Goal: Information Seeking & Learning: Get advice/opinions

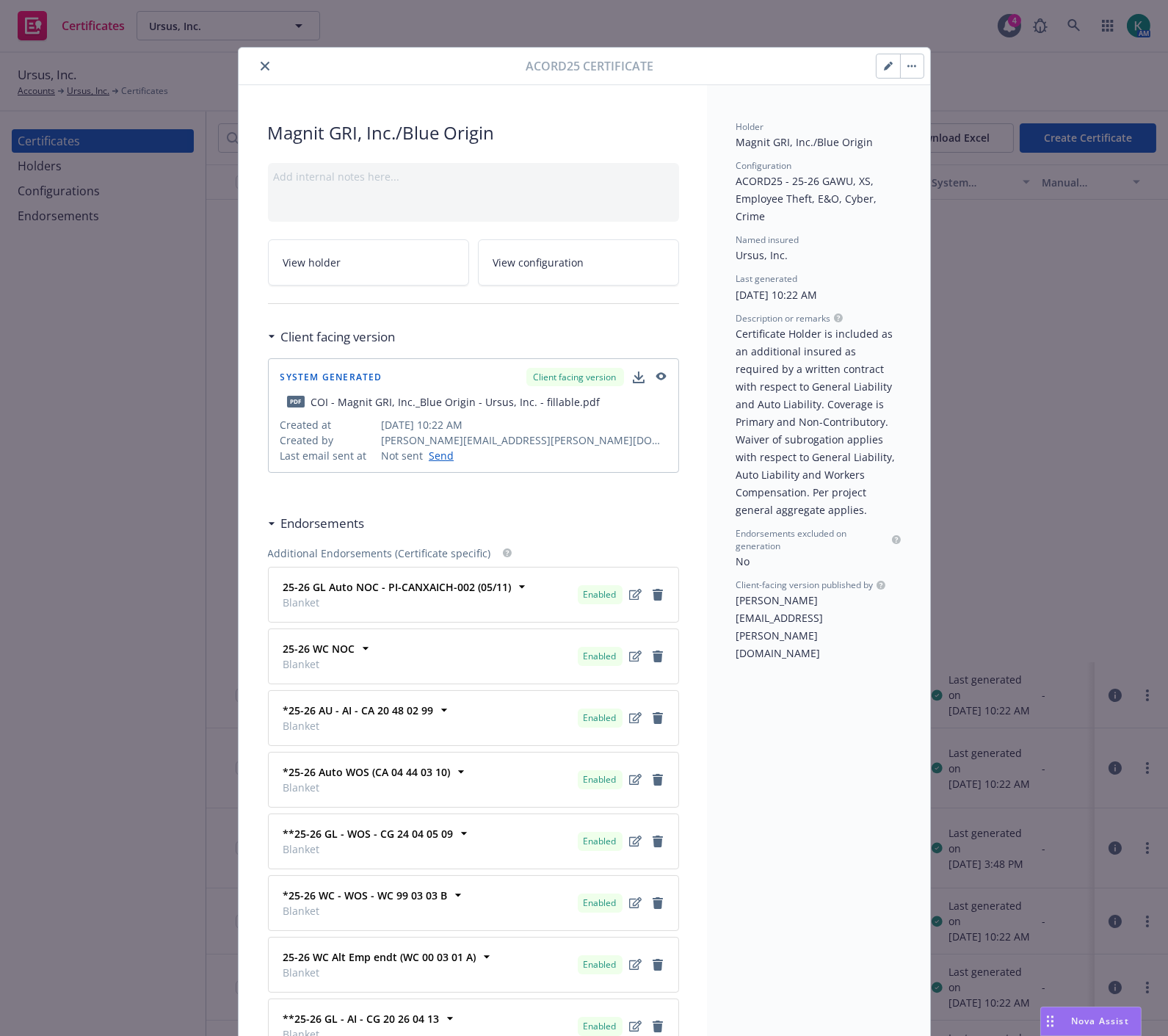
scroll to position [571, 0]
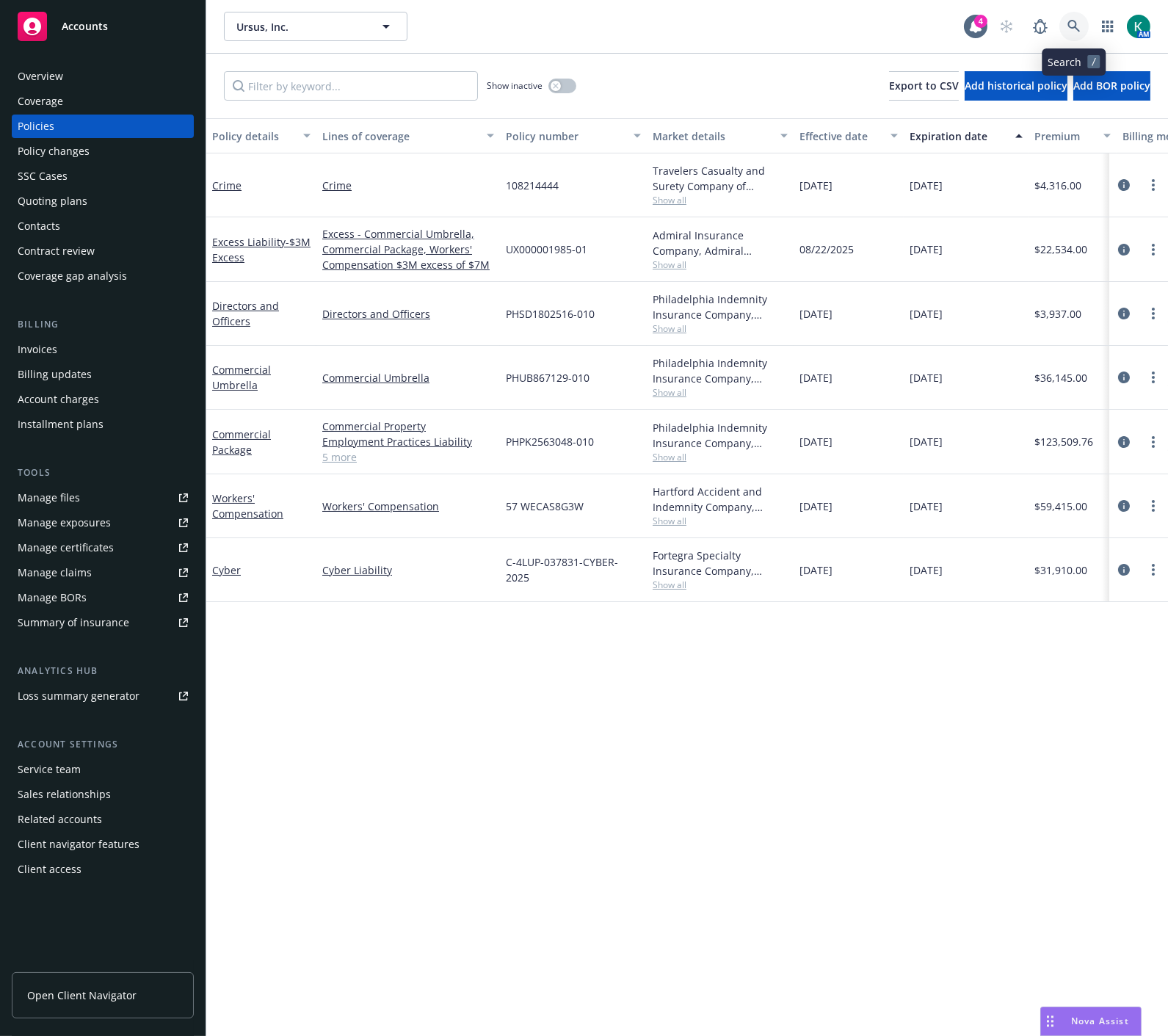
click at [1083, 19] on link at bounding box center [1074, 26] width 29 height 29
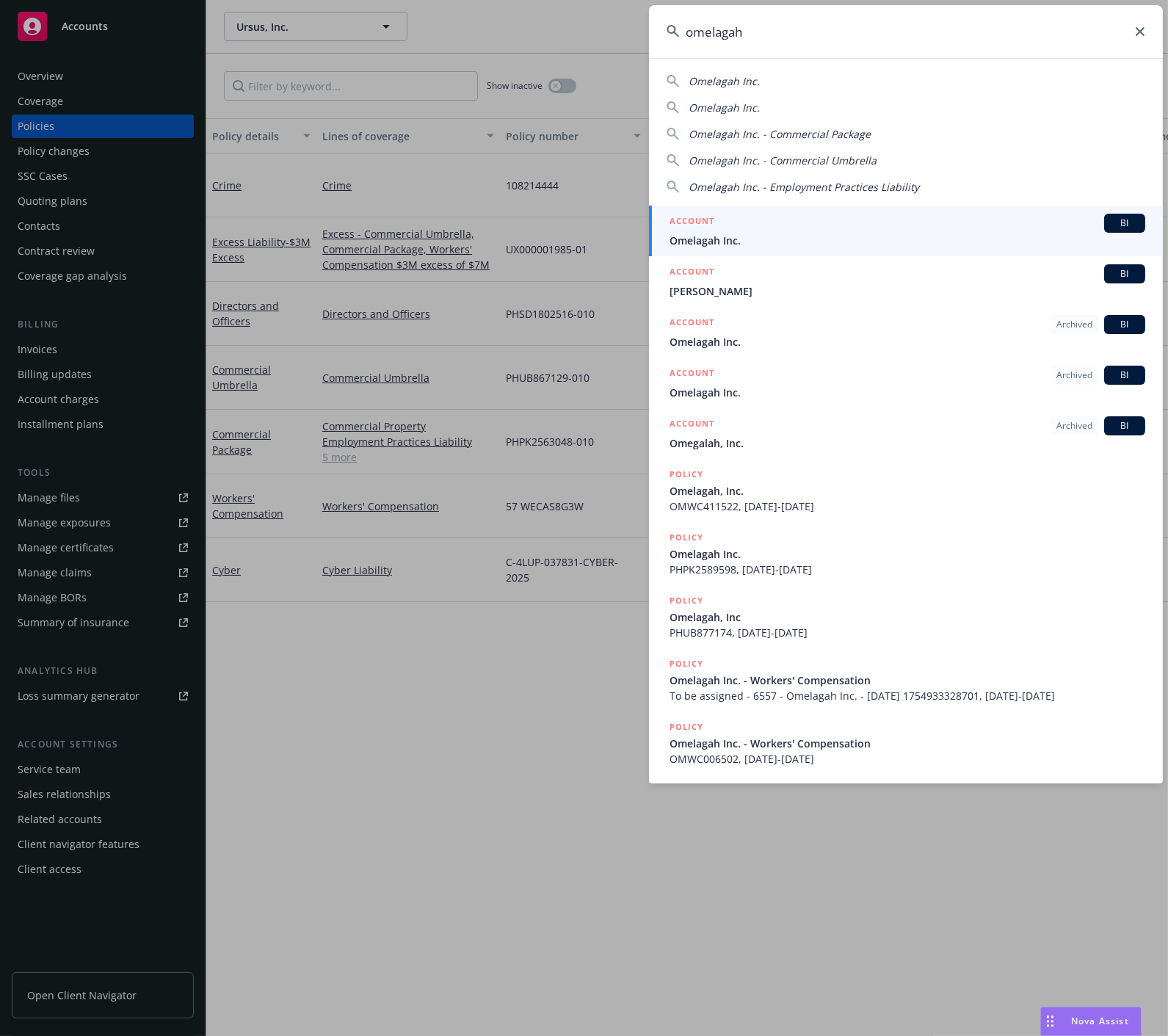
type input "omelagah"
click at [904, 228] on div "ACCOUNT BI" at bounding box center [907, 223] width 476 height 19
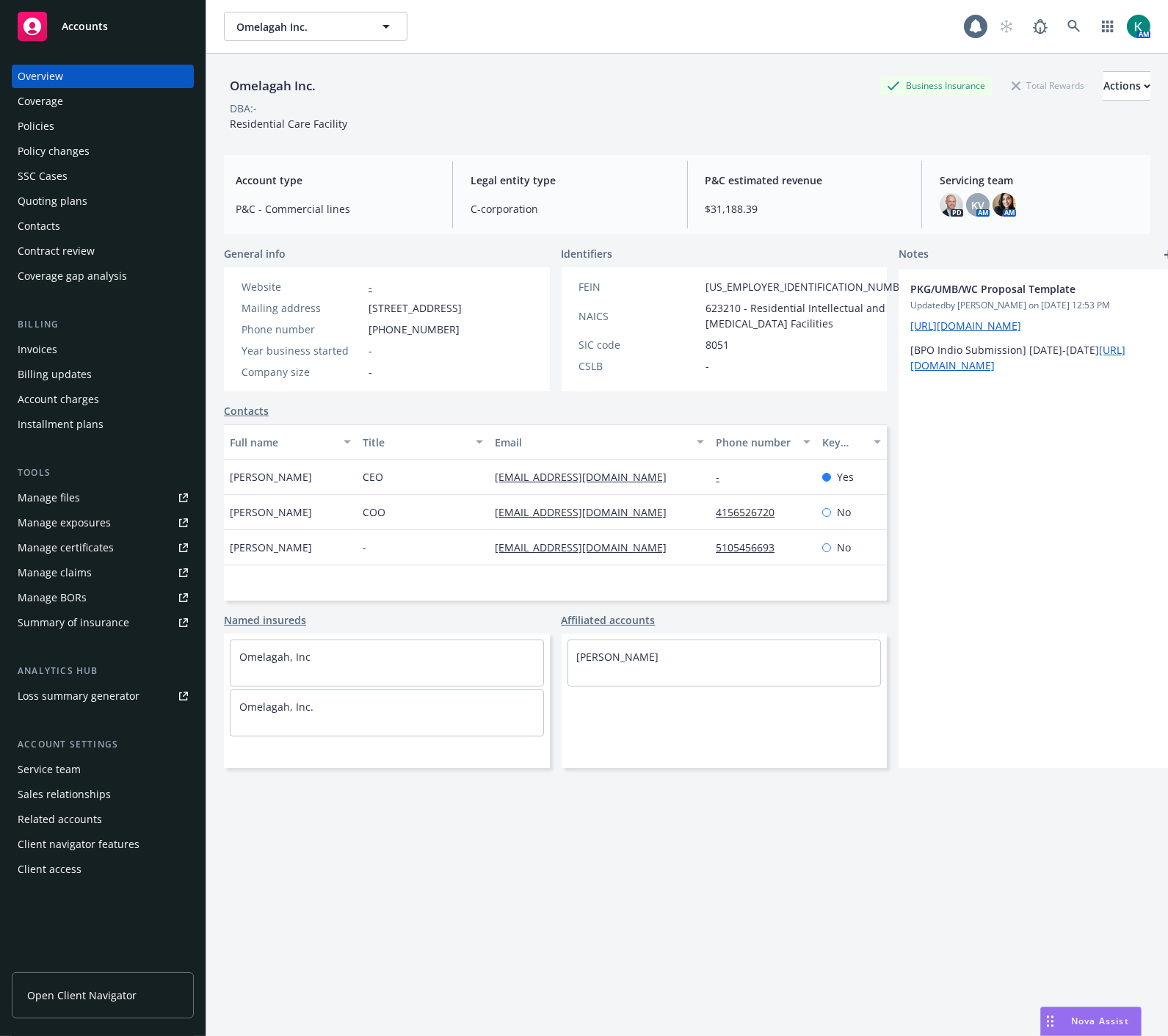
click at [76, 129] on div "Policies" at bounding box center [102, 126] width 170 height 23
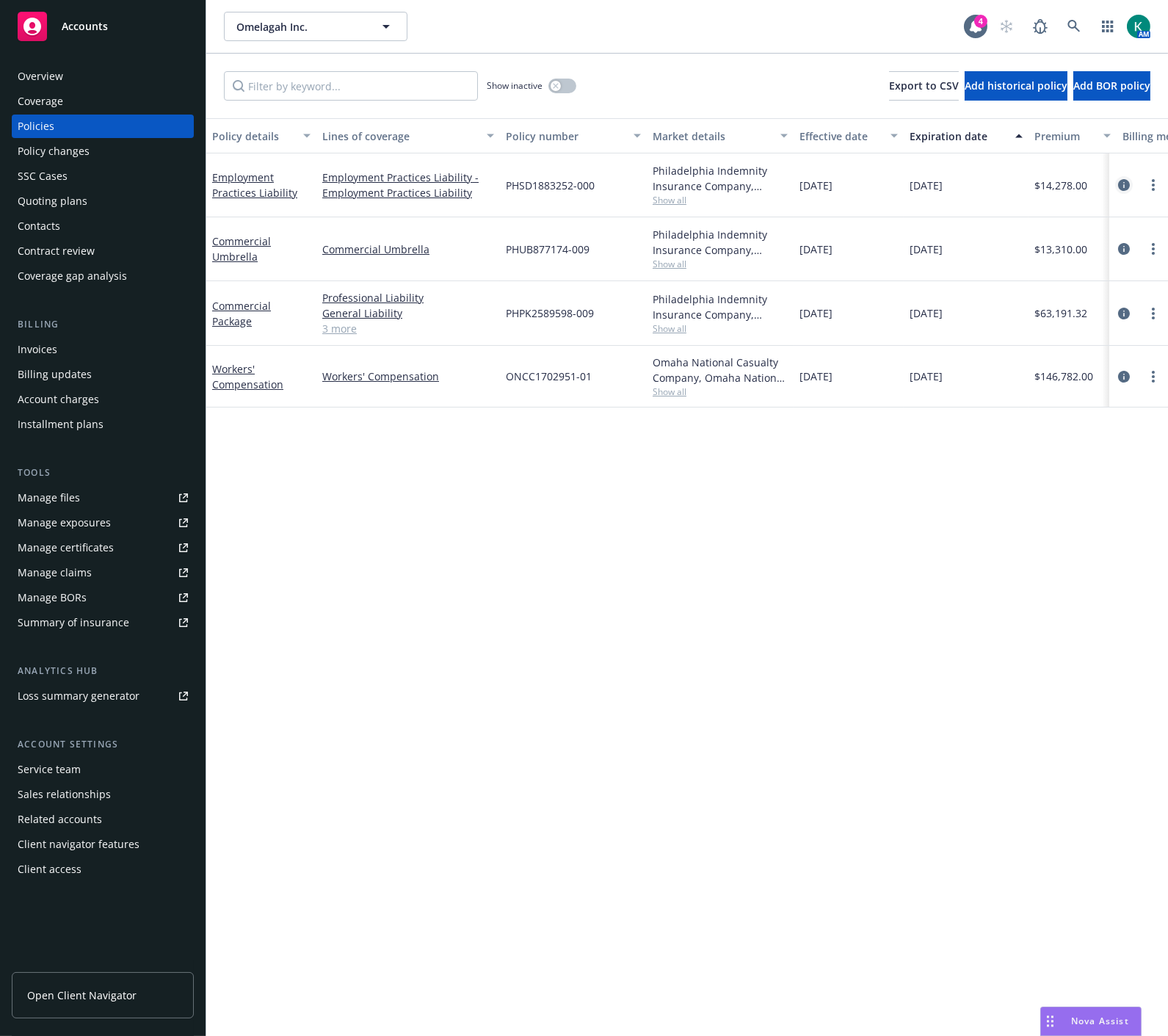
click at [1123, 187] on icon "circleInformation" at bounding box center [1124, 185] width 12 height 12
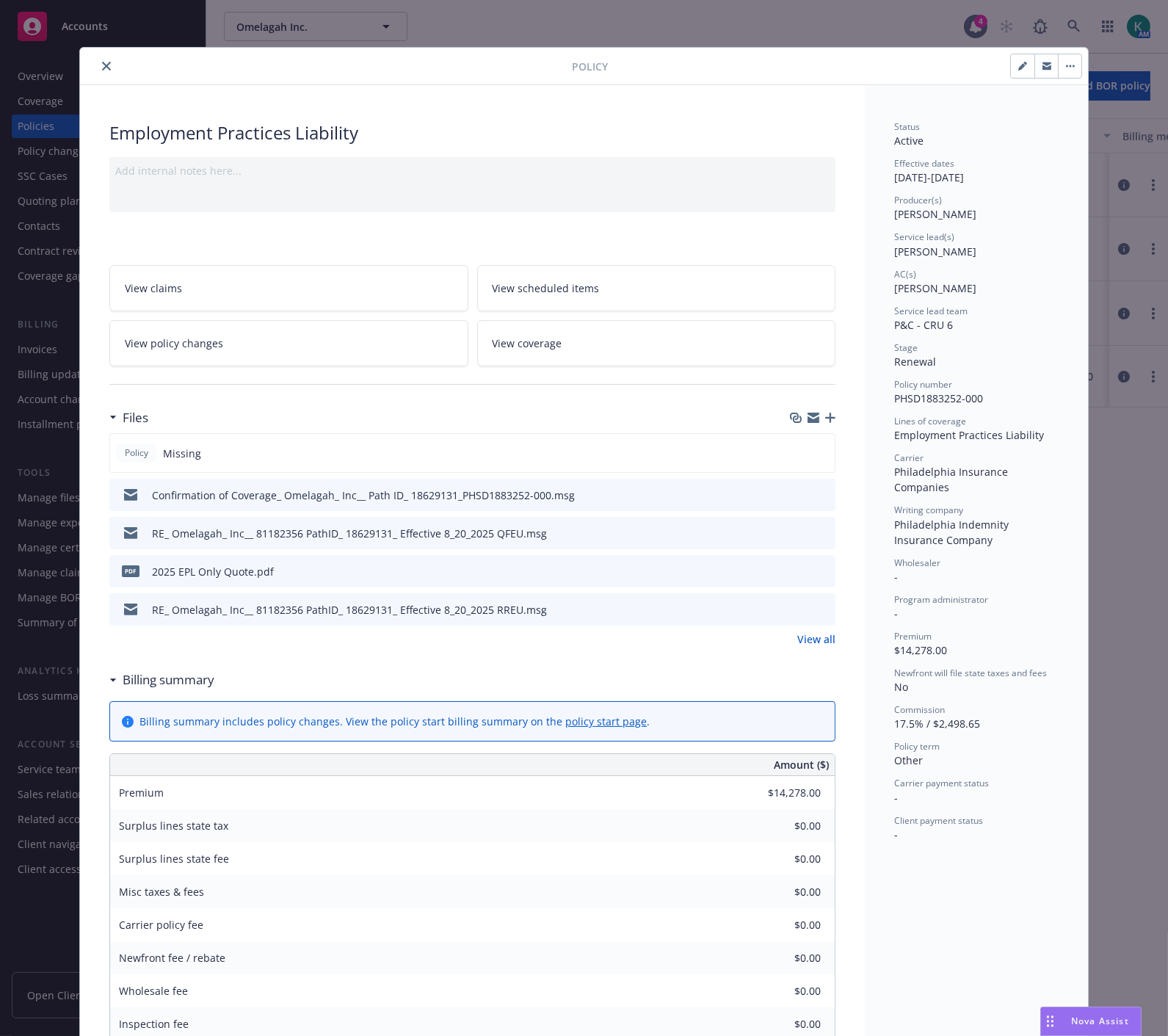
click at [102, 66] on icon "close" at bounding box center [107, 66] width 9 height 9
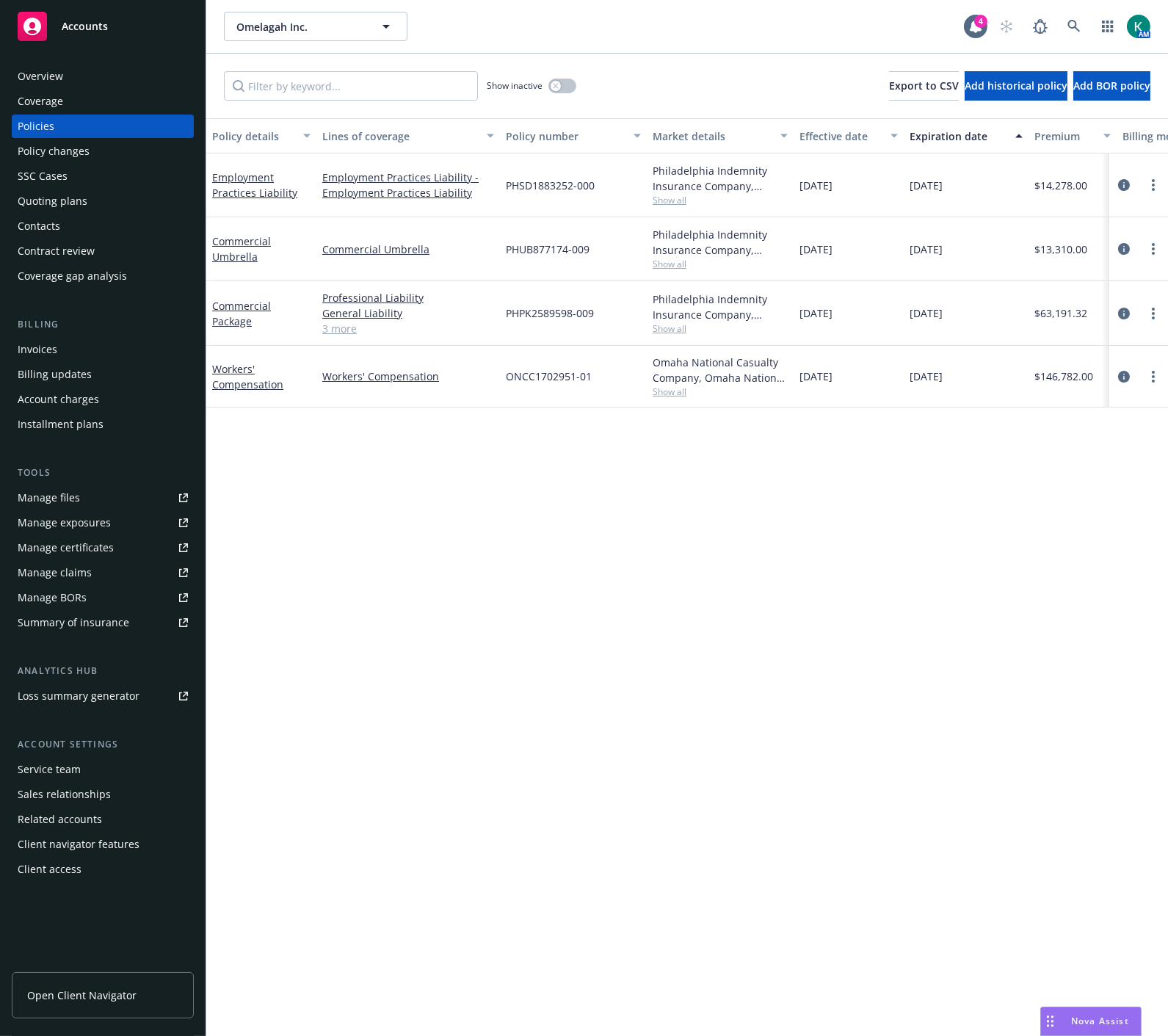
click at [57, 169] on div "SSC Cases" at bounding box center [42, 176] width 50 height 23
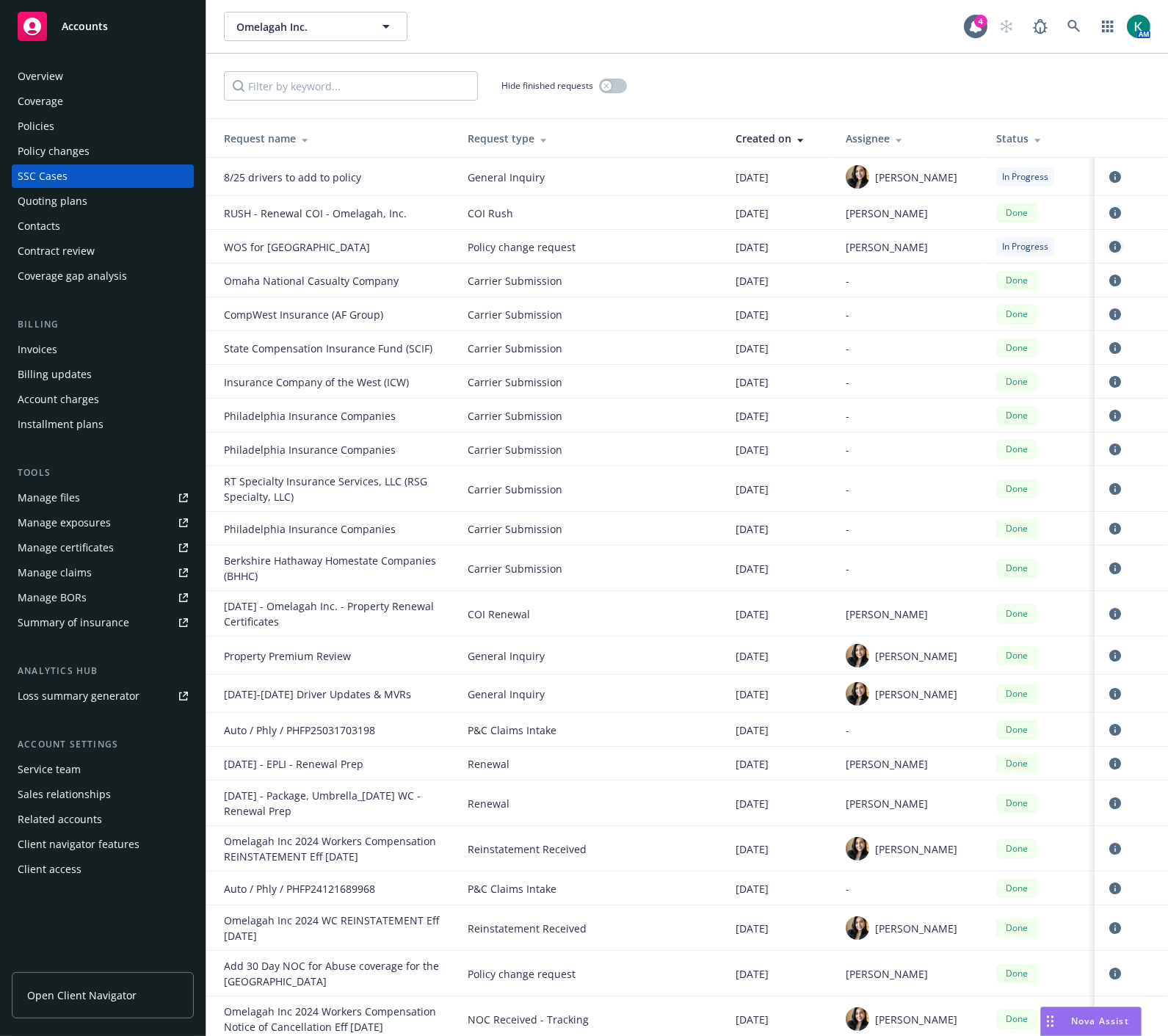
click at [1109, 247] on icon "circleInformation" at bounding box center [1115, 247] width 12 height 12
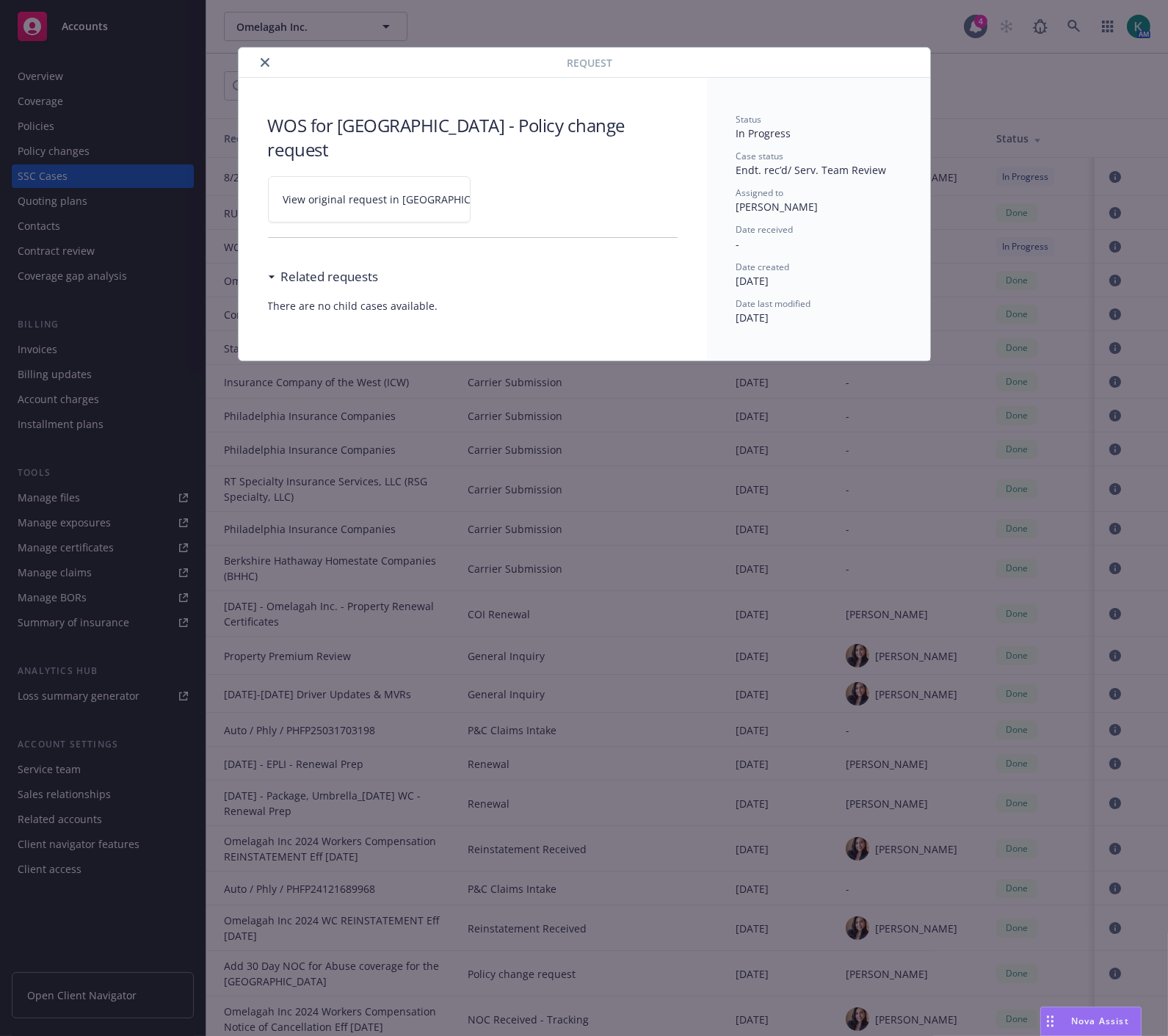
click at [405, 193] on span "View original request in SSC" at bounding box center [394, 199] width 222 height 15
click at [270, 59] on button "close" at bounding box center [264, 62] width 17 height 17
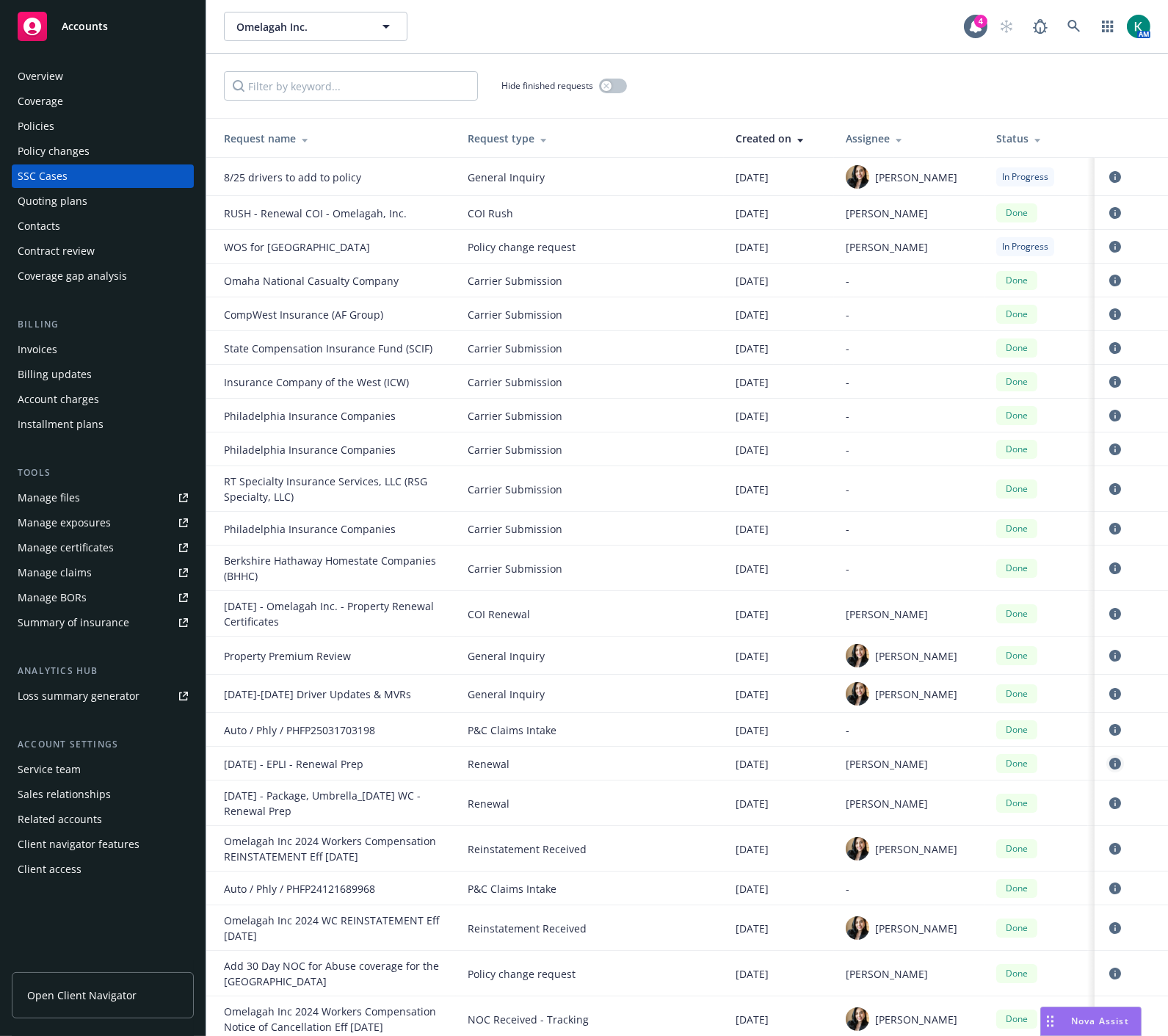
click at [1109, 765] on icon "circleInformation" at bounding box center [1115, 764] width 12 height 12
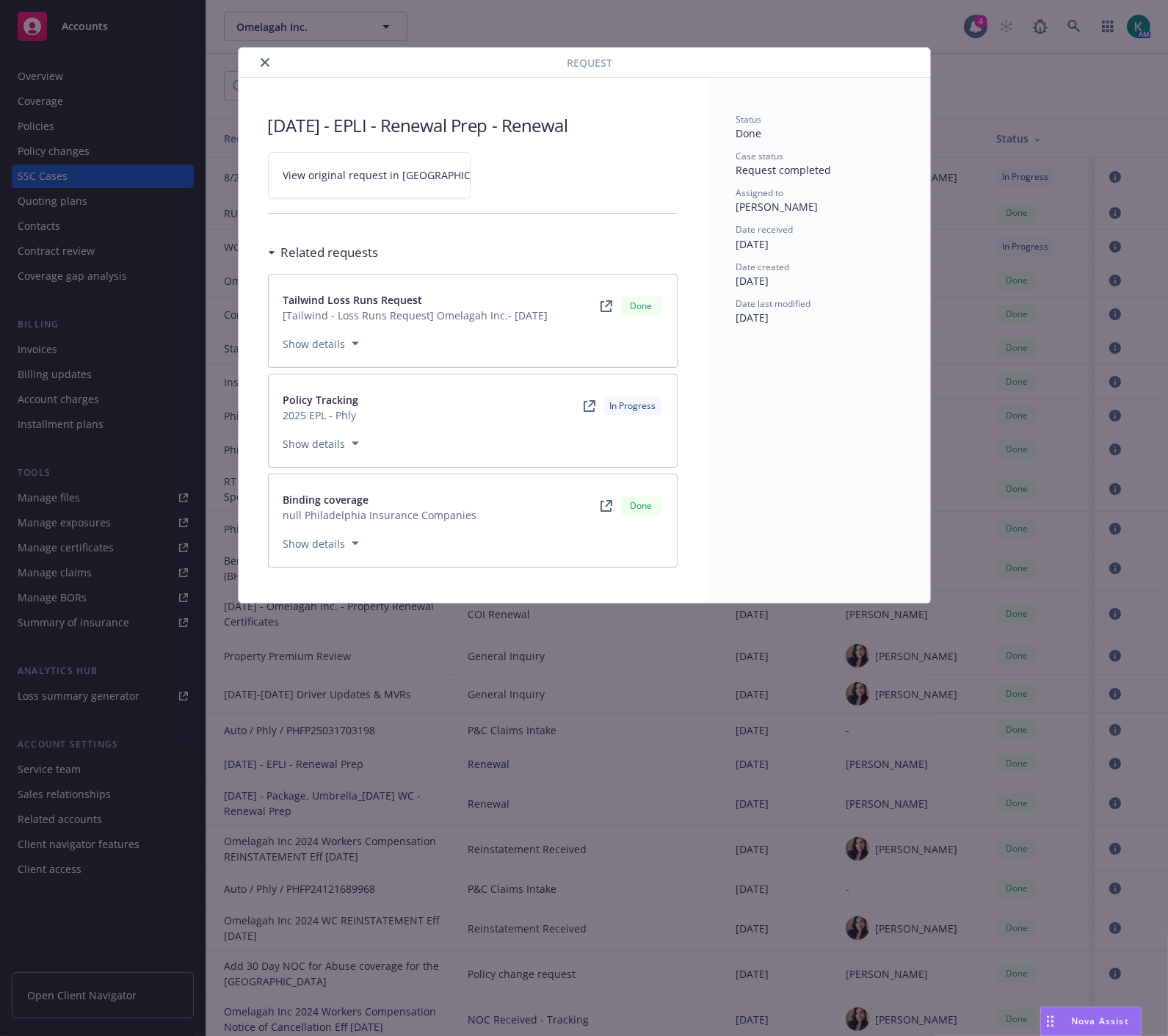
click at [586, 407] on icon at bounding box center [590, 407] width 12 height 12
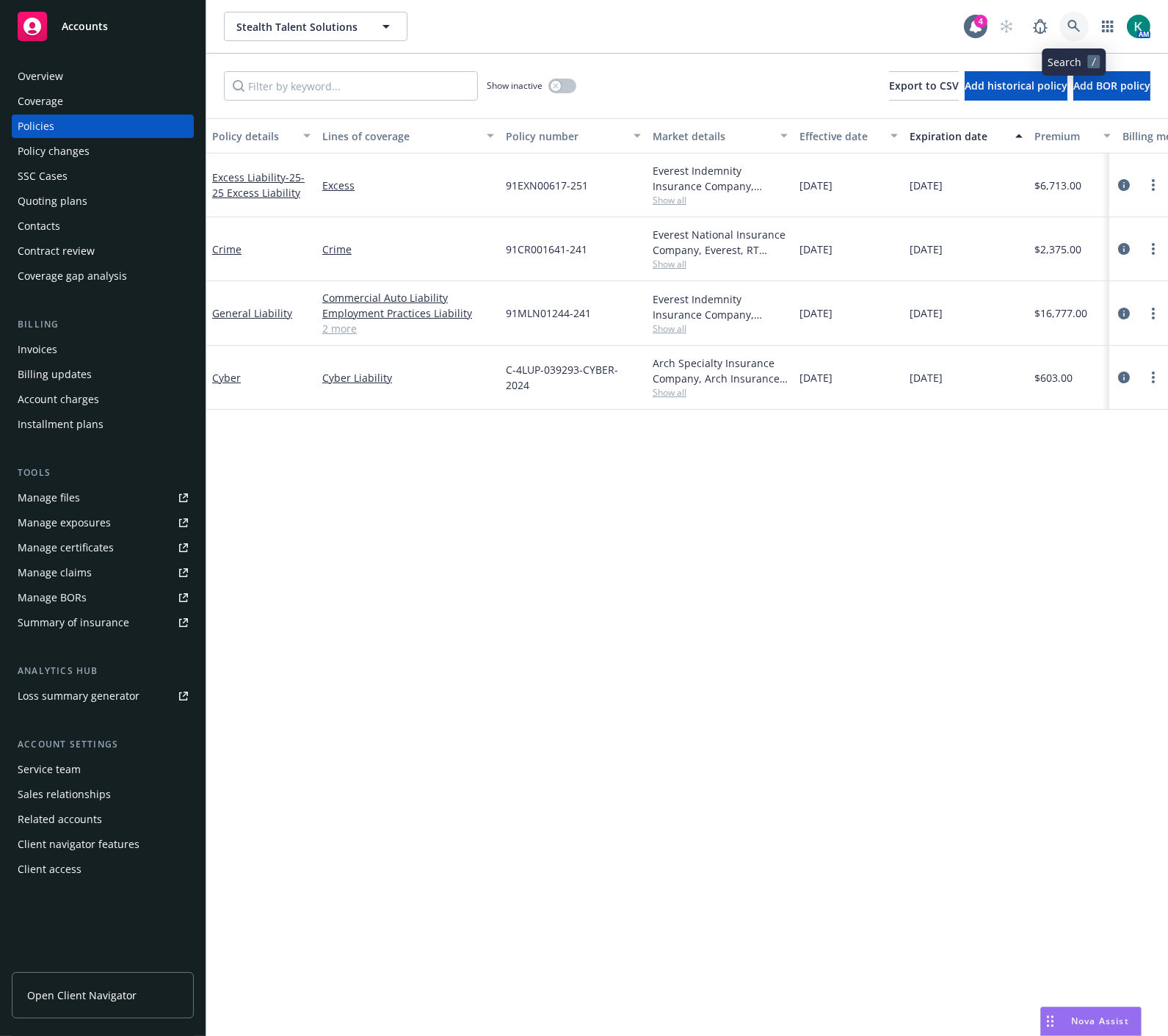
click at [1086, 20] on link at bounding box center [1074, 26] width 29 height 29
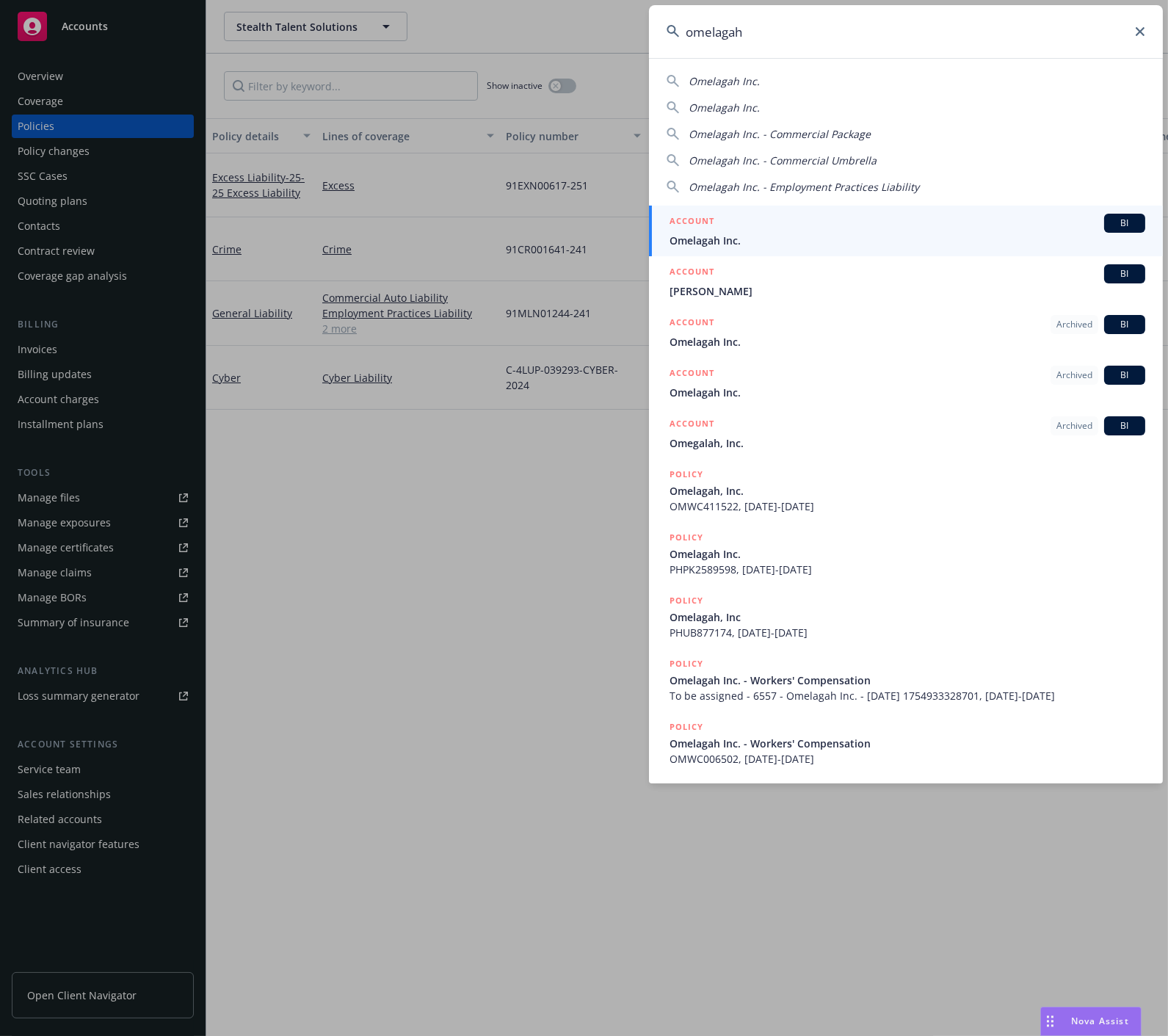
type input "omelagah"
click at [935, 231] on div "ACCOUNT BI" at bounding box center [907, 223] width 476 height 19
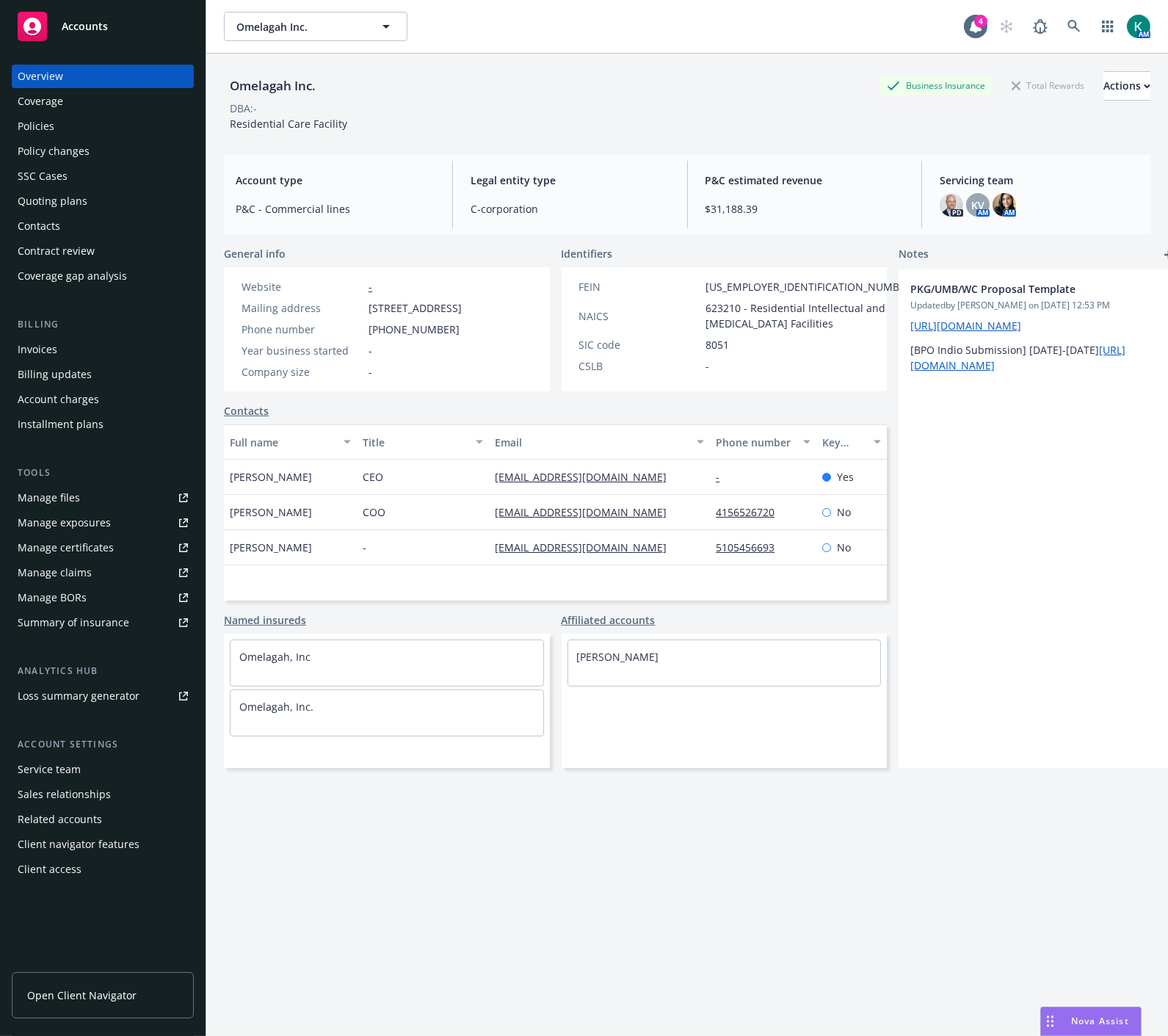
click at [107, 125] on div "Policies" at bounding box center [102, 126] width 170 height 23
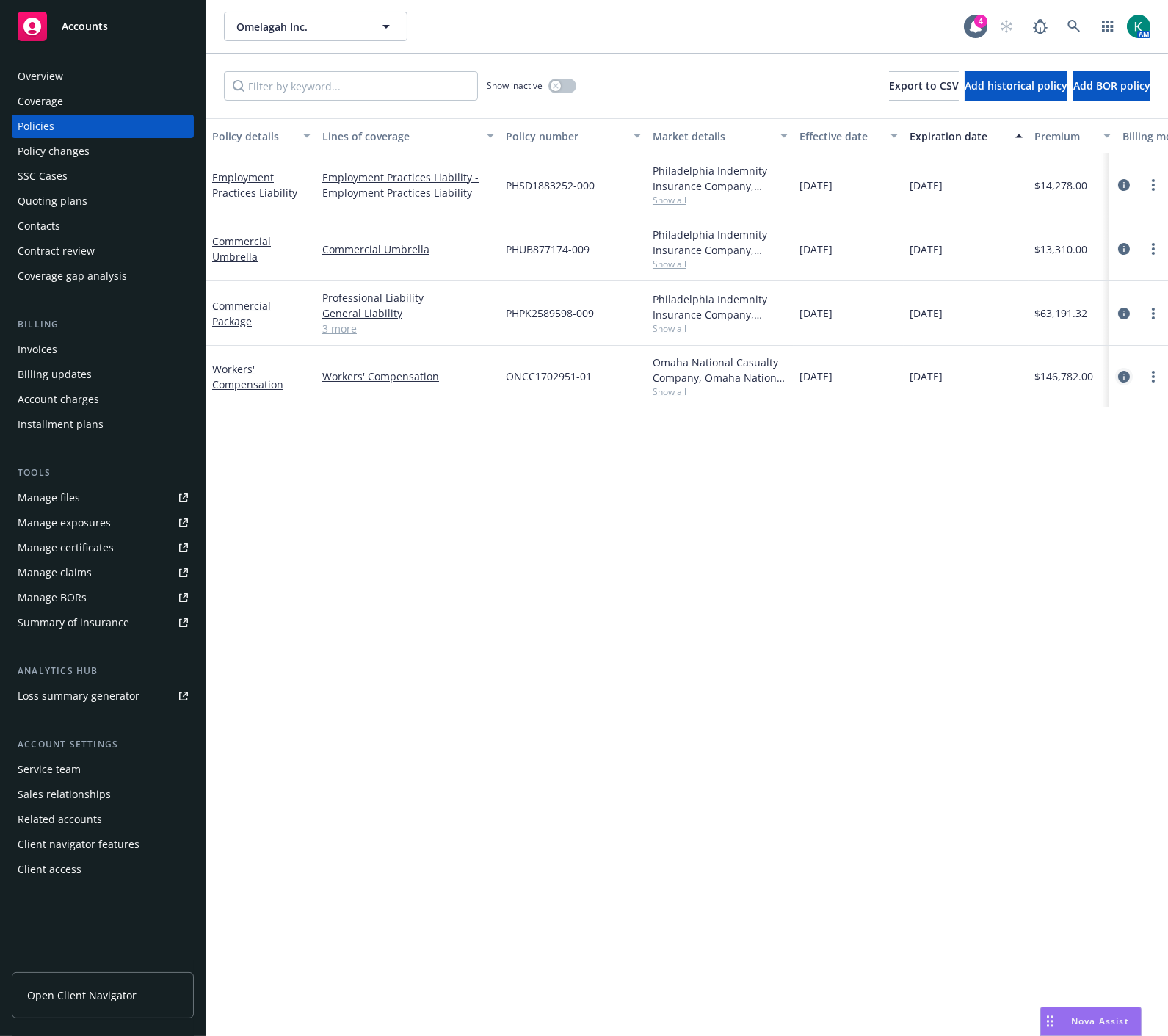
click at [1119, 377] on icon "circleInformation" at bounding box center [1124, 377] width 12 height 12
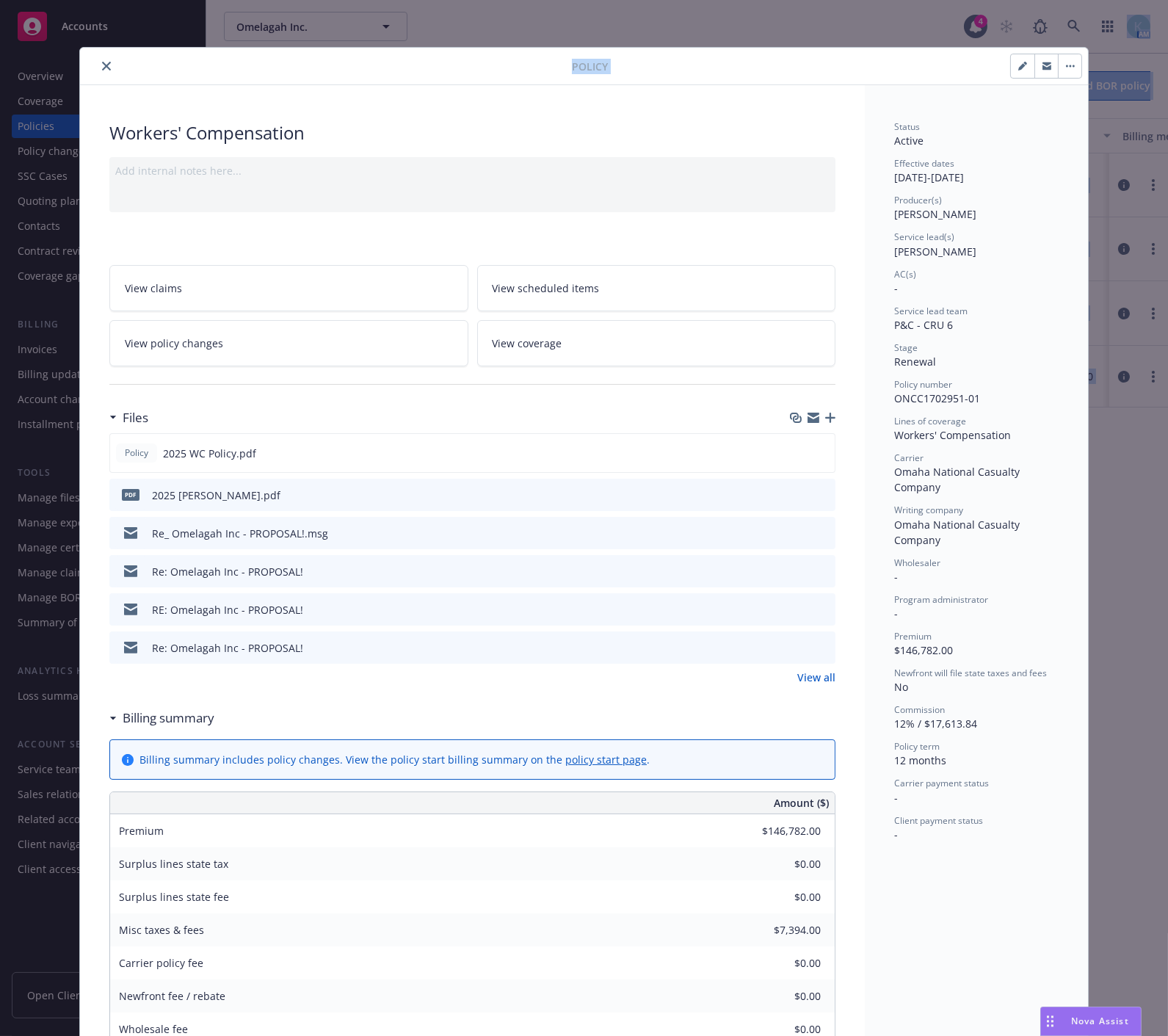
drag, startPoint x: 663, startPoint y: 57, endPoint x: 1383, endPoint y: 50, distance: 720.0
click at [1167, 50] on html "Accounts Overview Coverage Policies Policy changes SSC Cases Quoting plans Cont…" at bounding box center [584, 518] width 1168 height 1036
click at [817, 453] on icon "preview file" at bounding box center [820, 453] width 13 height 11
click at [797, 677] on link "View all" at bounding box center [816, 677] width 39 height 15
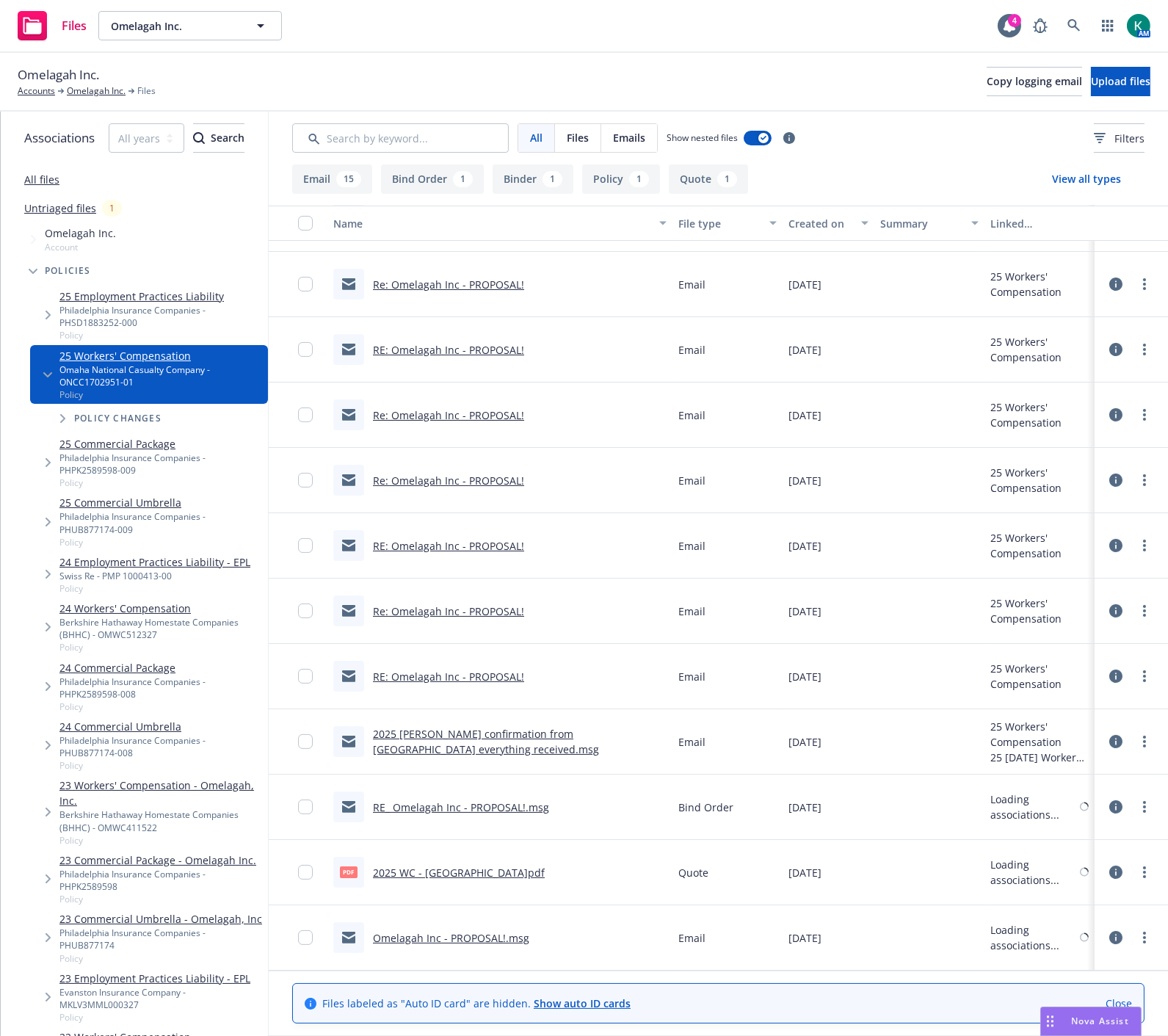
scroll to position [508, 0]
click at [438, 753] on link "2025 WC - EM confirmation from Omaha everything received.msg" at bounding box center [486, 741] width 226 height 29
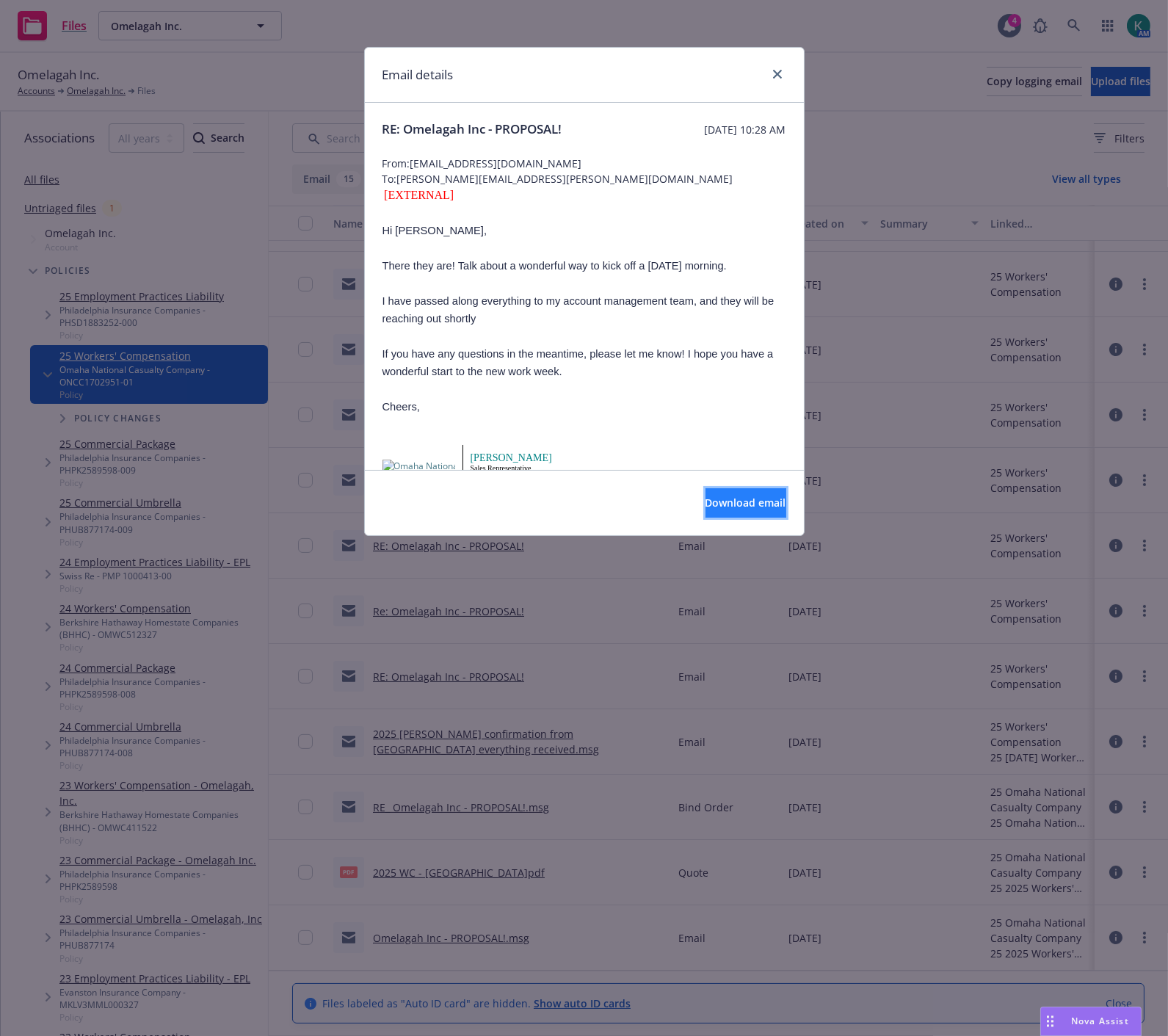
click at [706, 495] on button "Download email" at bounding box center [746, 503] width 81 height 29
click at [777, 70] on icon "close" at bounding box center [777, 74] width 9 height 9
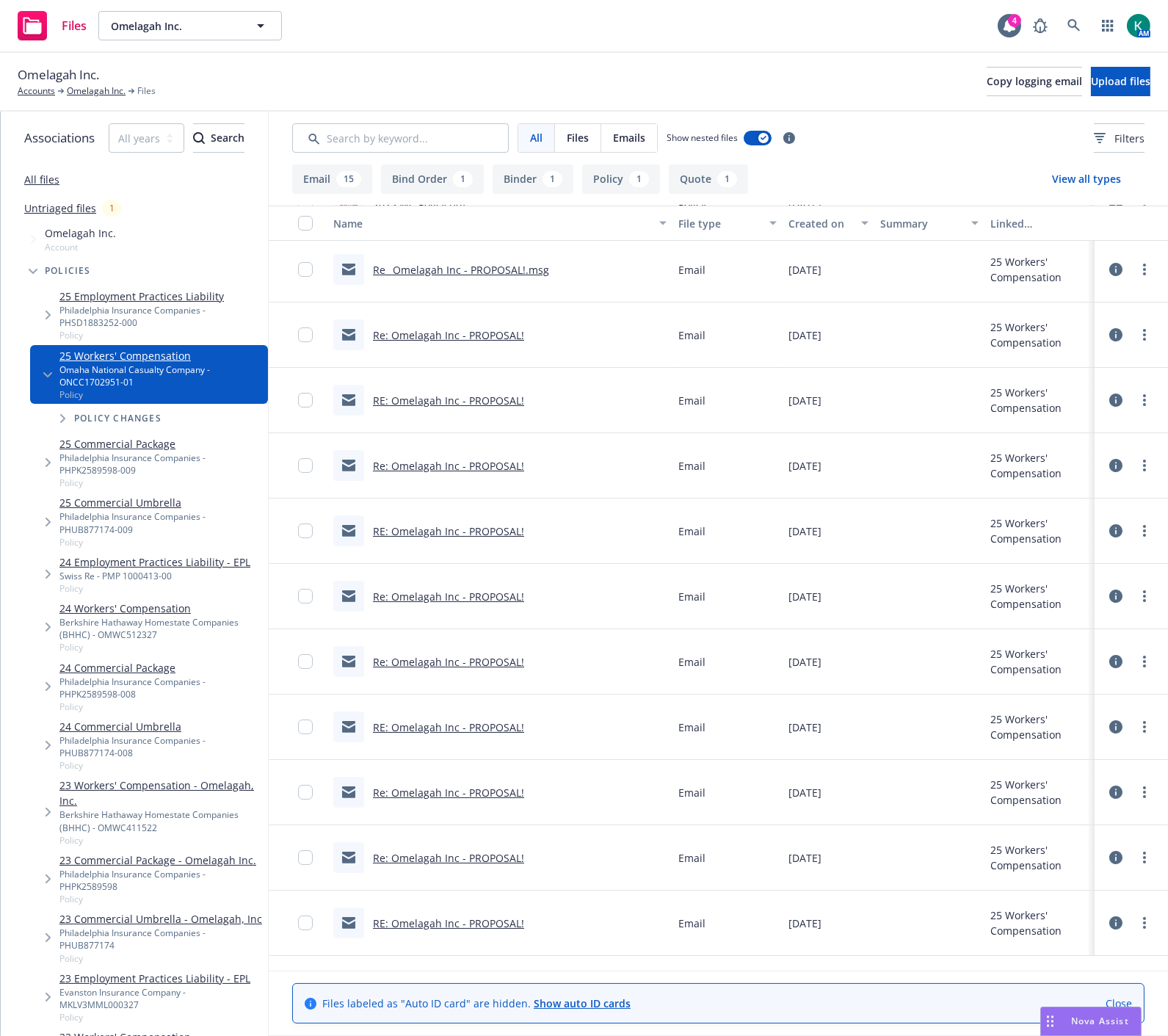
scroll to position [0, 0]
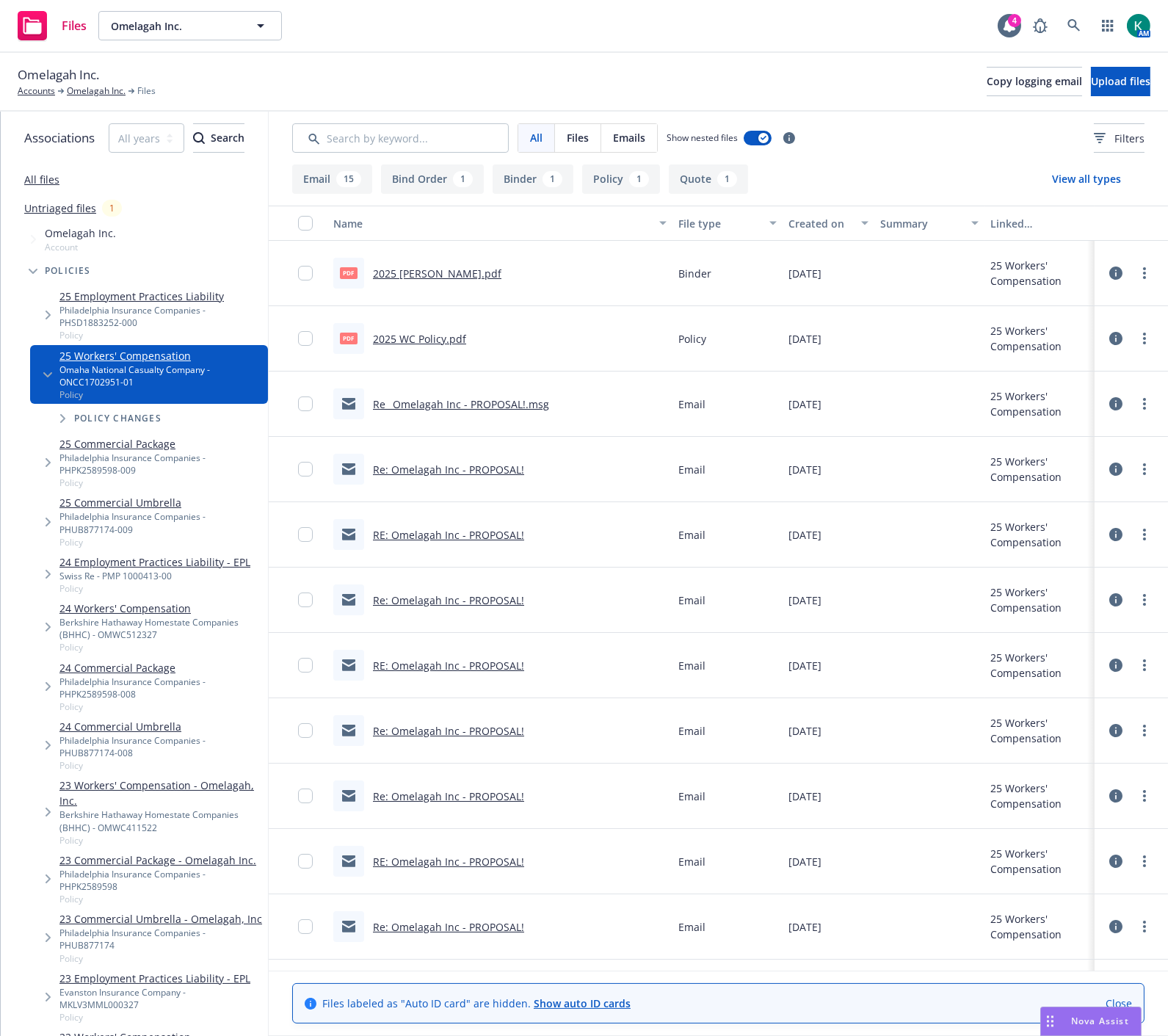
click at [502, 404] on link "Re_ Omelagah Inc - PROPOSAL!.msg" at bounding box center [461, 404] width 176 height 14
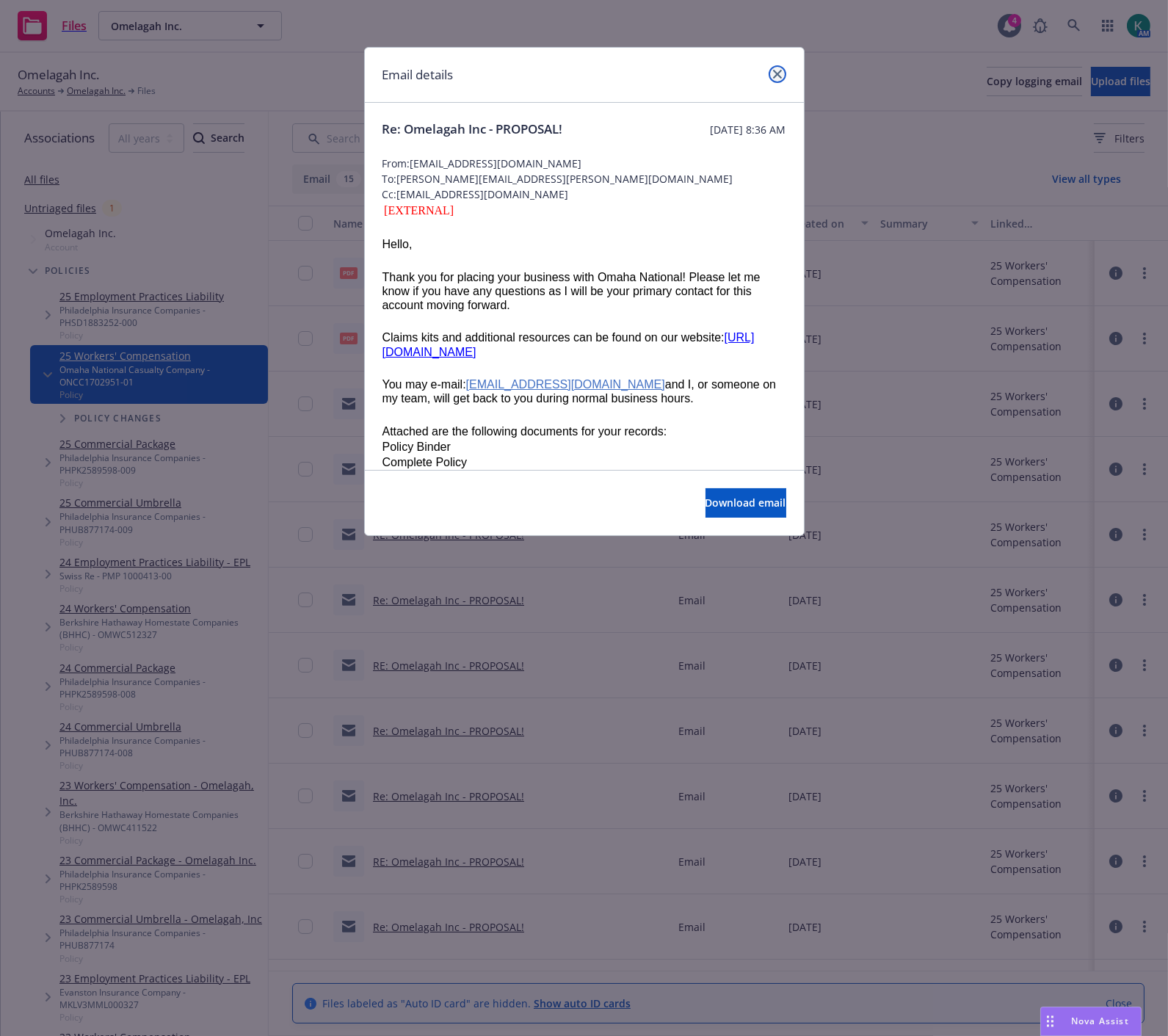
click at [779, 70] on icon "close" at bounding box center [777, 74] width 9 height 9
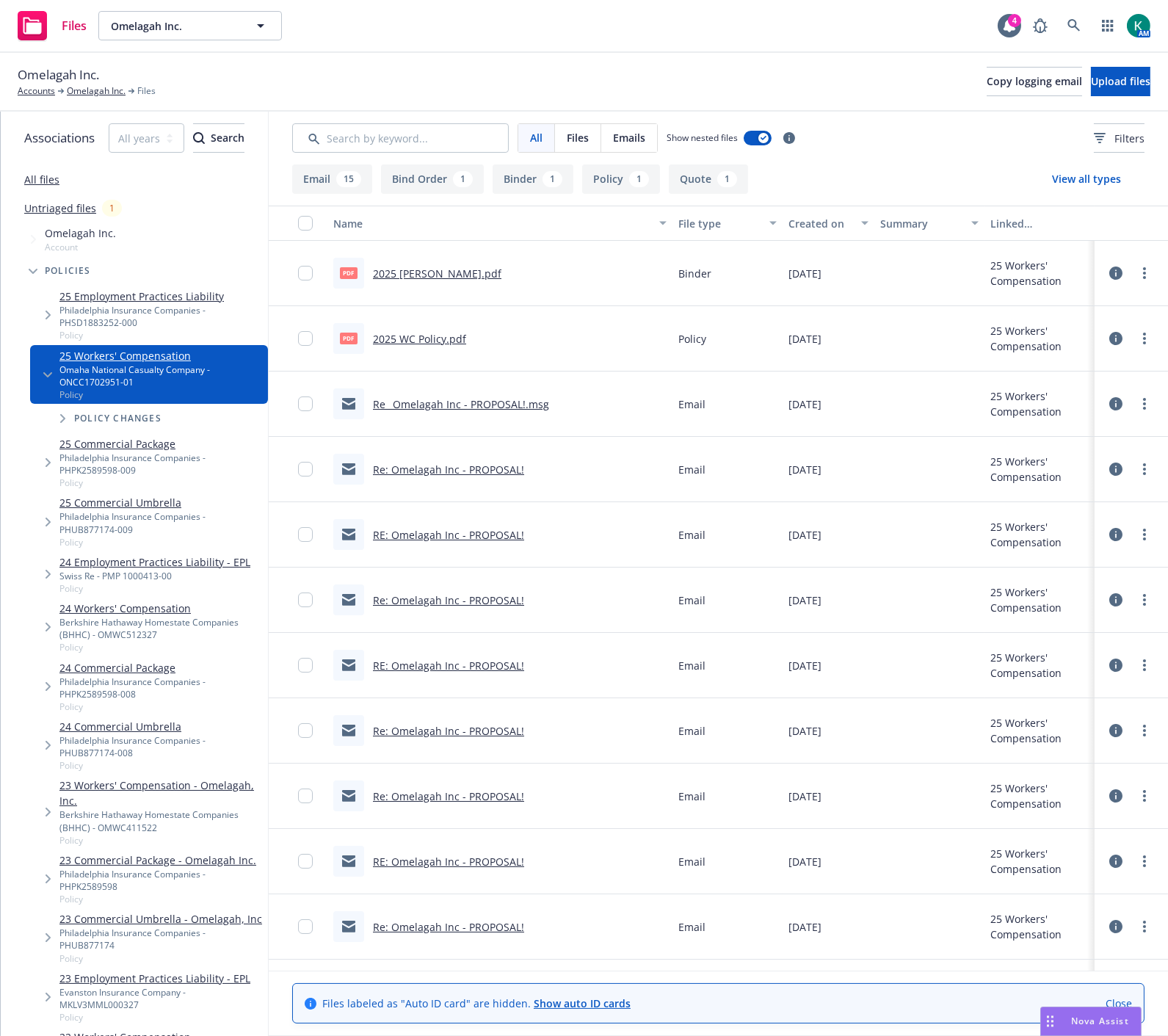
click at [479, 406] on link "Re_ Omelagah Inc - PROPOSAL!.msg" at bounding box center [461, 404] width 176 height 14
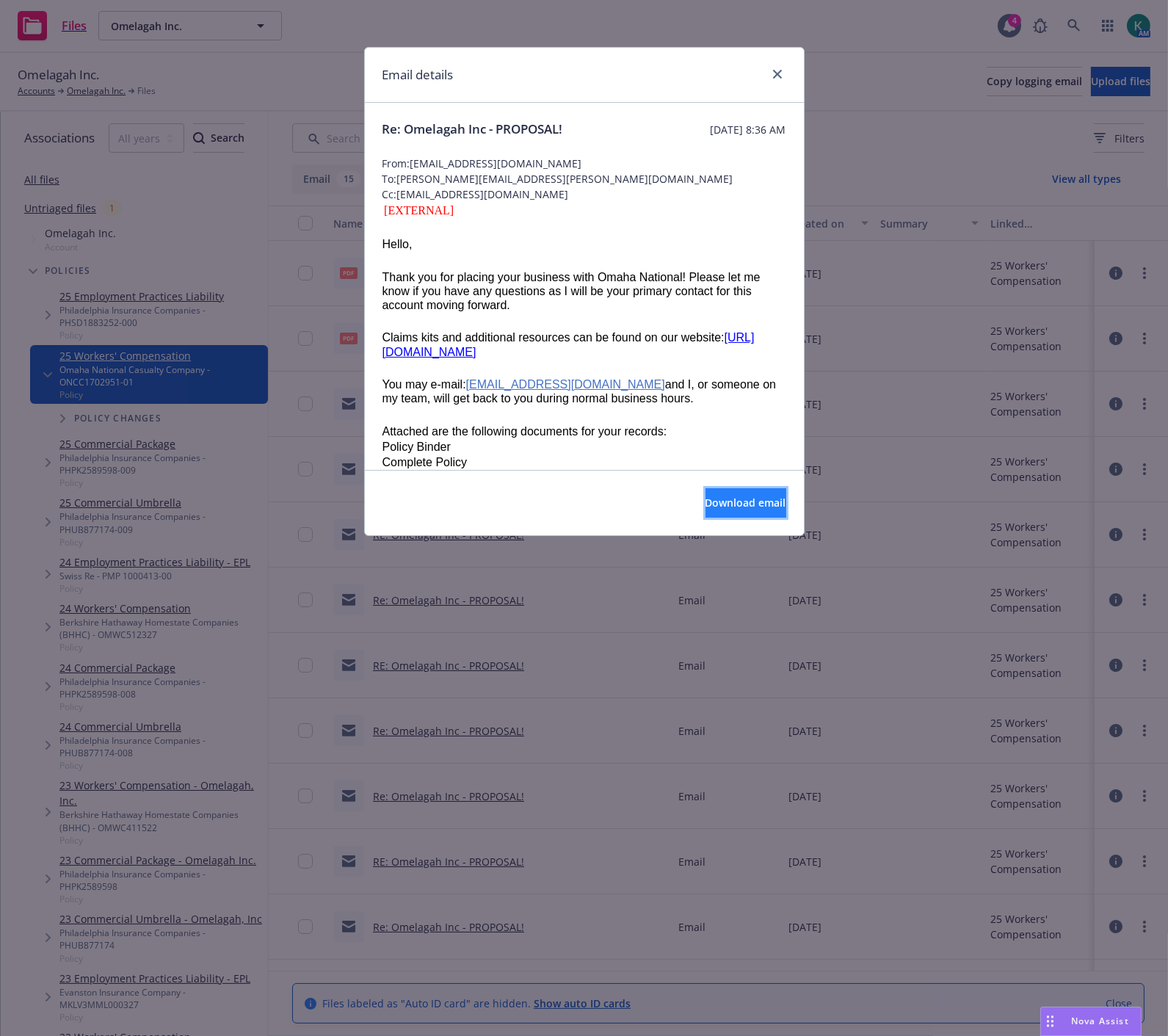
click at [738, 489] on button "Download email" at bounding box center [746, 503] width 81 height 29
click at [768, 74] on link "close" at bounding box center [777, 73] width 17 height 17
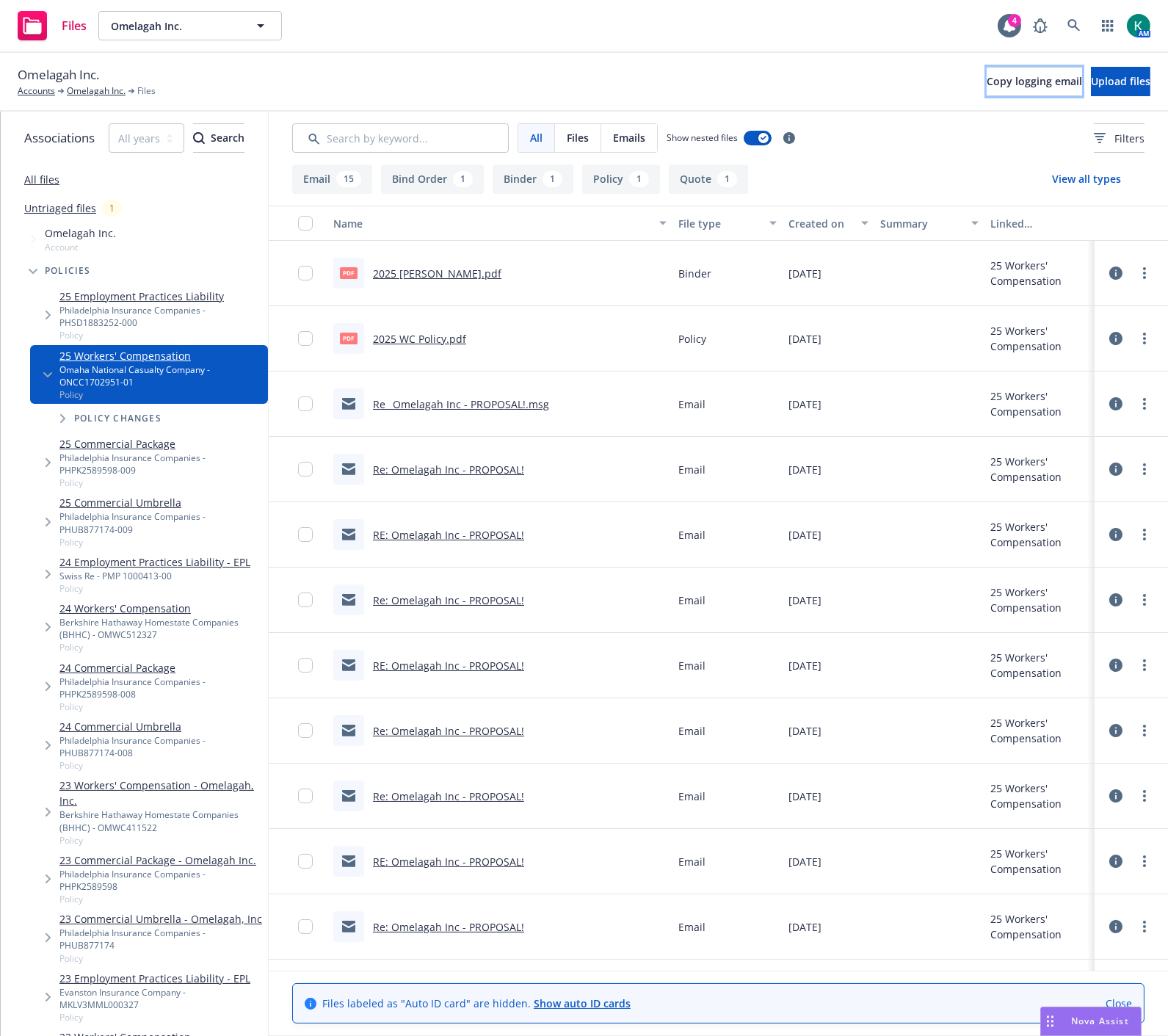
drag, startPoint x: 960, startPoint y: 83, endPoint x: 1154, endPoint y: 228, distance: 242.2
click at [987, 83] on span "Copy logging email" at bounding box center [1034, 81] width 95 height 14
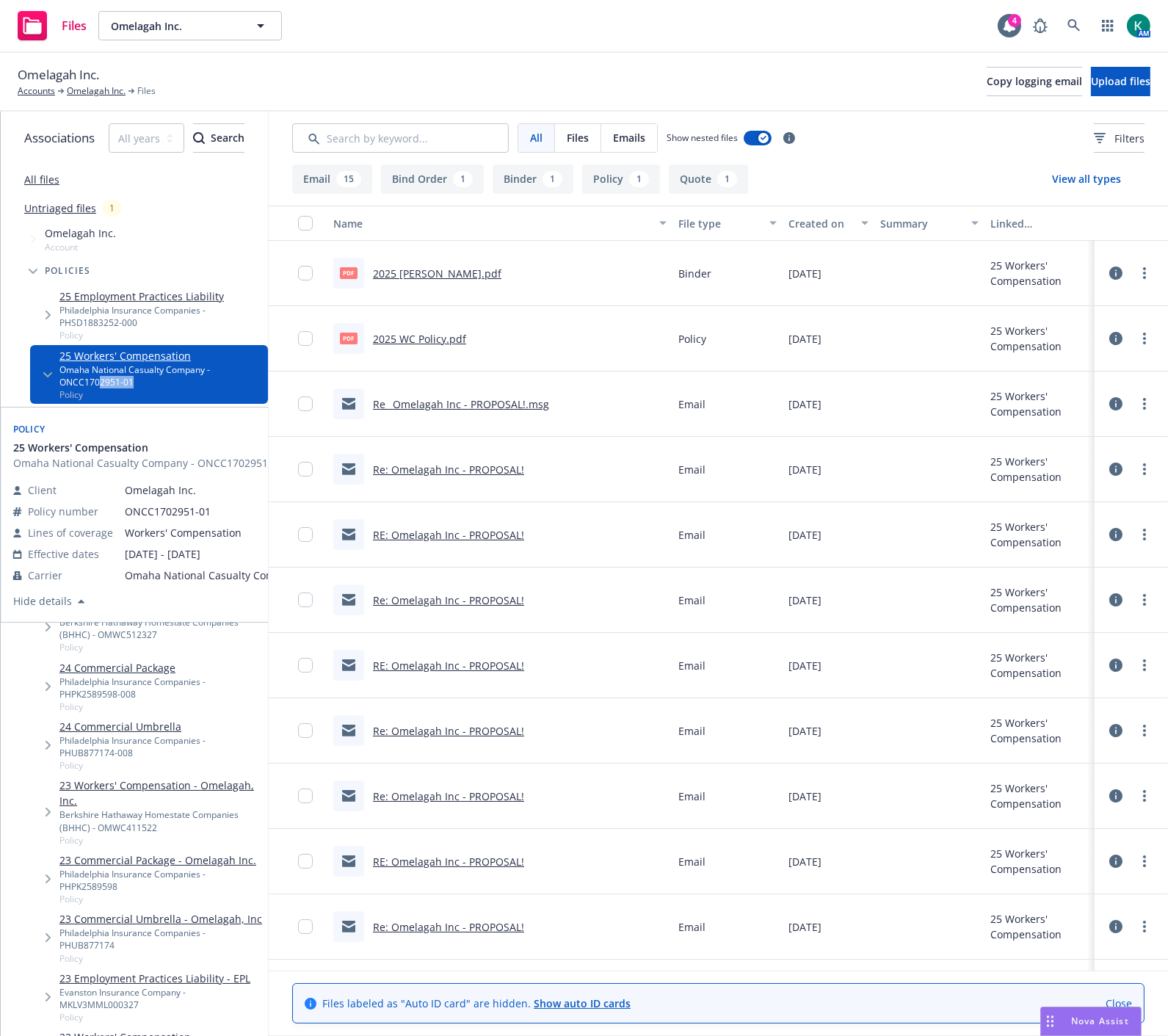
drag, startPoint x: 134, startPoint y: 385, endPoint x: 97, endPoint y: 387, distance: 37.1
click at [97, 386] on div "Omaha National Casualty Company - ONCC1702951-01" at bounding box center [161, 376] width 202 height 25
drag, startPoint x: 122, startPoint y: 511, endPoint x: 204, endPoint y: 506, distance: 82.2
click at [204, 506] on span "ONCC1702951-01" at bounding box center [212, 512] width 175 height 15
click at [205, 508] on span "ONCC1702951-01" at bounding box center [212, 512] width 175 height 15
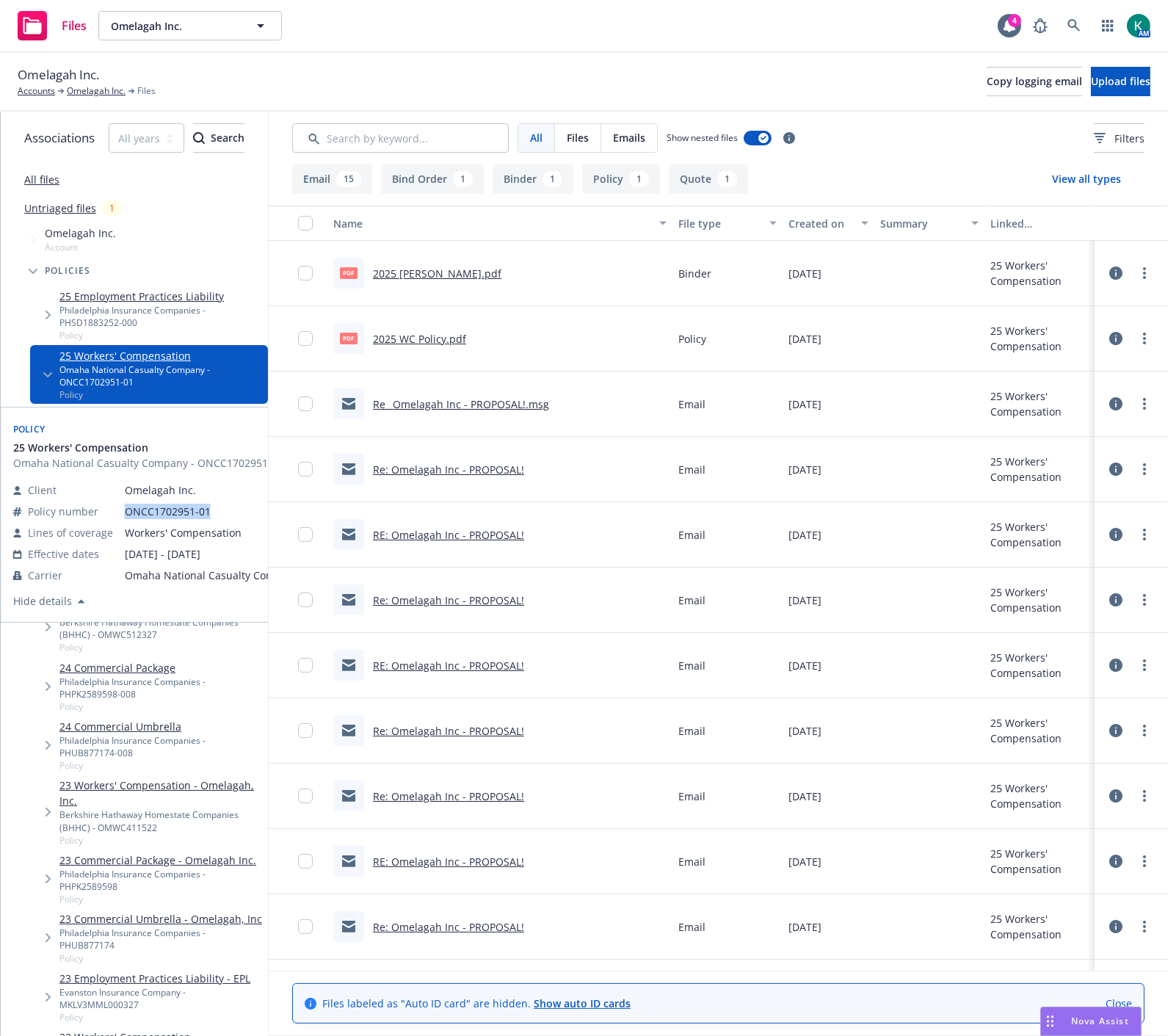
drag, startPoint x: 207, startPoint y: 510, endPoint x: 119, endPoint y: 509, distance: 88.0
click at [119, 509] on tr "Policy number ONCC1702951-01" at bounding box center [156, 512] width 286 height 21
copy tr "ONCC1702951-01"
drag, startPoint x: 128, startPoint y: 508, endPoint x: 184, endPoint y: 509, distance: 56.0
click at [184, 509] on span "ONCC1702951-01" at bounding box center [212, 512] width 175 height 15
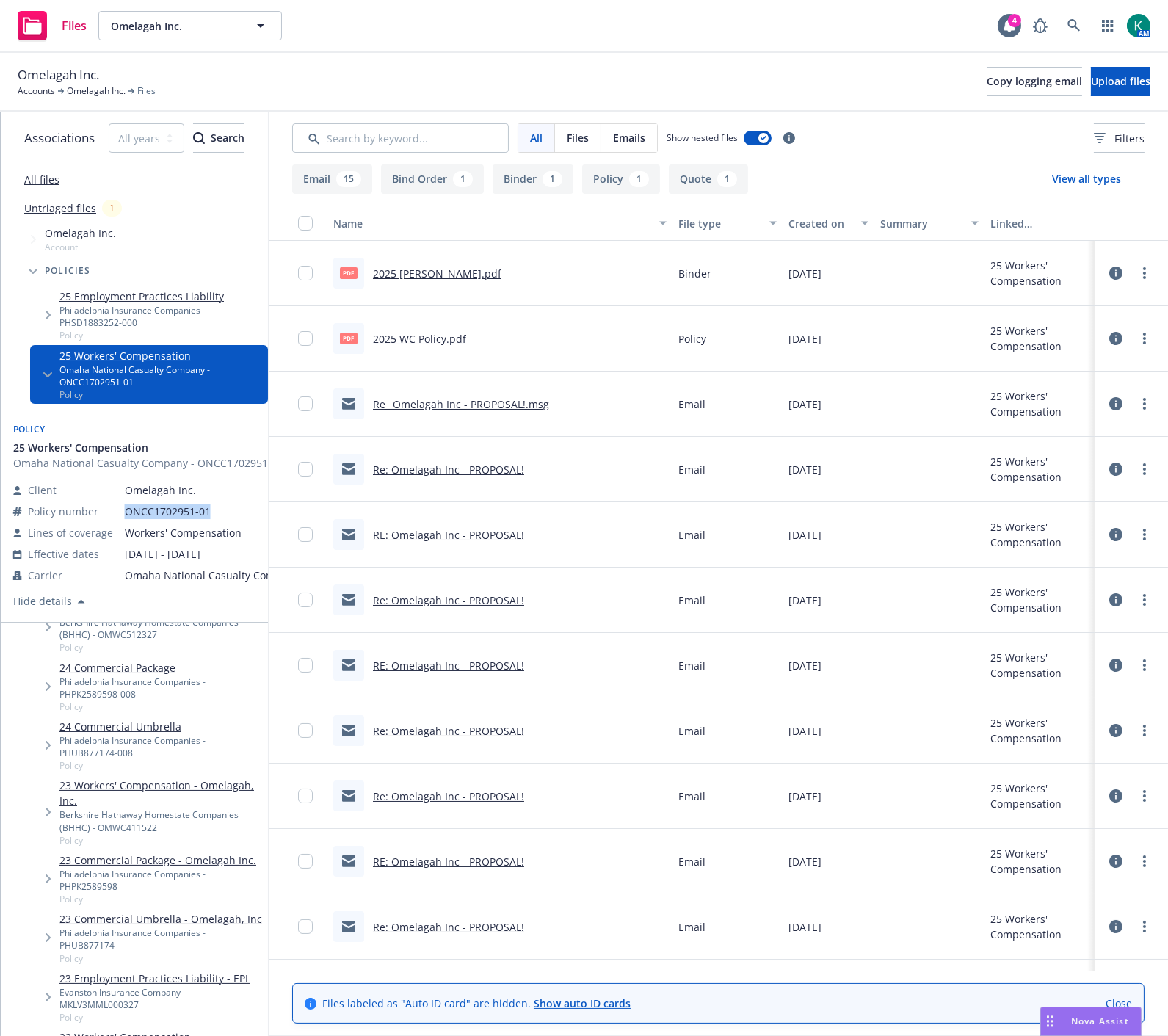
drag, startPoint x: 205, startPoint y: 509, endPoint x: 125, endPoint y: 509, distance: 80.0
click at [125, 509] on span "ONCC1702951-01" at bounding box center [212, 512] width 175 height 15
copy span "ONCC1702951-01"
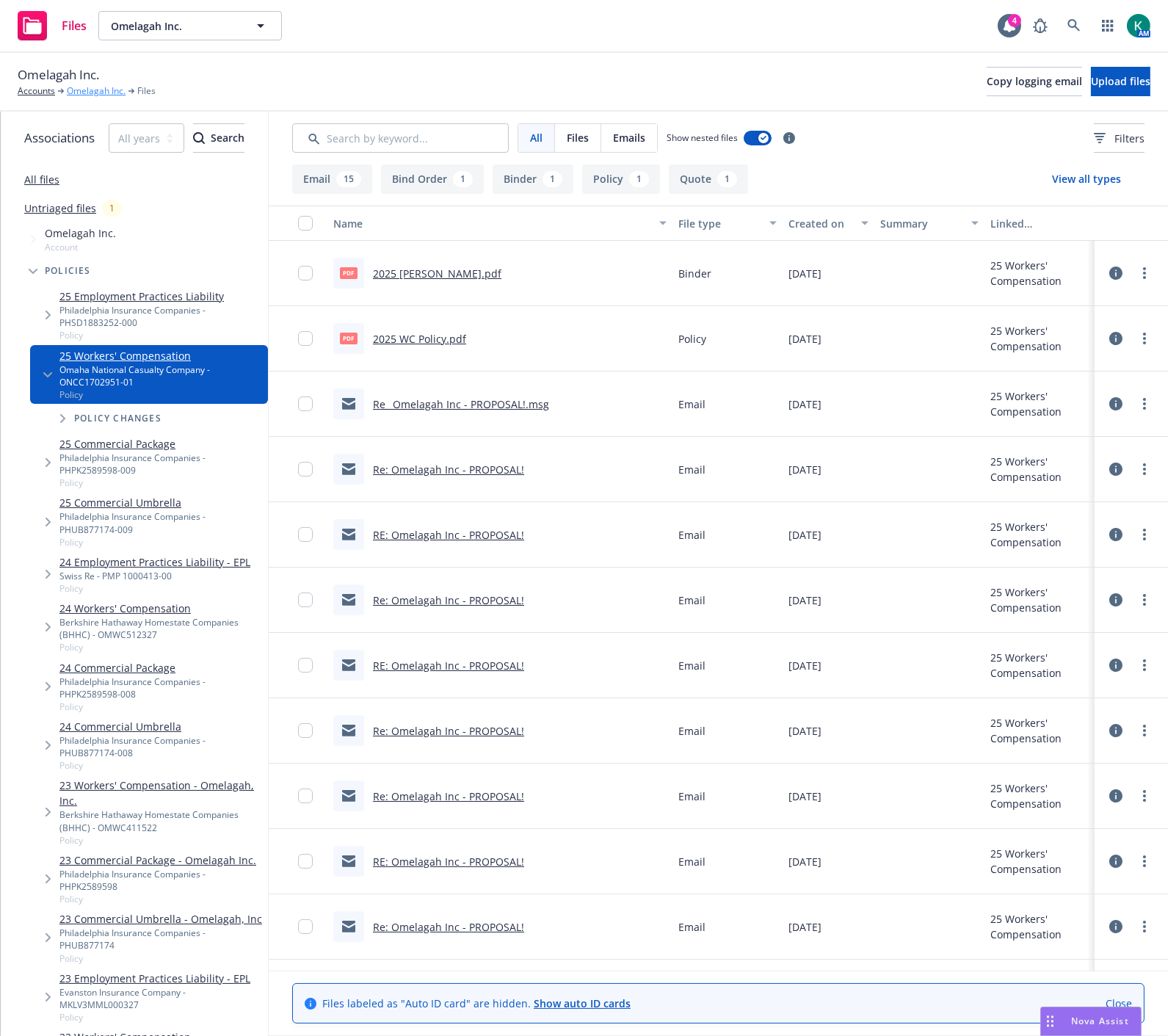
click at [86, 86] on link "Omelagah Inc." at bounding box center [96, 91] width 59 height 13
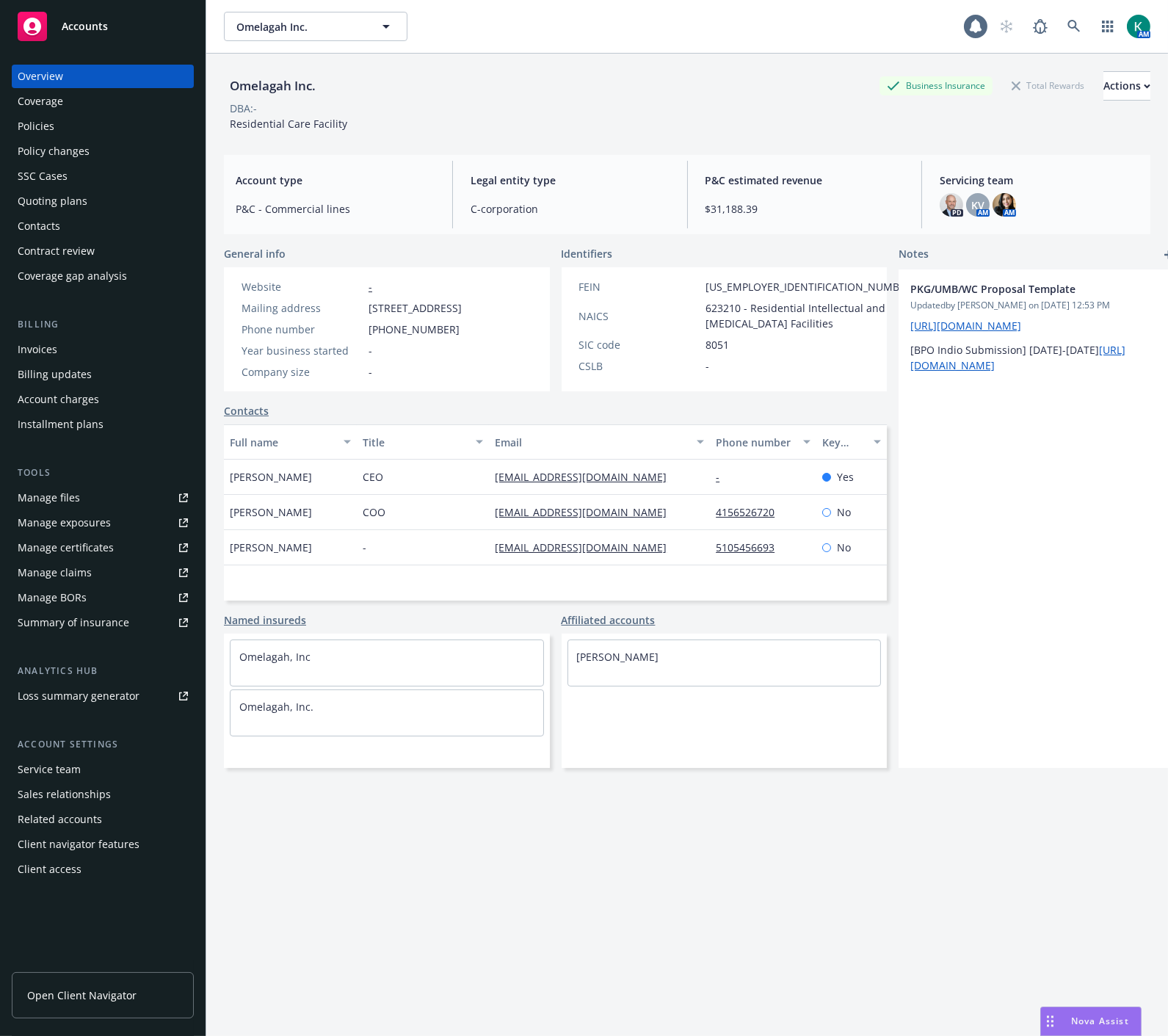
click at [88, 549] on div "Manage certificates" at bounding box center [65, 547] width 96 height 23
click at [1068, 26] on icon at bounding box center [1074, 26] width 13 height 13
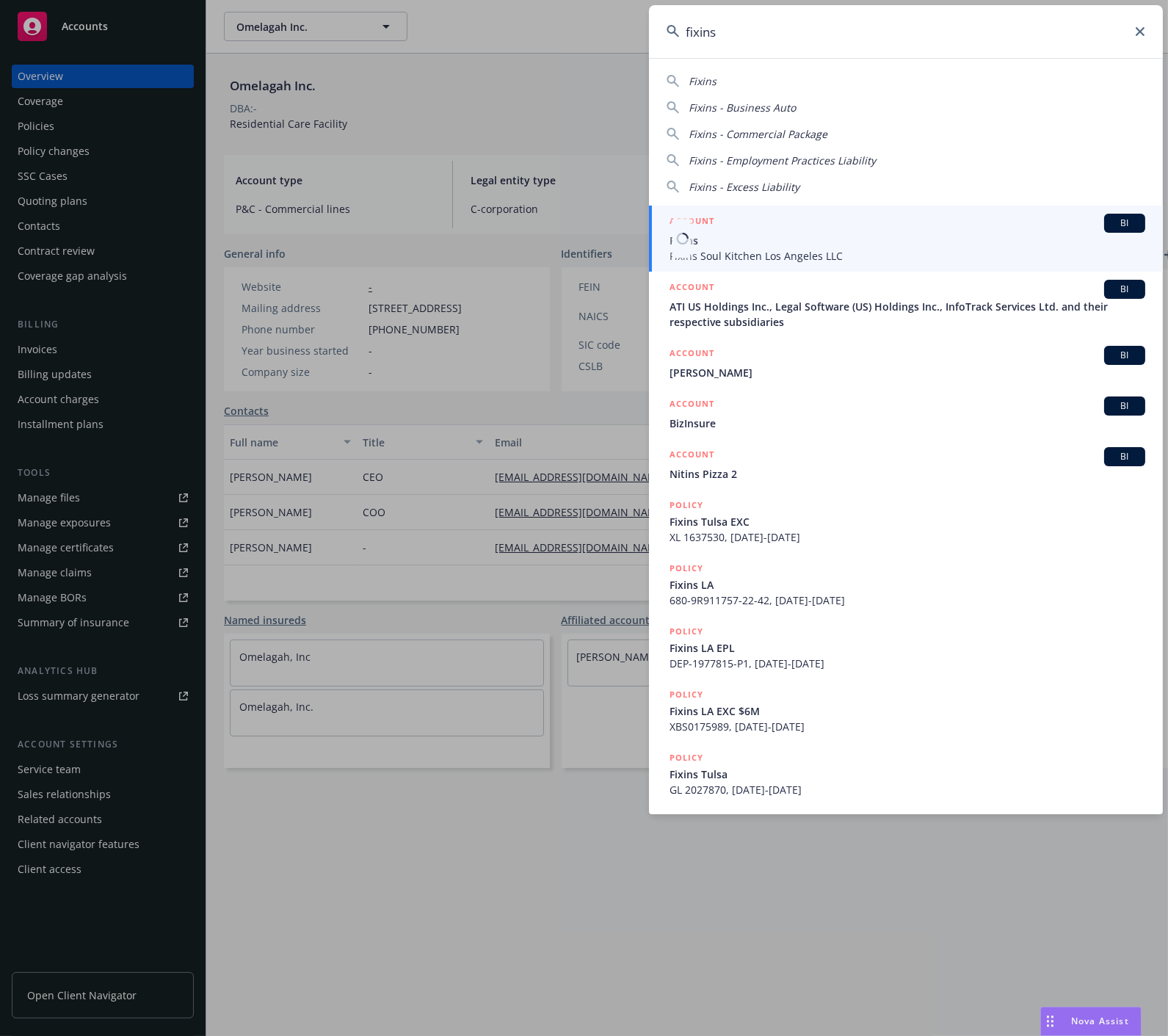
type input "fixins"
click at [881, 231] on div "ACCOUNT BI" at bounding box center [907, 223] width 476 height 19
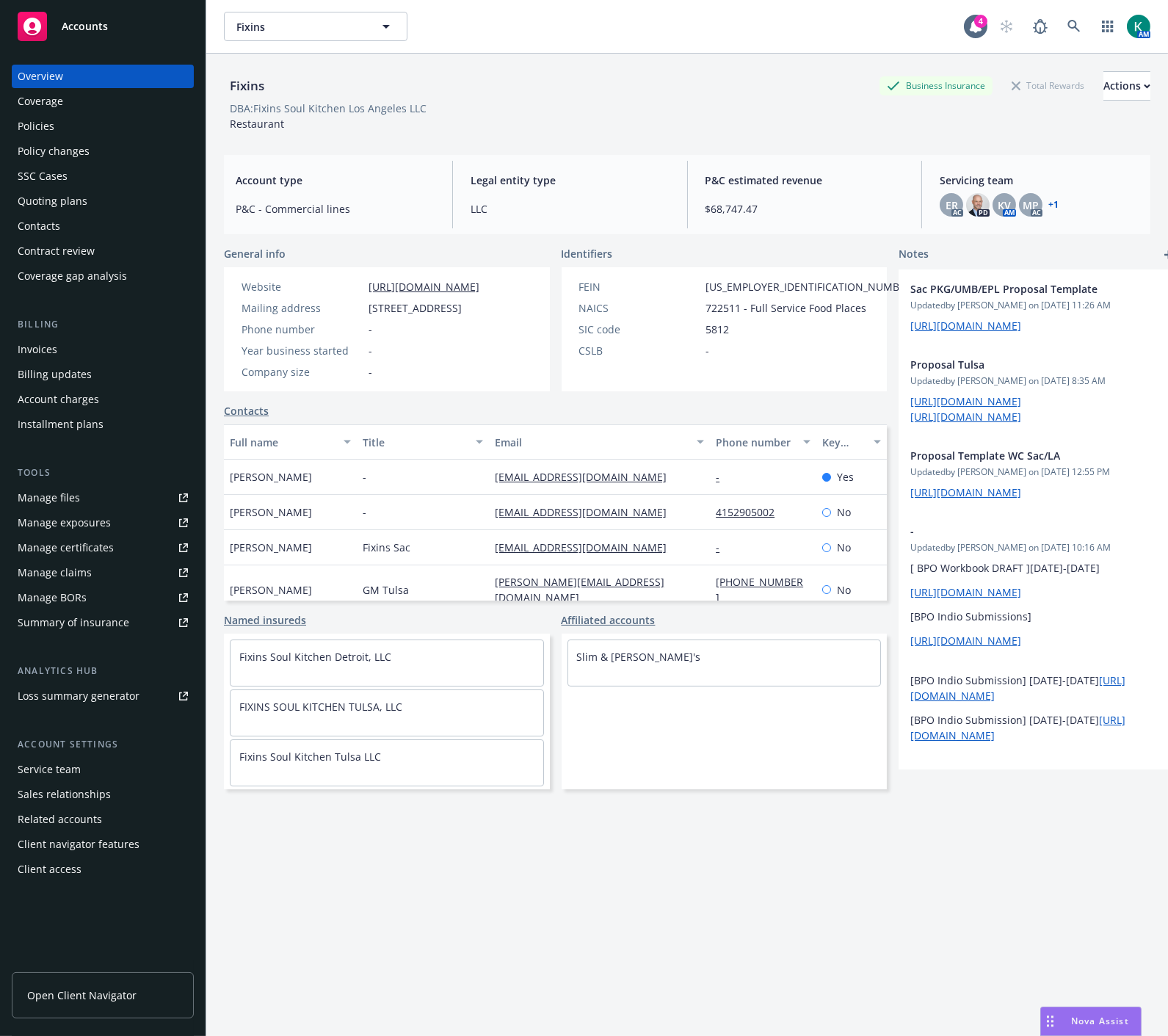
click at [50, 122] on div "Policies" at bounding box center [36, 126] width 37 height 23
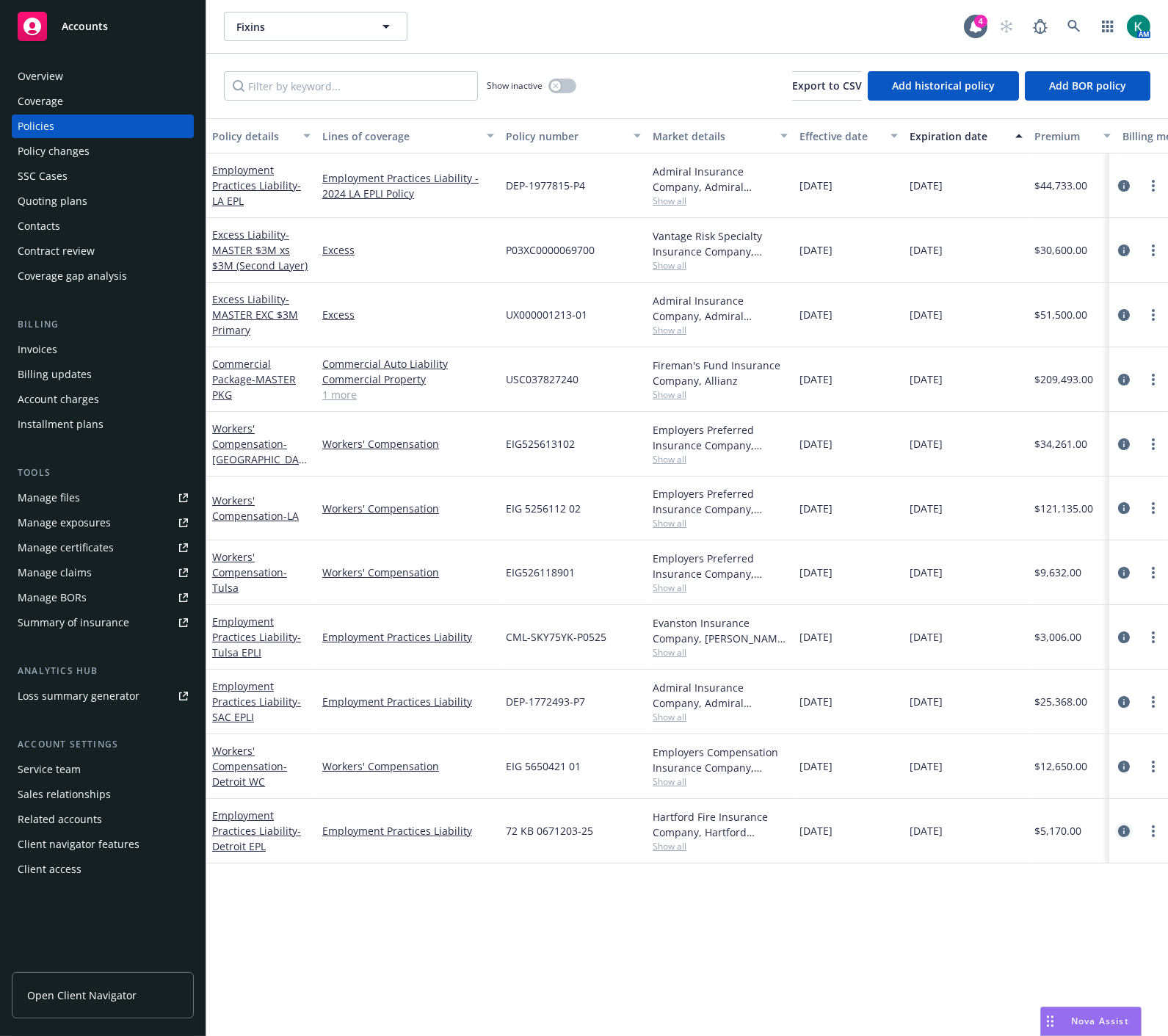
click at [1120, 827] on icon "circleInformation" at bounding box center [1124, 831] width 12 height 12
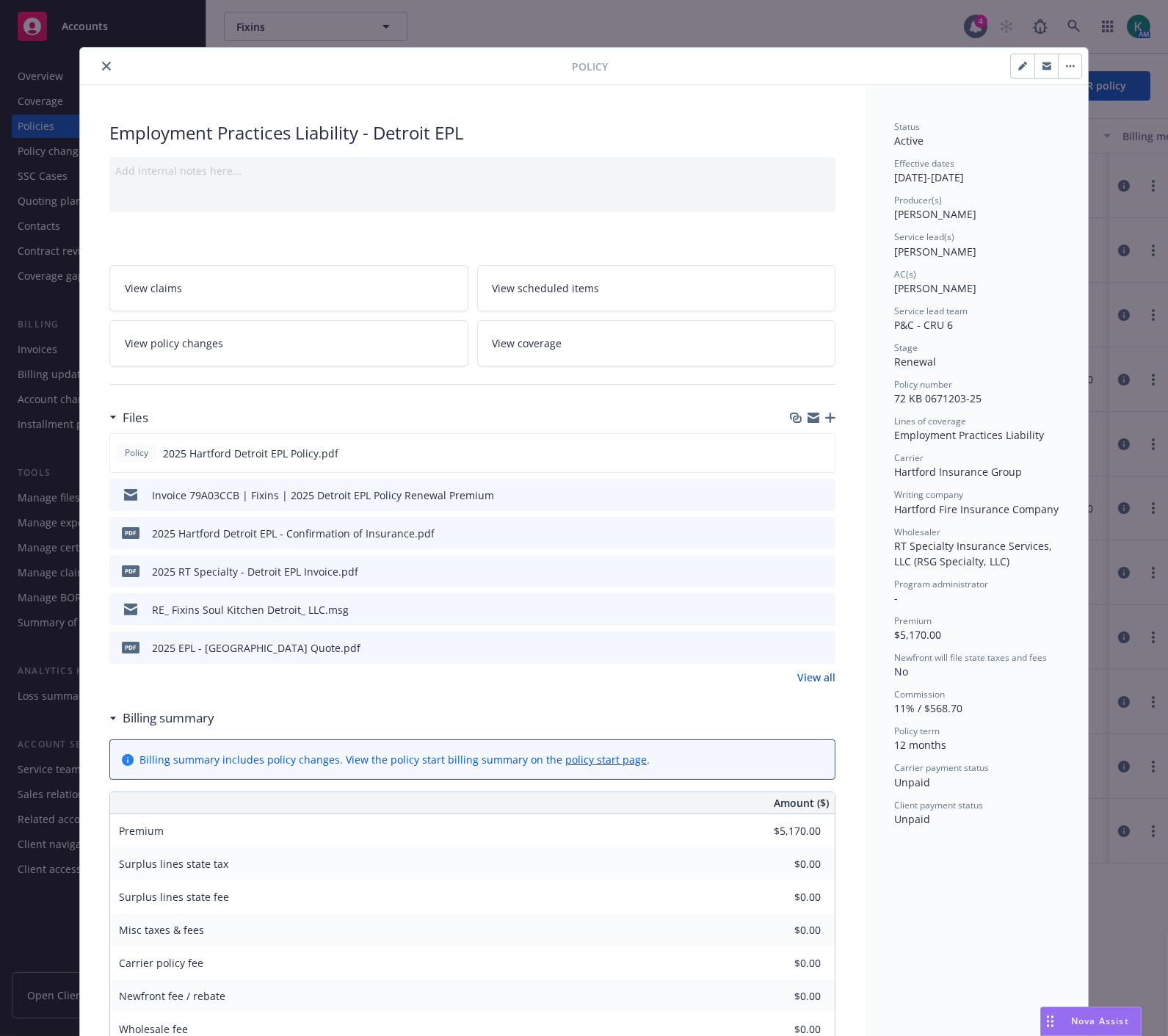
click at [817, 489] on icon "preview file" at bounding box center [821, 494] width 13 height 11
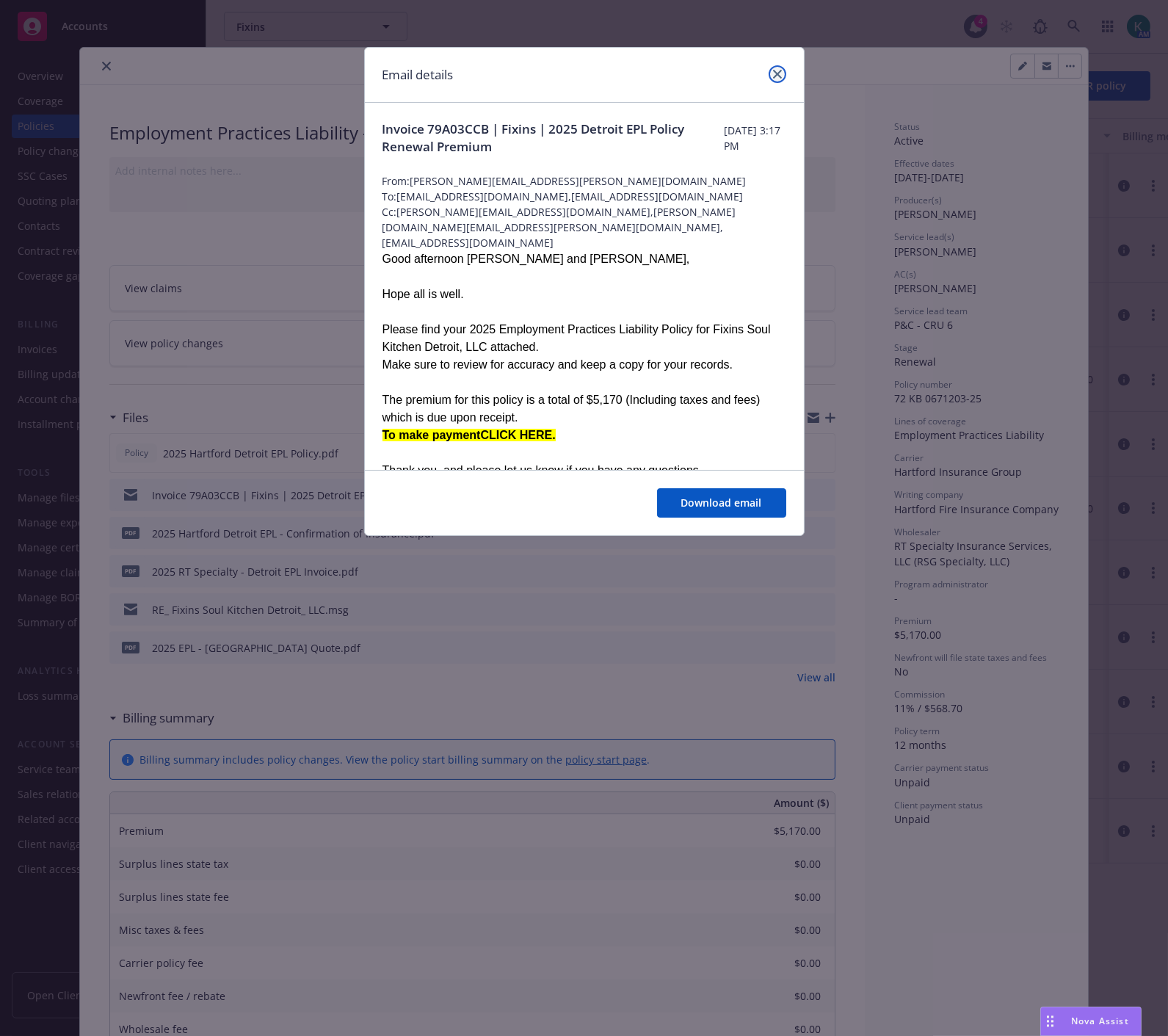
click at [779, 70] on icon "close" at bounding box center [777, 74] width 9 height 9
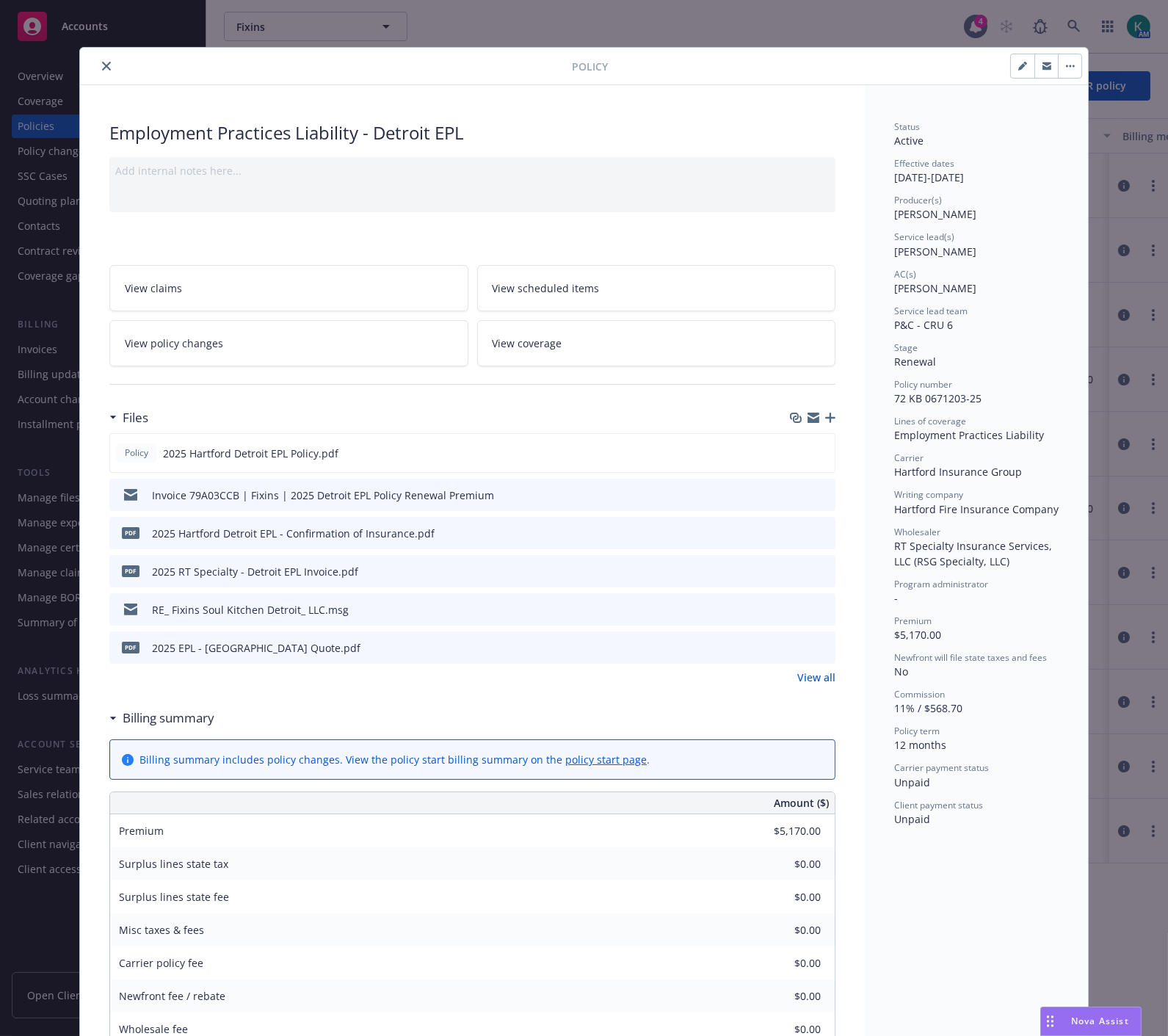
click at [102, 65] on icon "close" at bounding box center [107, 66] width 9 height 9
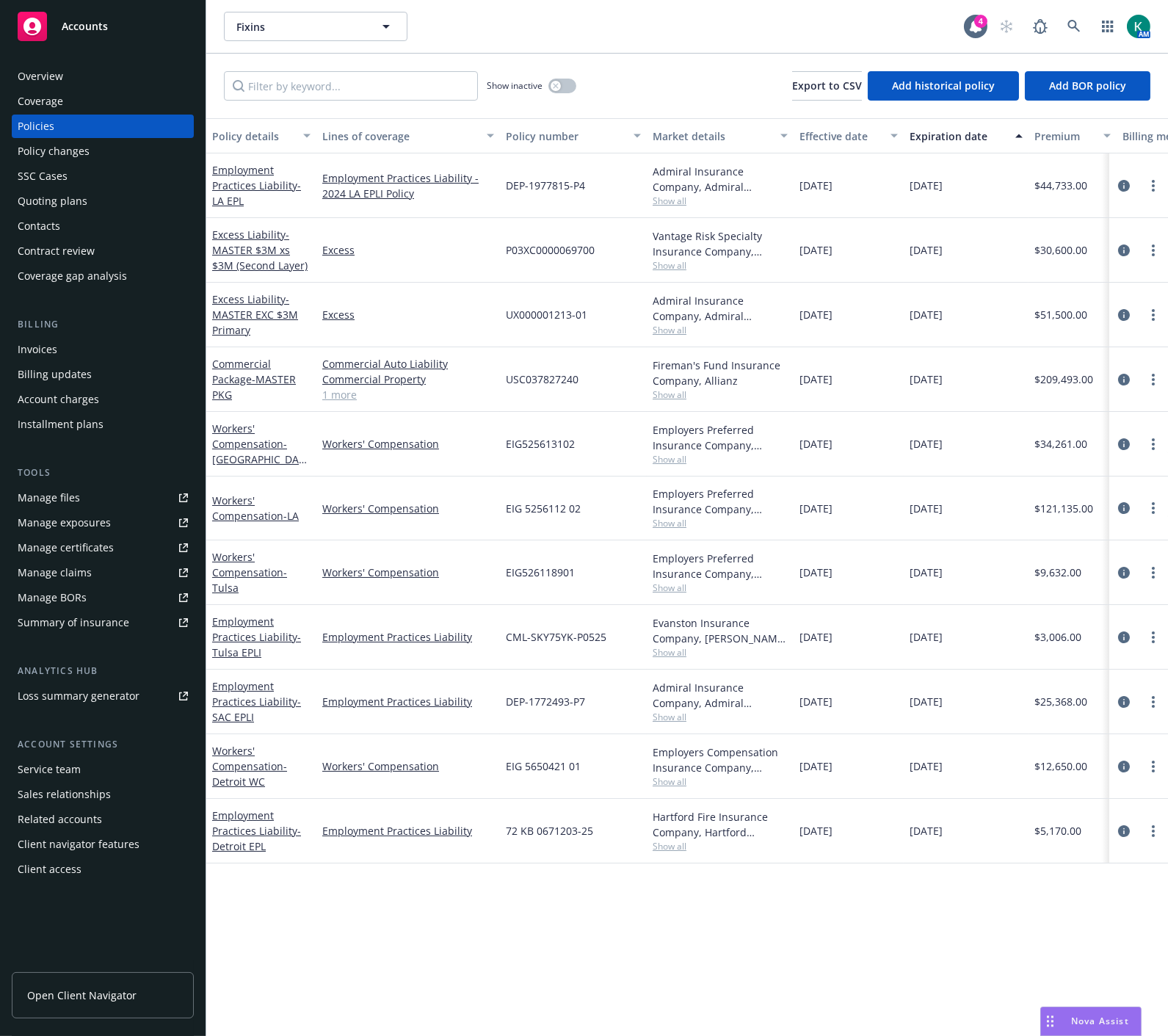
click at [42, 177] on div "SSC Cases" at bounding box center [42, 176] width 50 height 23
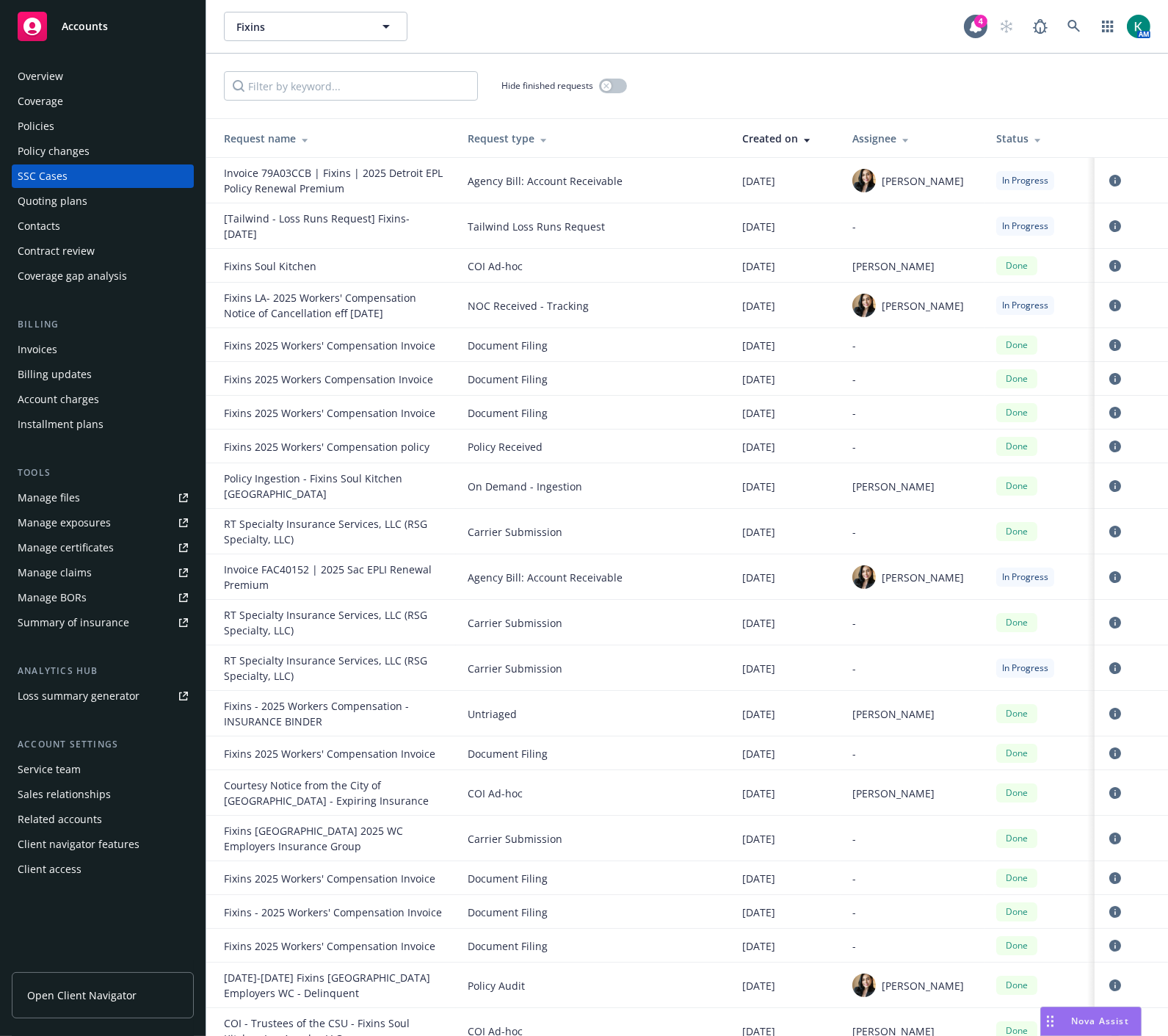
click at [538, 138] on div at bounding box center [540, 138] width 13 height 11
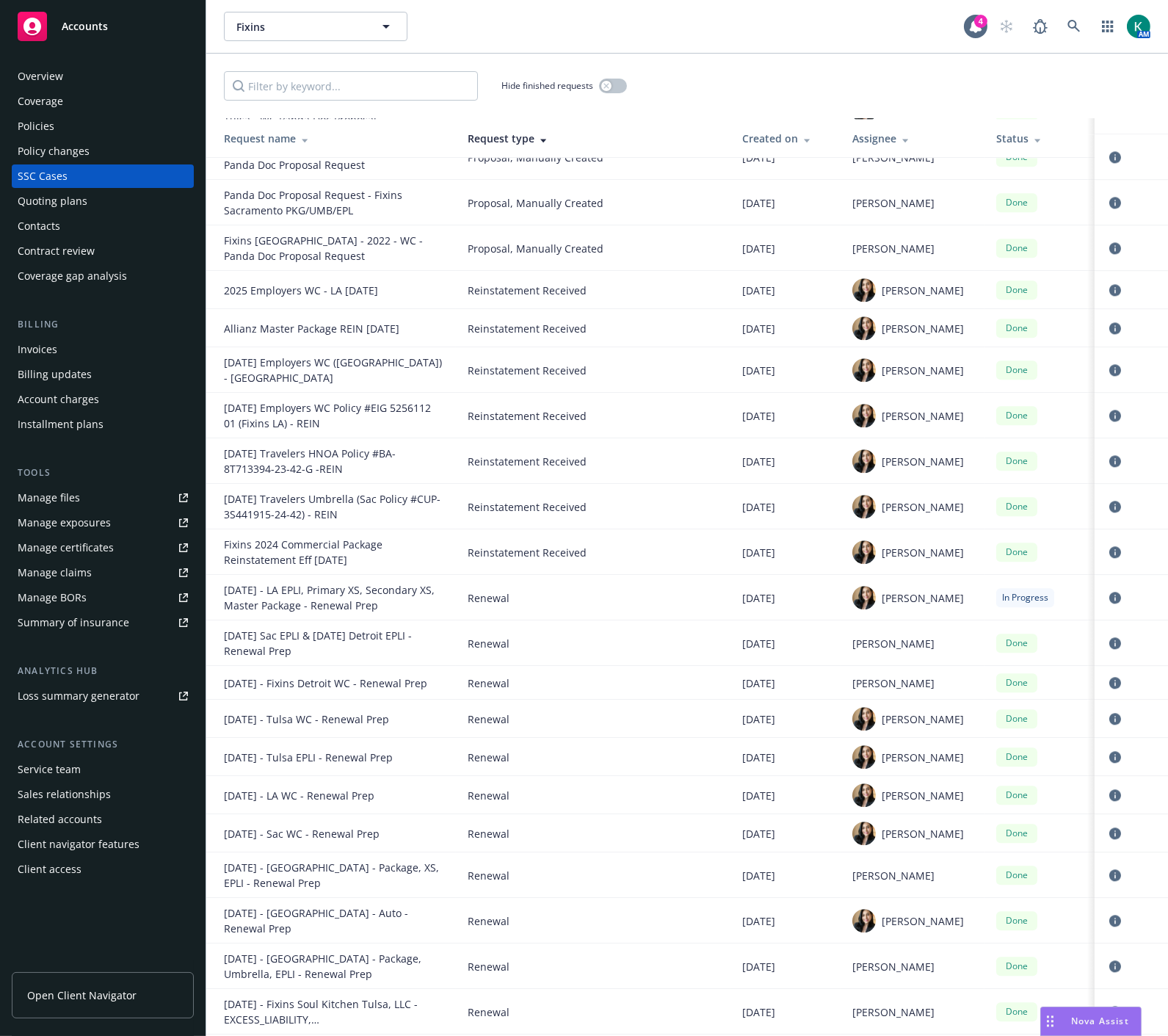
scroll to position [17378, 0]
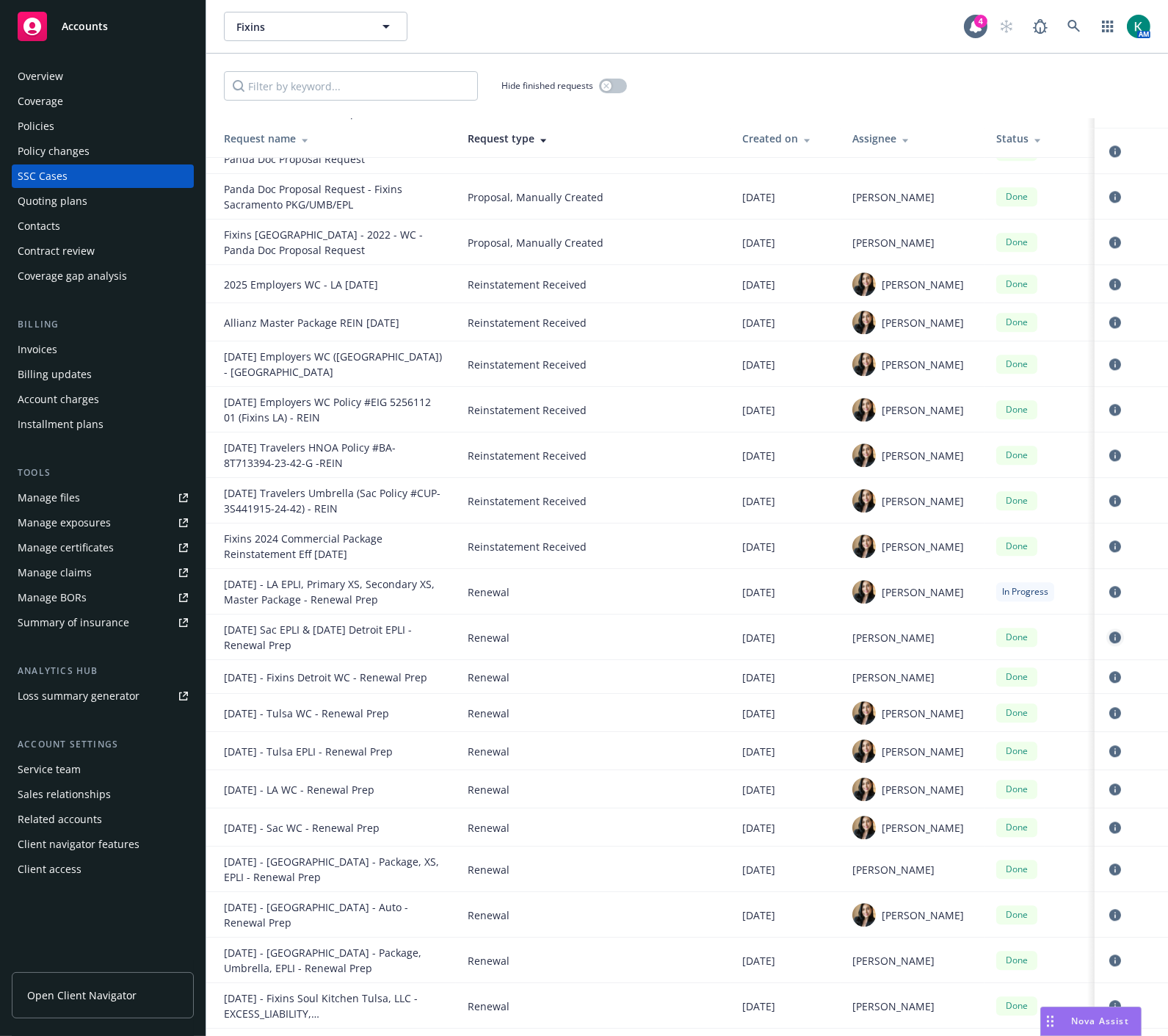
click at [1109, 632] on icon "circleInformation" at bounding box center [1115, 638] width 12 height 12
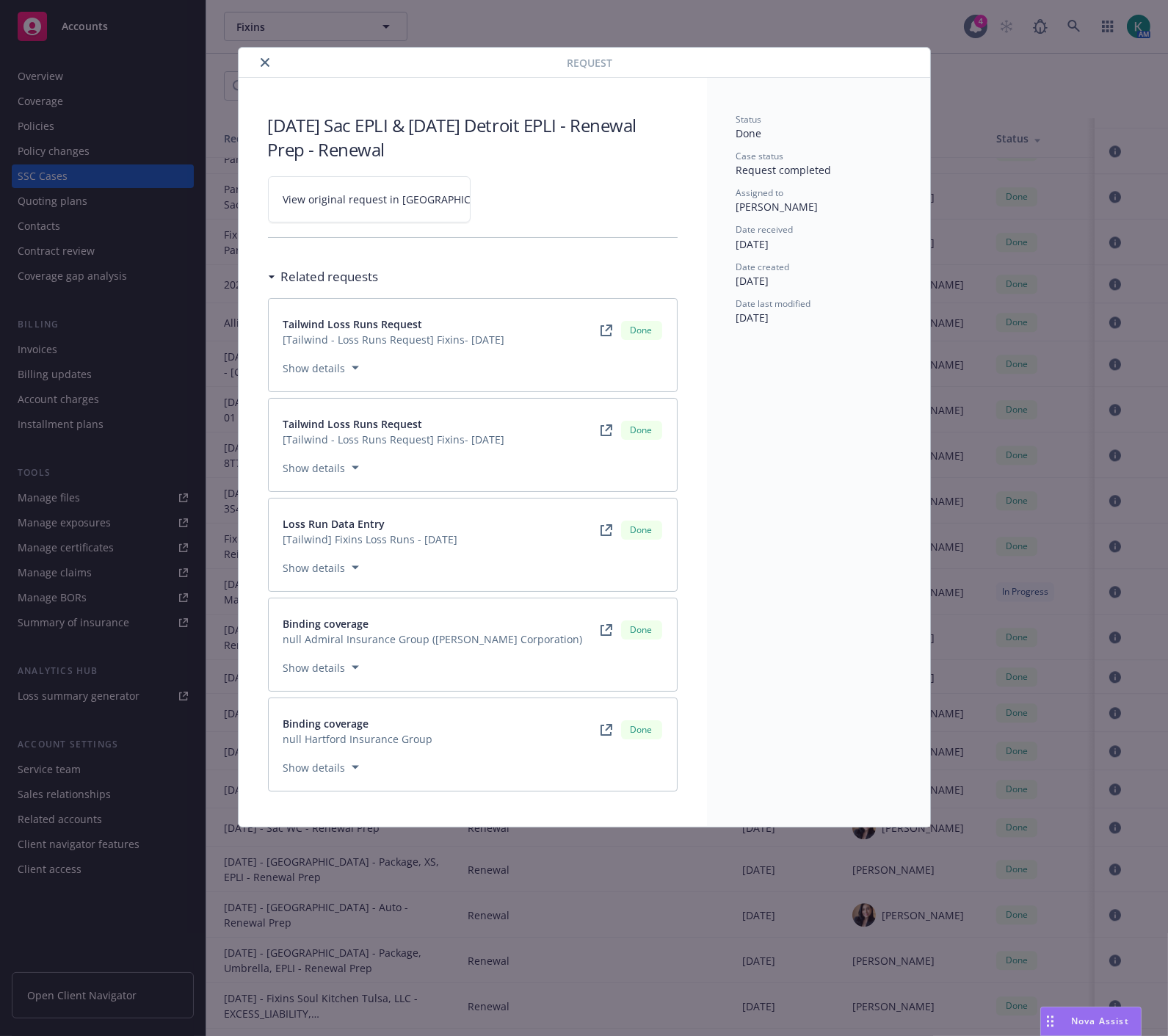
click at [370, 200] on span "View original request in SSC" at bounding box center [394, 199] width 222 height 15
drag, startPoint x: 263, startPoint y: 61, endPoint x: 187, endPoint y: 72, distance: 76.8
click at [263, 60] on icon "close" at bounding box center [265, 63] width 9 height 9
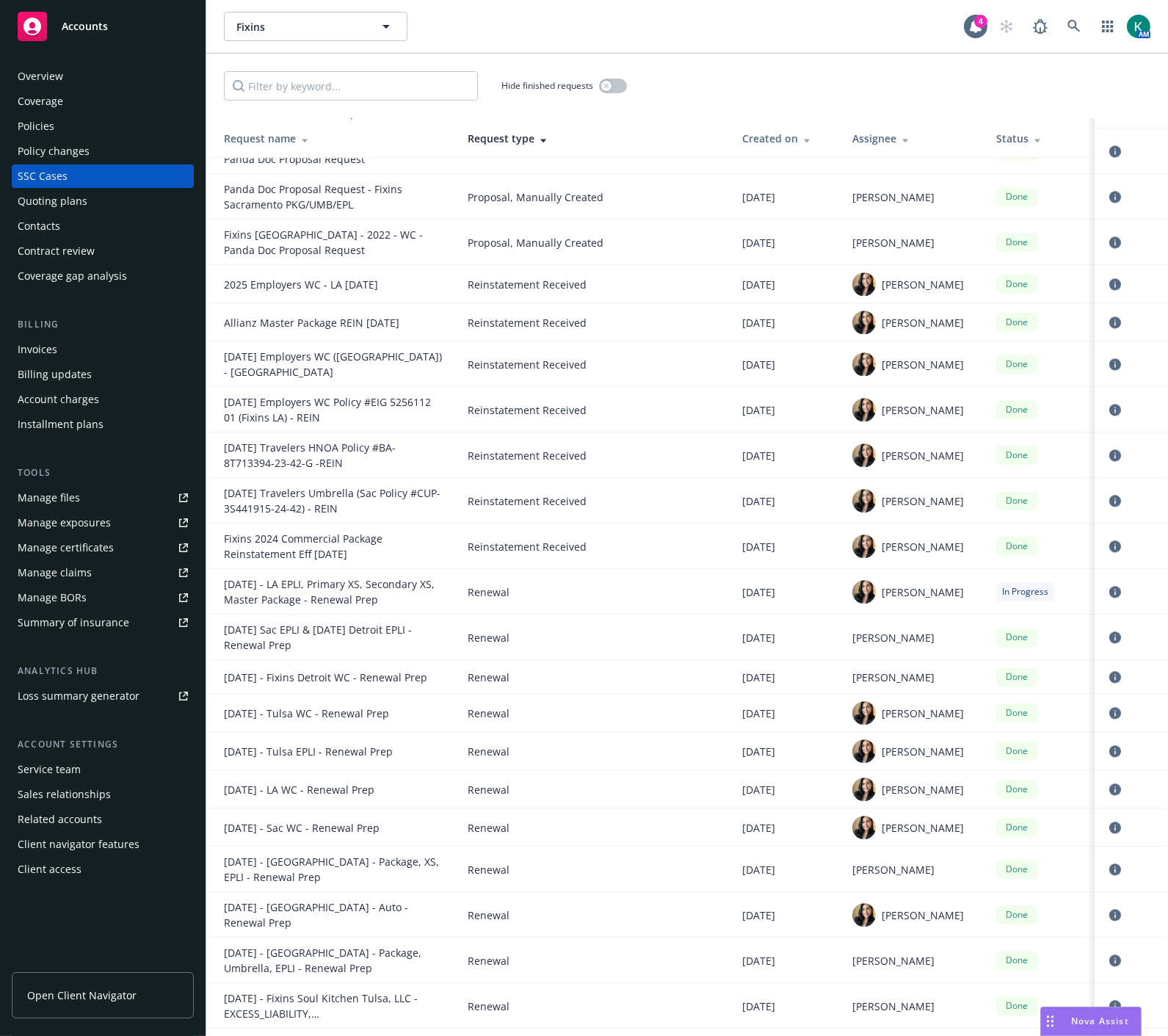
click at [60, 199] on div "Quoting plans" at bounding box center [52, 201] width 70 height 23
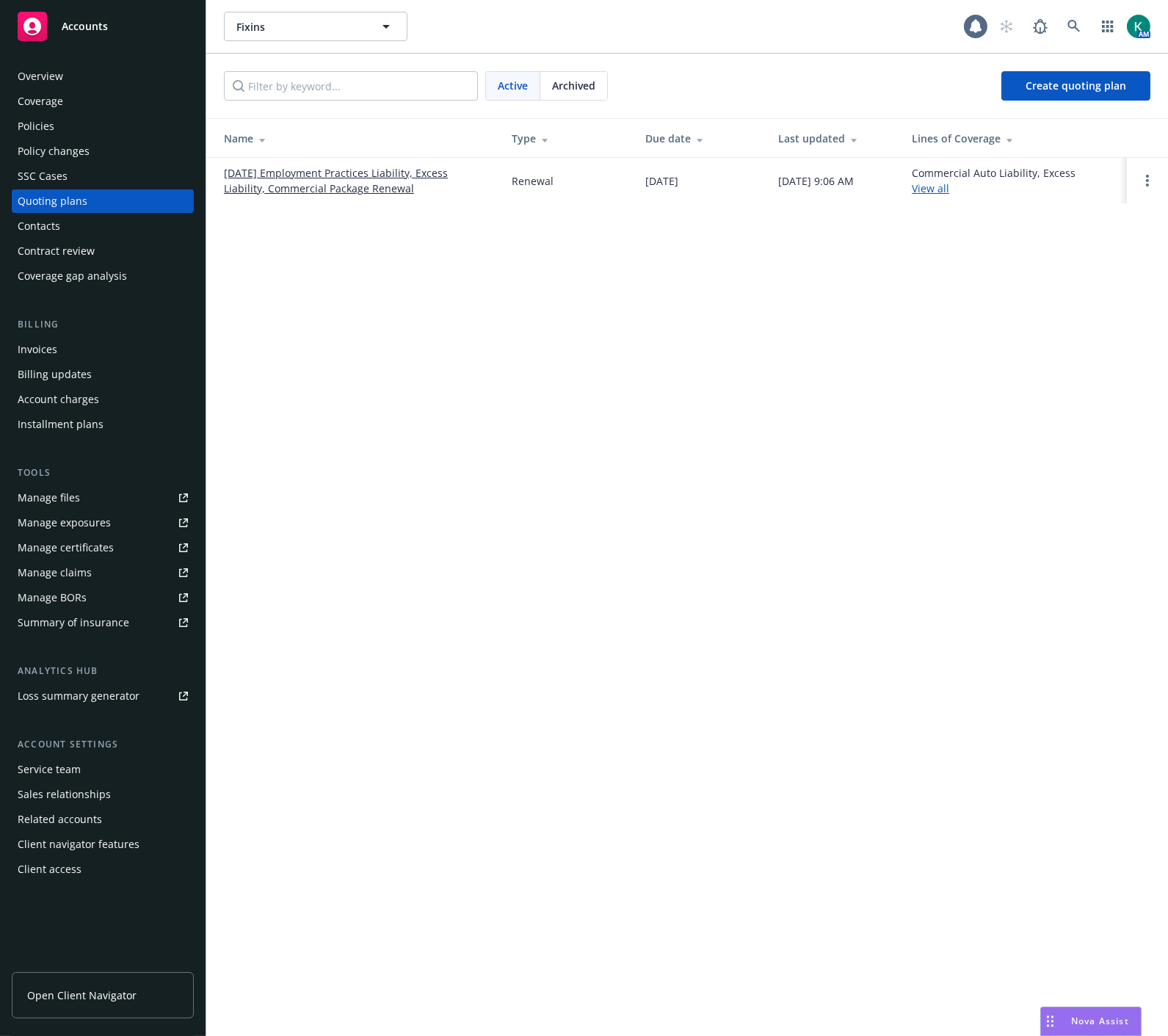
click at [281, 187] on link "10/15/25 Employment Practices Liability, Excess Liability, Commercial Package R…" at bounding box center [356, 181] width 264 height 31
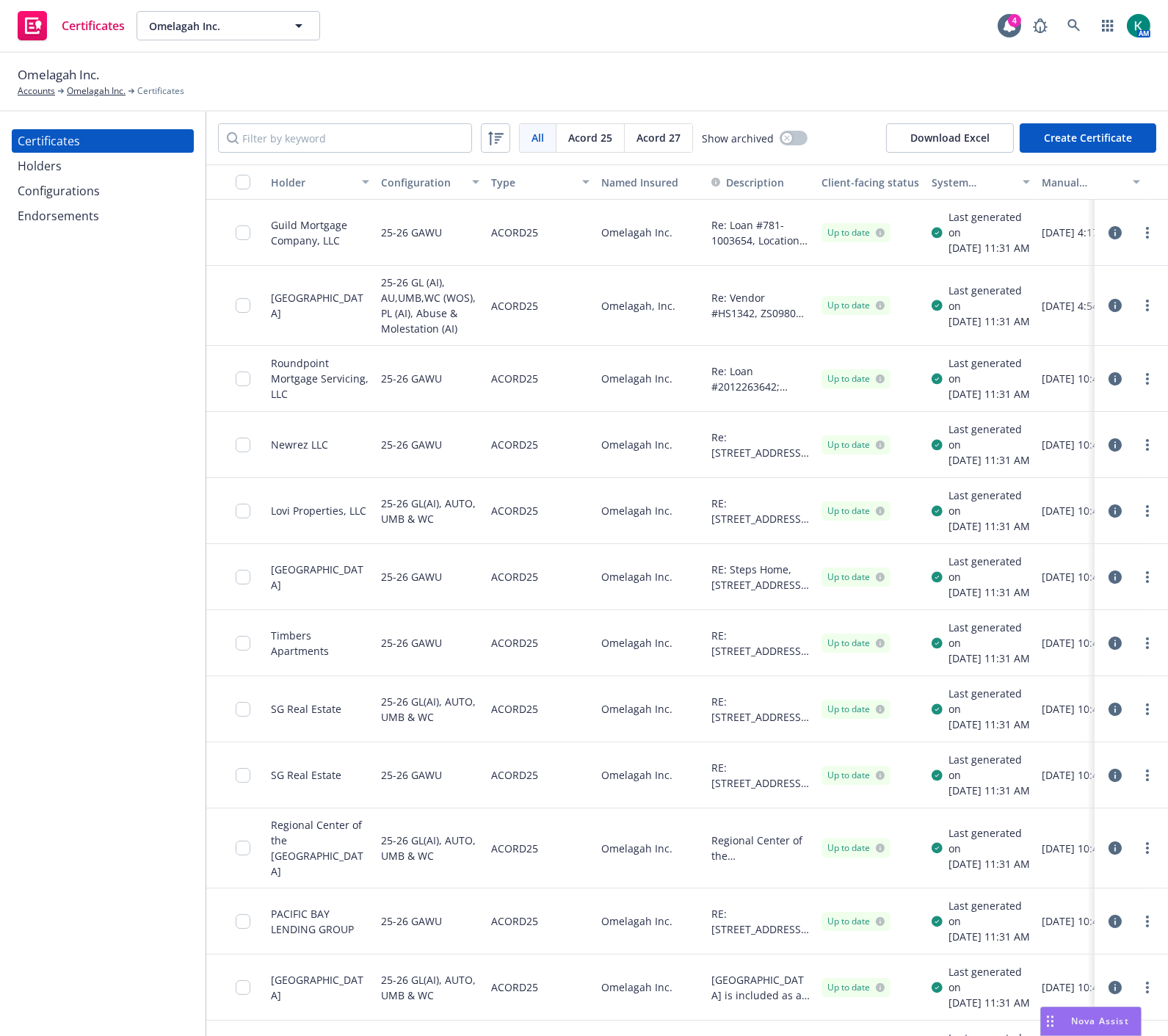
click at [1106, 314] on button "button" at bounding box center [1114, 305] width 17 height 17
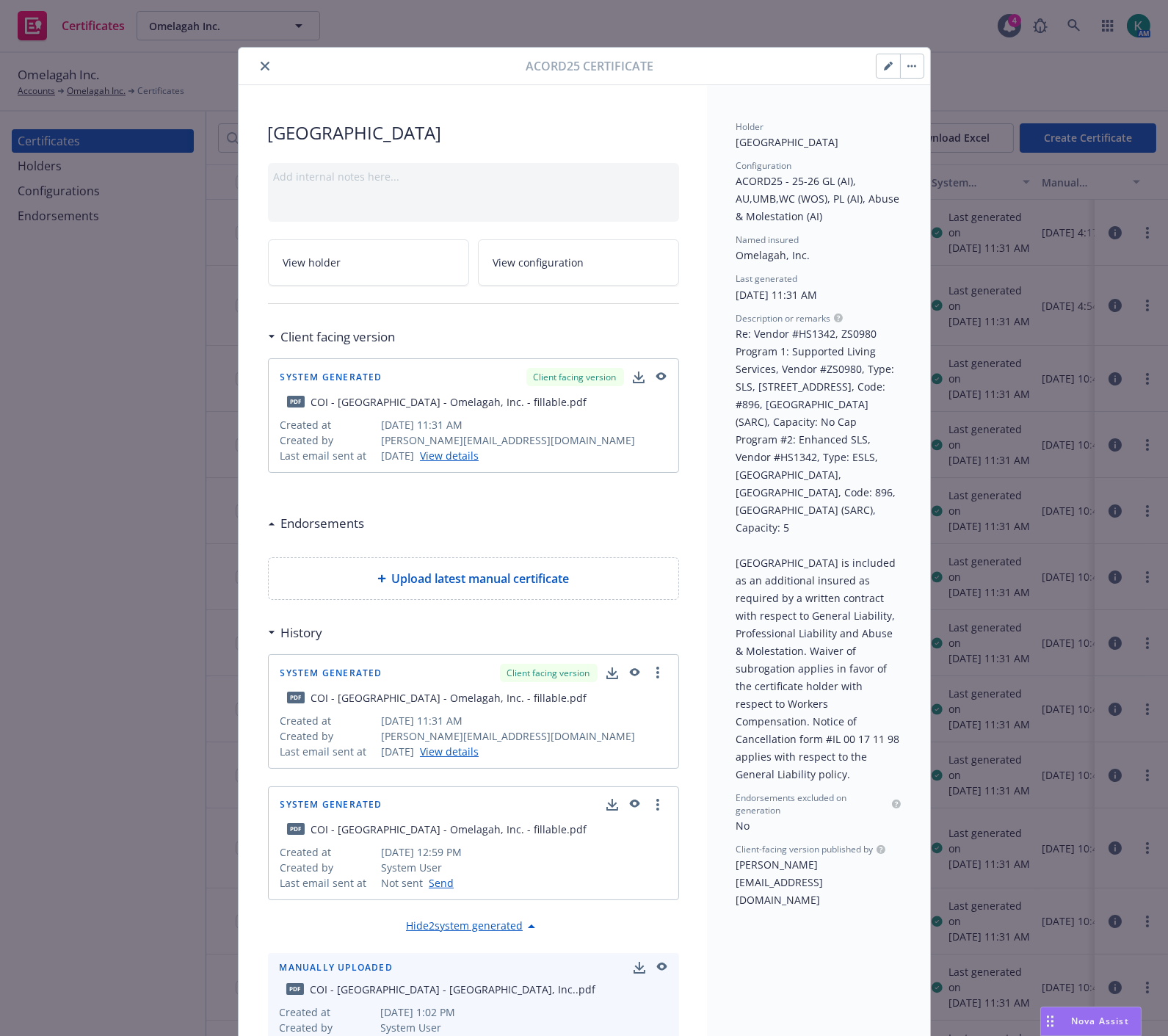
click at [420, 265] on link "View holder" at bounding box center [369, 262] width 201 height 46
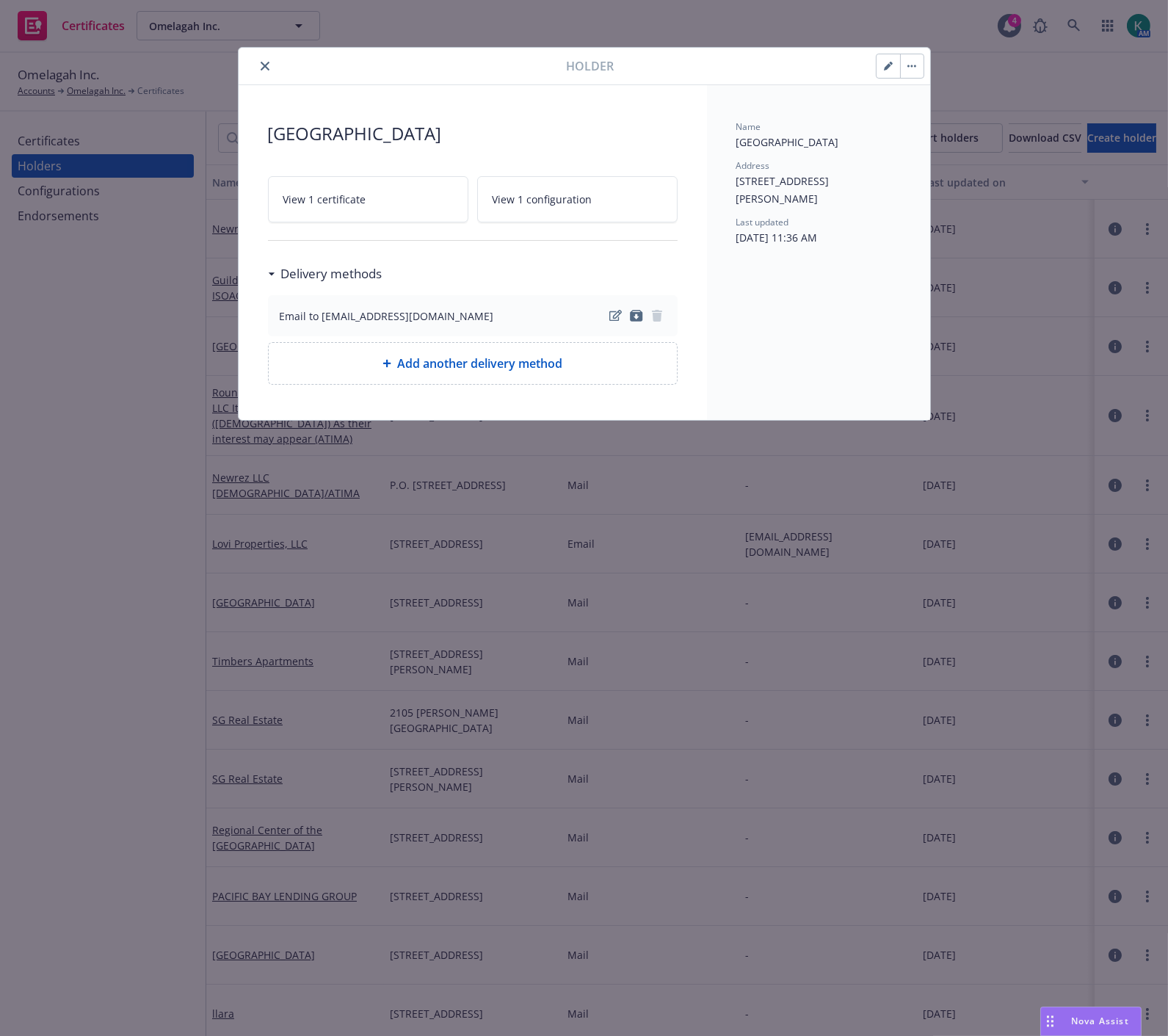
drag, startPoint x: 737, startPoint y: 138, endPoint x: 840, endPoint y: 206, distance: 123.4
click at [840, 206] on div "Name [GEOGRAPHIC_DATA] Address [STREET_ADDRESS][PERSON_NAME] Last updated [DATE…" at bounding box center [819, 187] width 165 height 135
copy div "[GEOGRAPHIC_DATA] Address [STREET_ADDRESS][PERSON_NAME]"
click at [267, 64] on icon "close" at bounding box center [265, 66] width 9 height 9
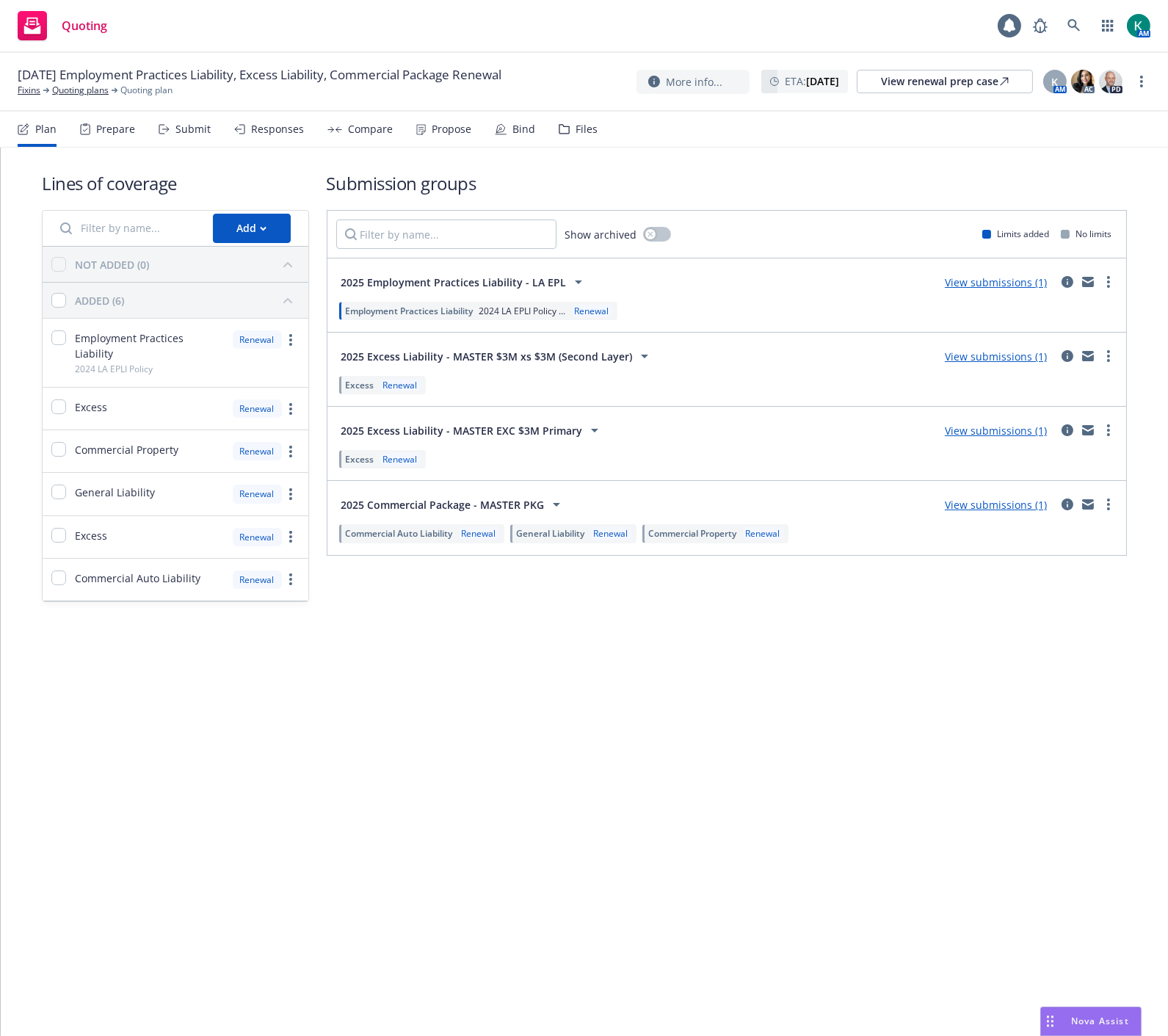
click at [585, 132] on div "Files" at bounding box center [586, 129] width 22 height 12
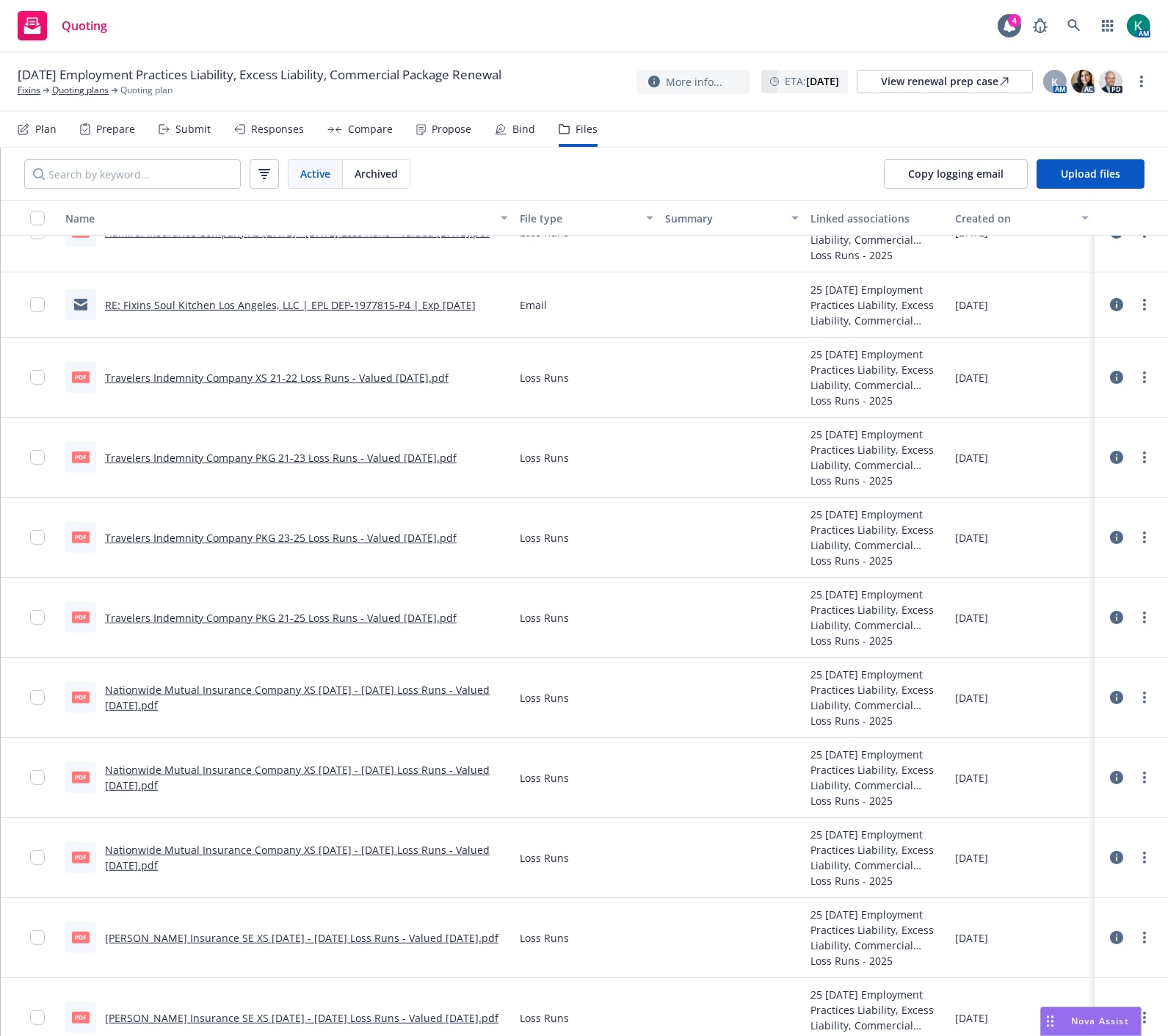
scroll to position [1305, 0]
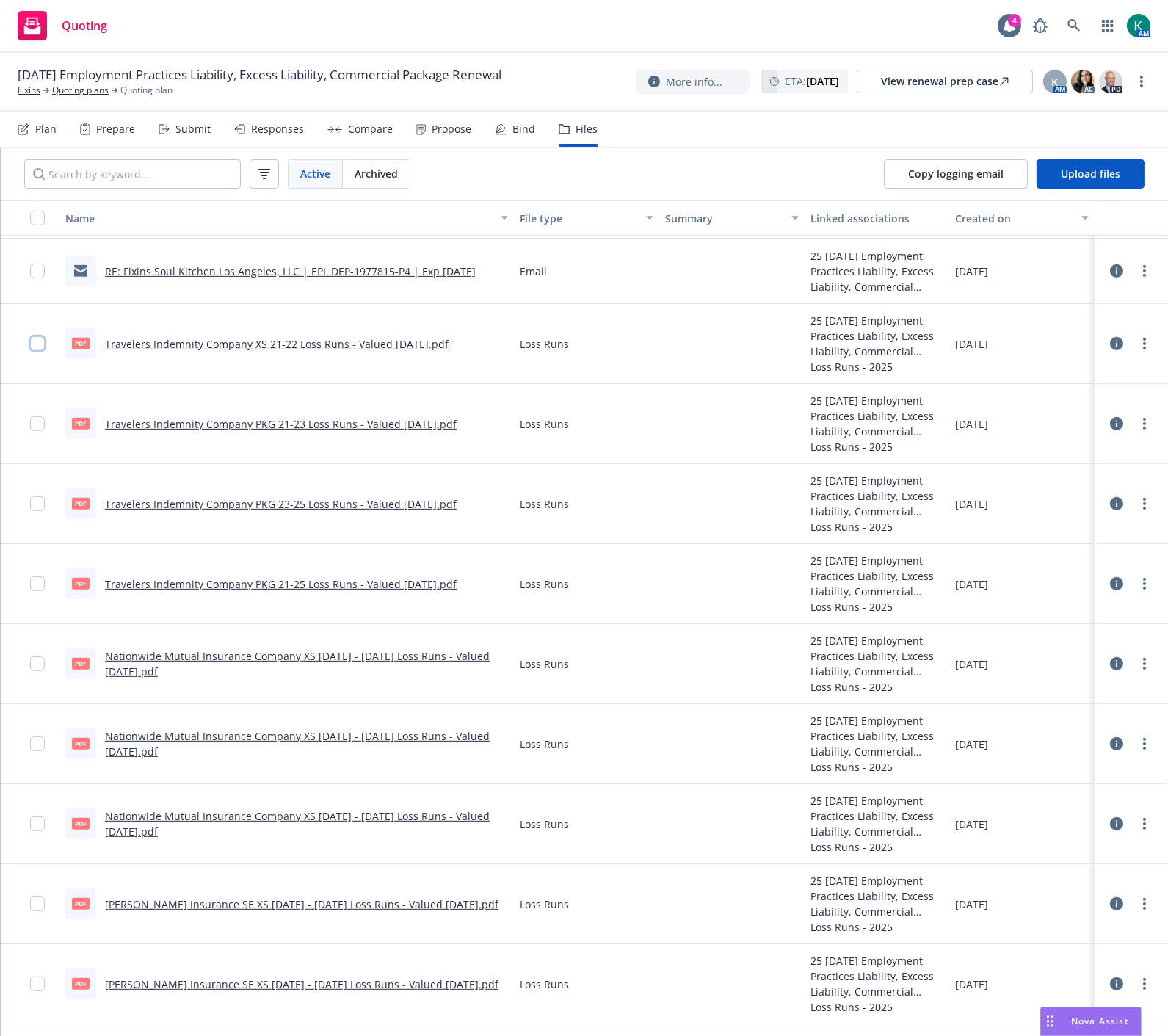
click at [30, 344] on input "checkbox" at bounding box center [37, 343] width 14 height 14
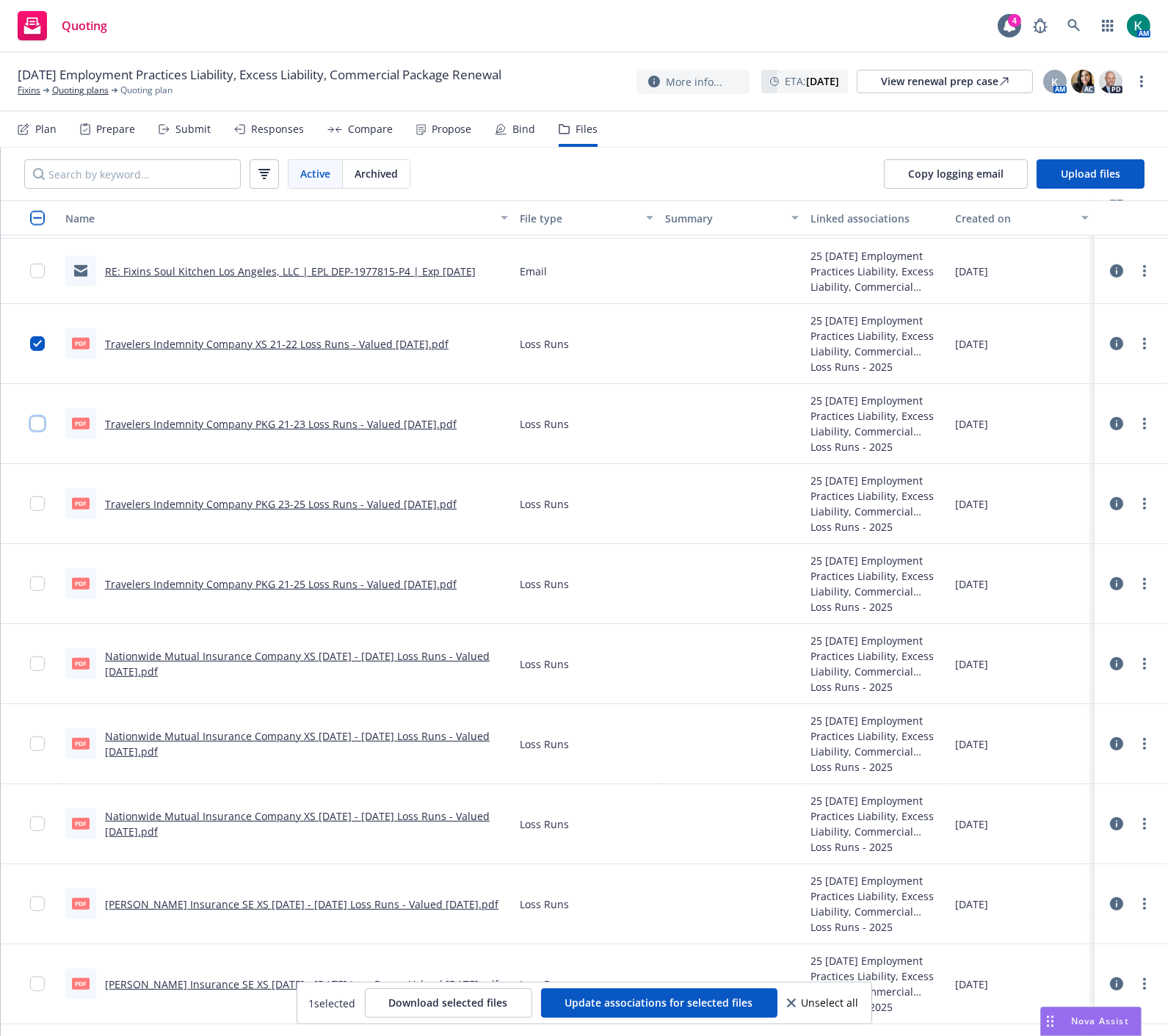
click at [34, 428] on input "checkbox" at bounding box center [37, 423] width 14 height 14
click at [39, 508] on input "checkbox" at bounding box center [37, 503] width 14 height 14
click at [42, 583] on input "checkbox" at bounding box center [37, 583] width 14 height 14
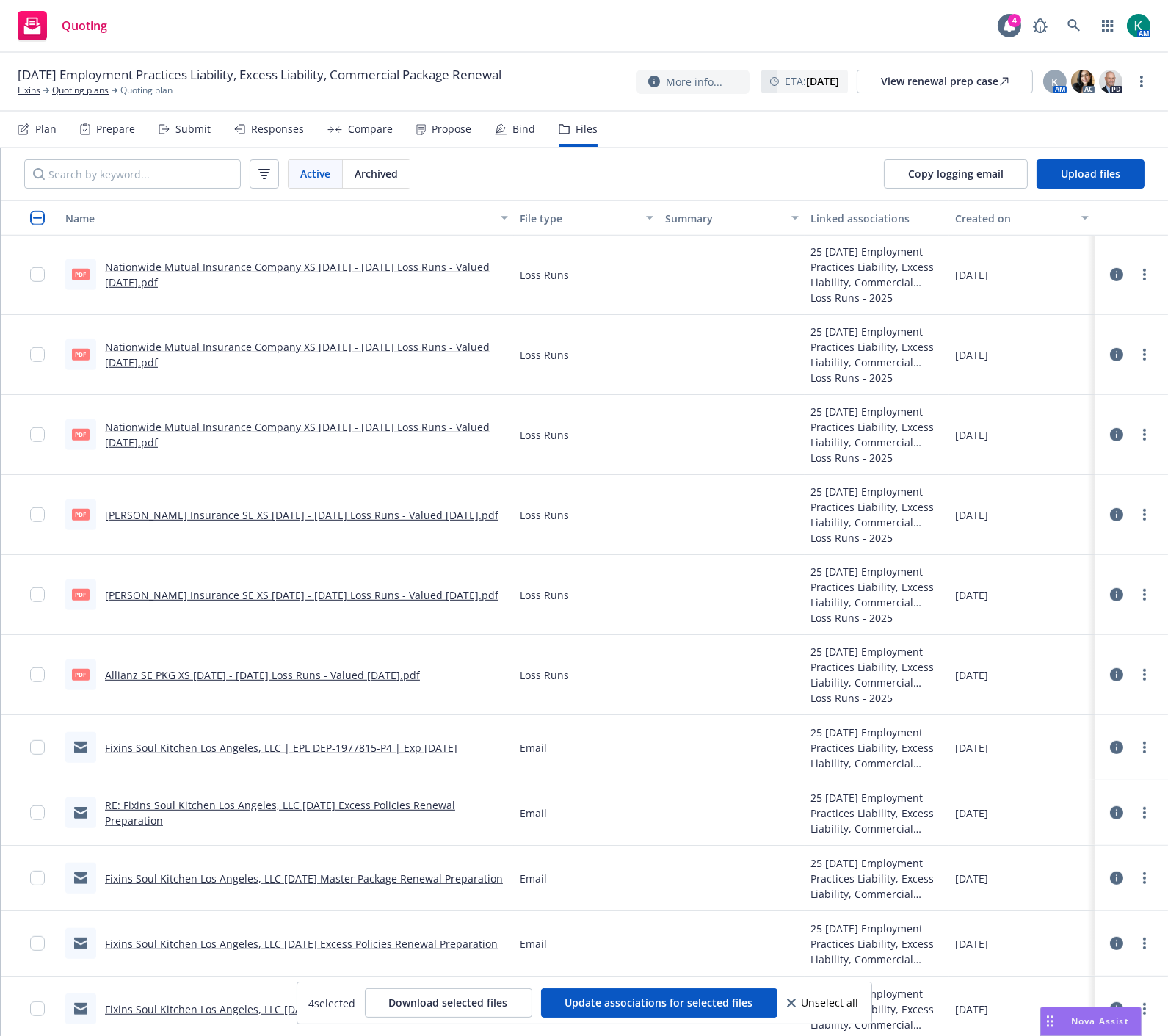
scroll to position [1638, 0]
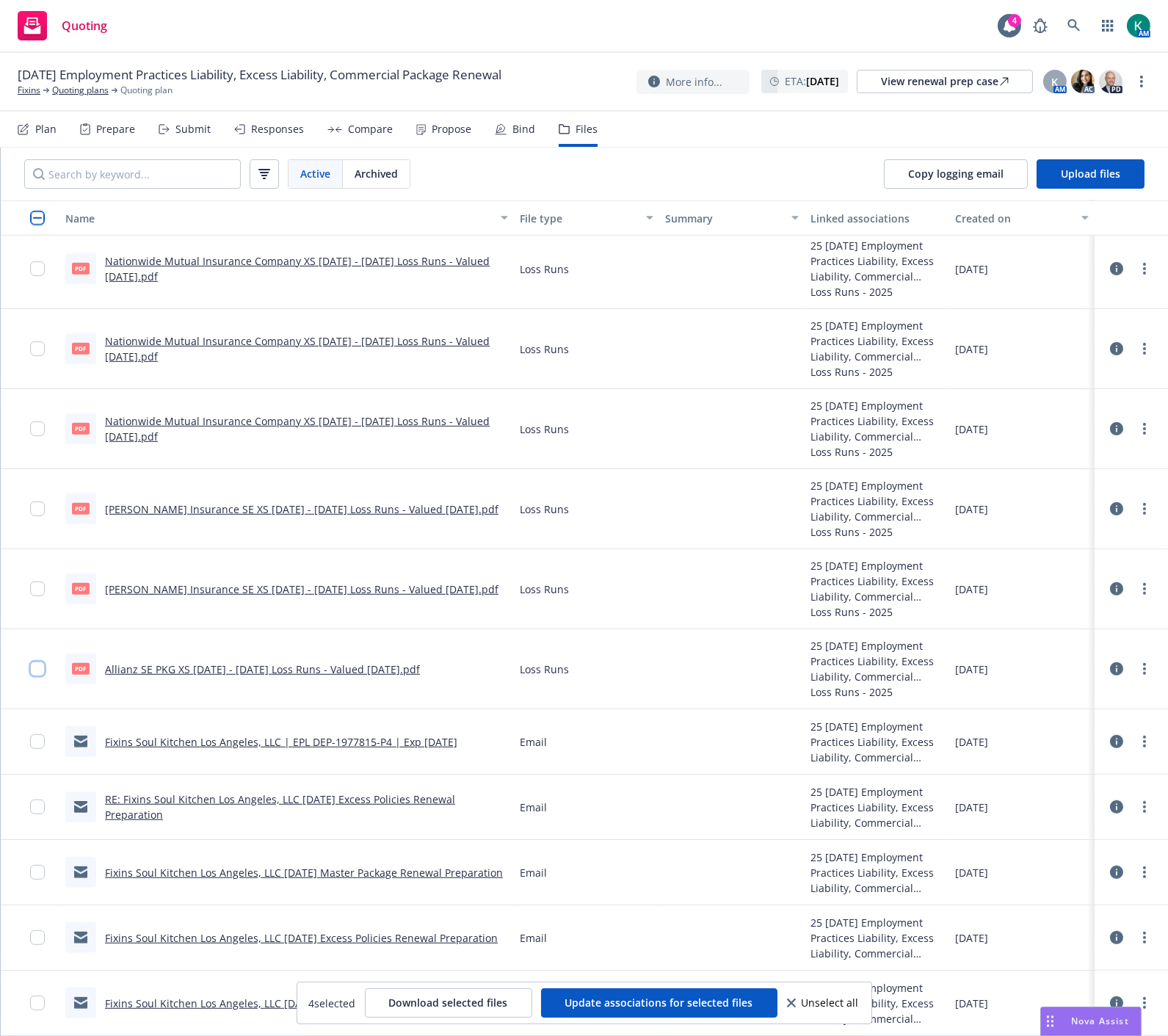
click at [39, 672] on input "checkbox" at bounding box center [37, 669] width 14 height 14
click at [494, 1004] on span "Download selected files" at bounding box center [448, 1003] width 119 height 14
click at [501, 22] on div "Quoting 4 AM" at bounding box center [584, 26] width 1168 height 53
click at [32, 91] on link "Fixins" at bounding box center [29, 90] width 23 height 13
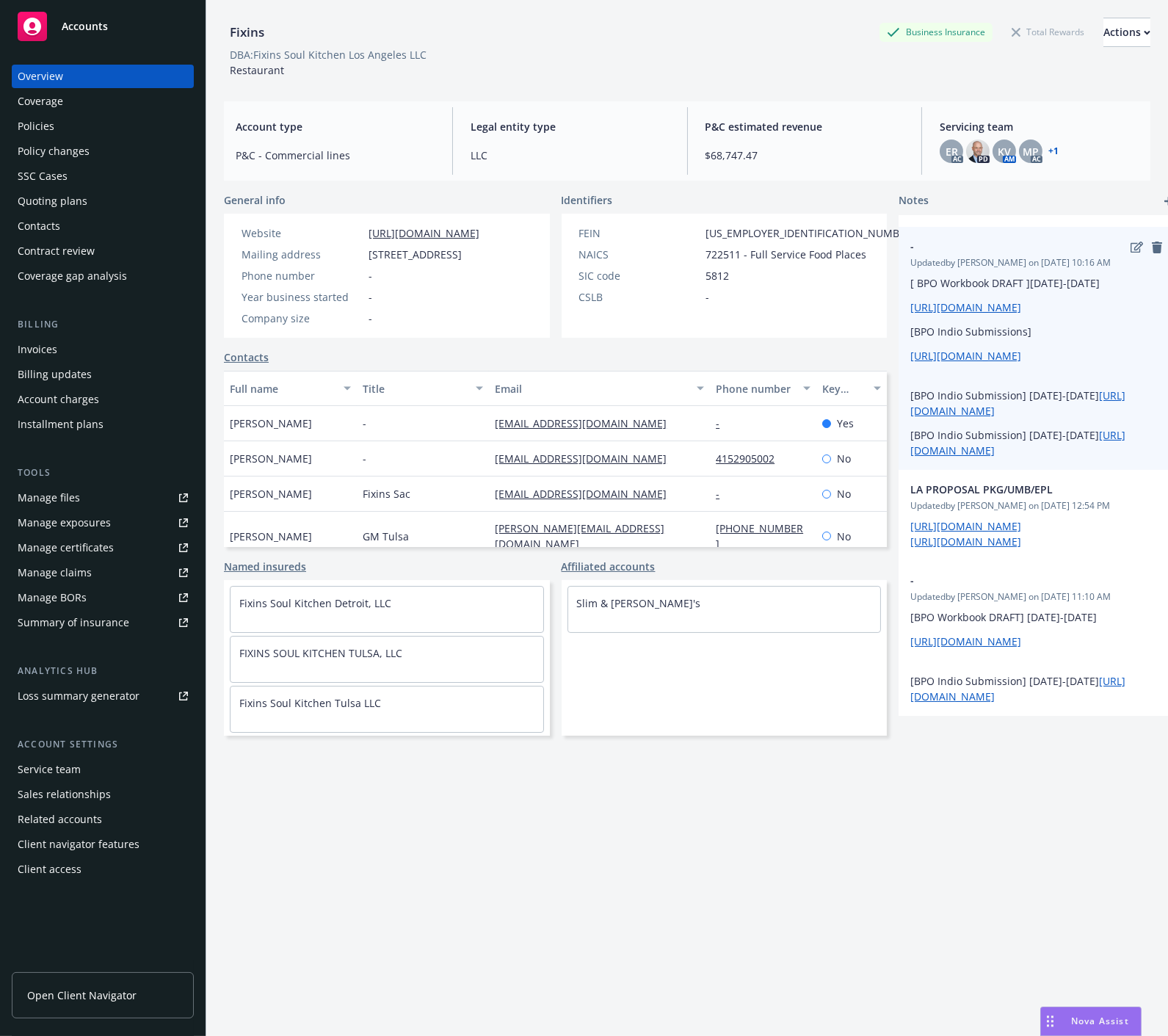
scroll to position [314, 0]
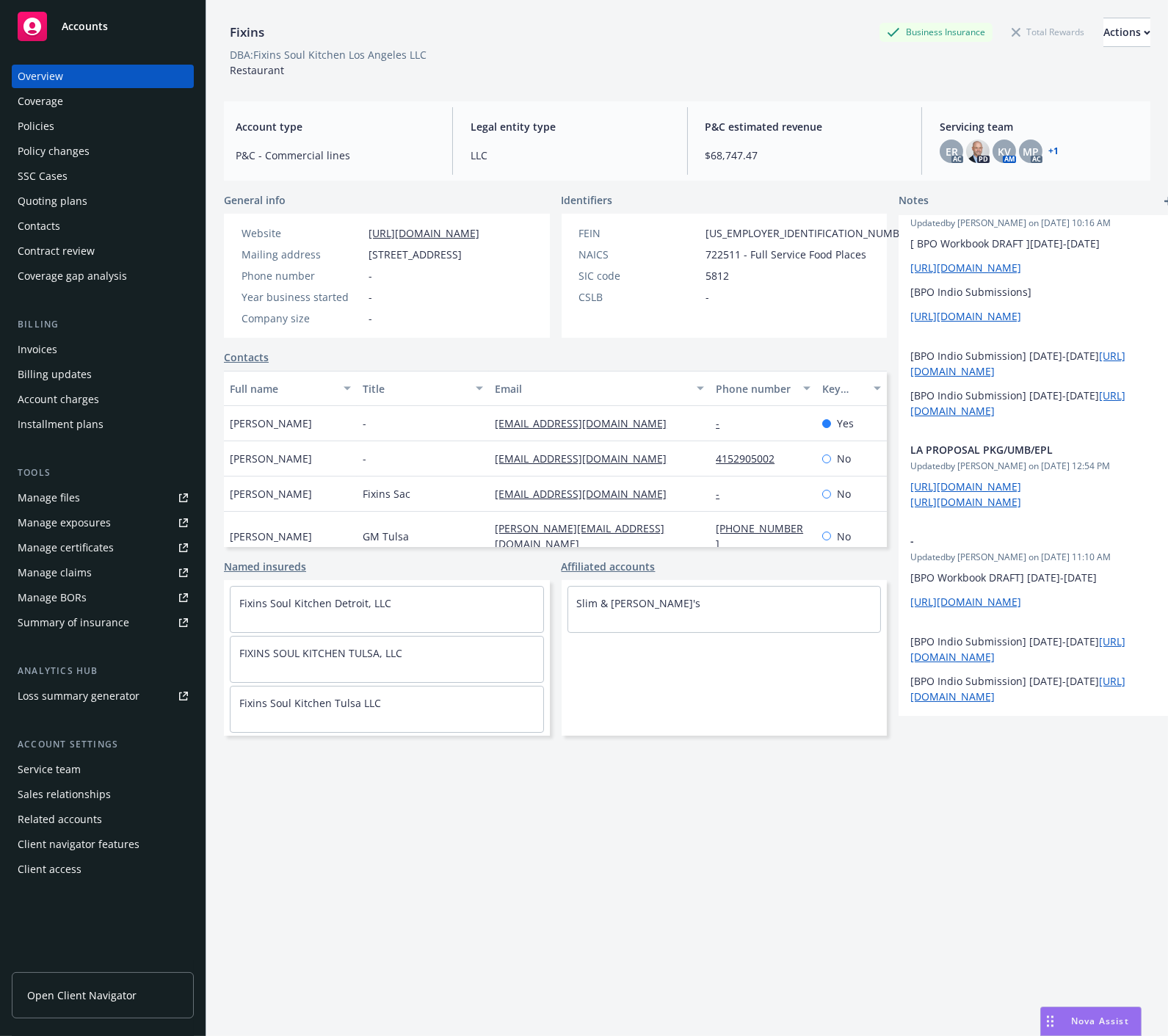
click at [861, 837] on div "Fixins Business Insurance Total Rewards Actions DBA: Fixins Soul Kitchen Los An…" at bounding box center [687, 509] width 926 height 1019
click at [385, 883] on div "Fixins Business Insurance Total Rewards Actions DBA: Fixins Soul Kitchen Los An…" at bounding box center [687, 509] width 926 height 1019
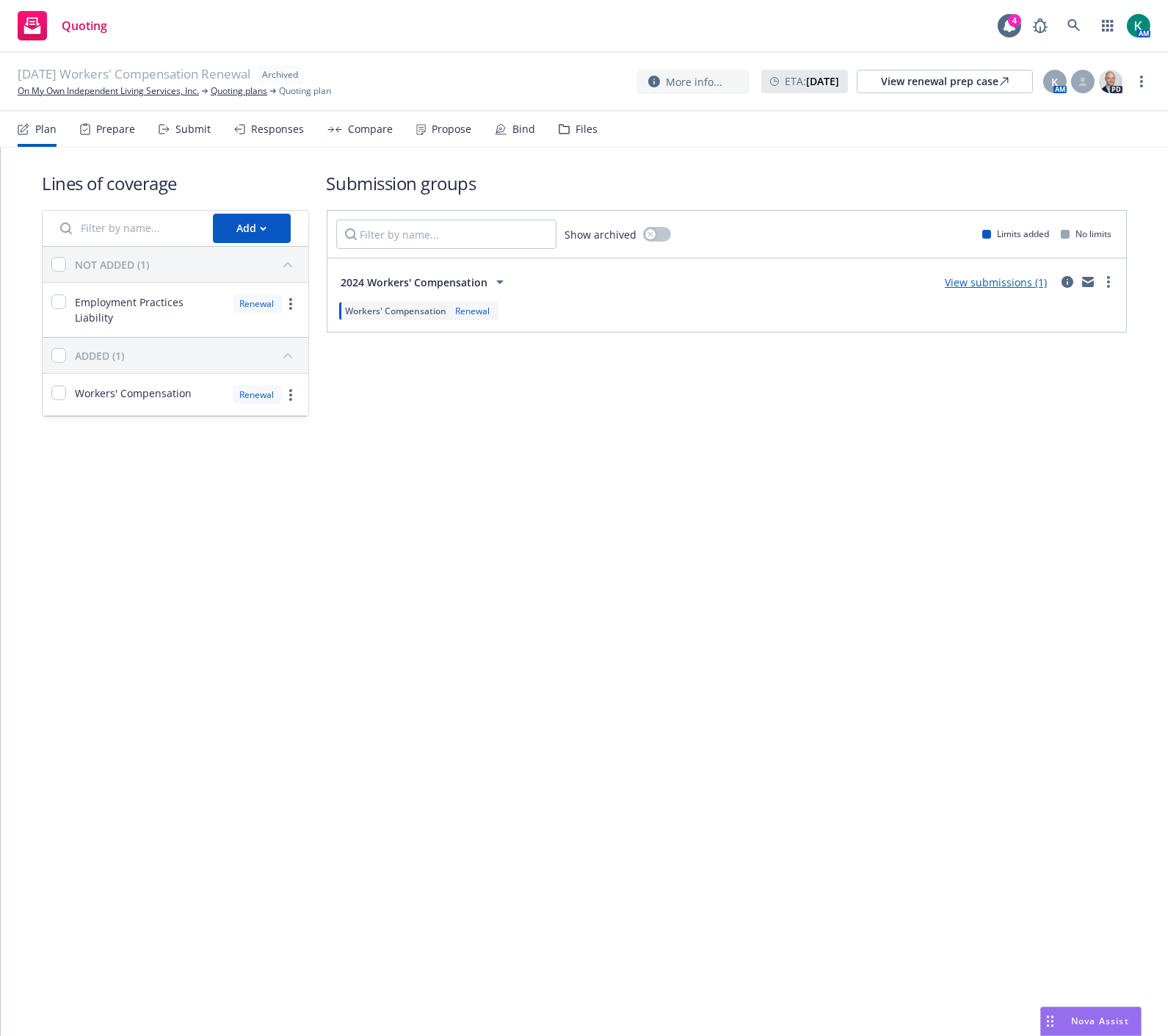
click at [559, 127] on icon at bounding box center [564, 129] width 11 height 11
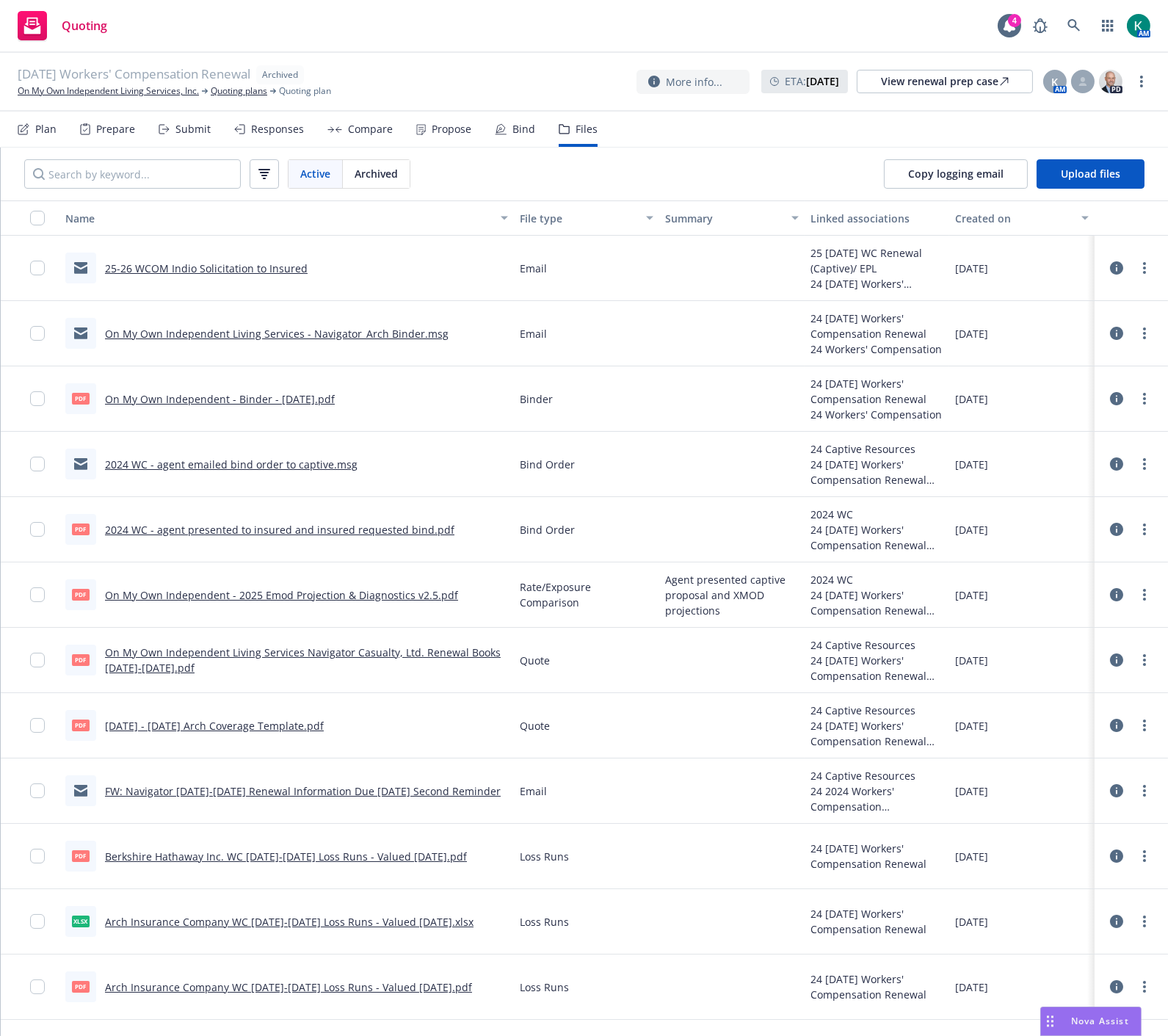
click at [248, 527] on link "2024 WC - agent presented to insured and insured requested bind.pdf" at bounding box center [280, 530] width 350 height 14
click at [367, 591] on link "On My Own Independent - 2025 Emod Projection & Diagnostics v2.5.pdf" at bounding box center [281, 595] width 353 height 14
click at [446, 648] on link "On My Own Independent Living Services Navigator Casualty, Ltd. Renewal Books 20…" at bounding box center [303, 660] width 396 height 29
click at [232, 730] on link "2024 - 2025 Arch Coverage Template.pdf" at bounding box center [215, 725] width 219 height 14
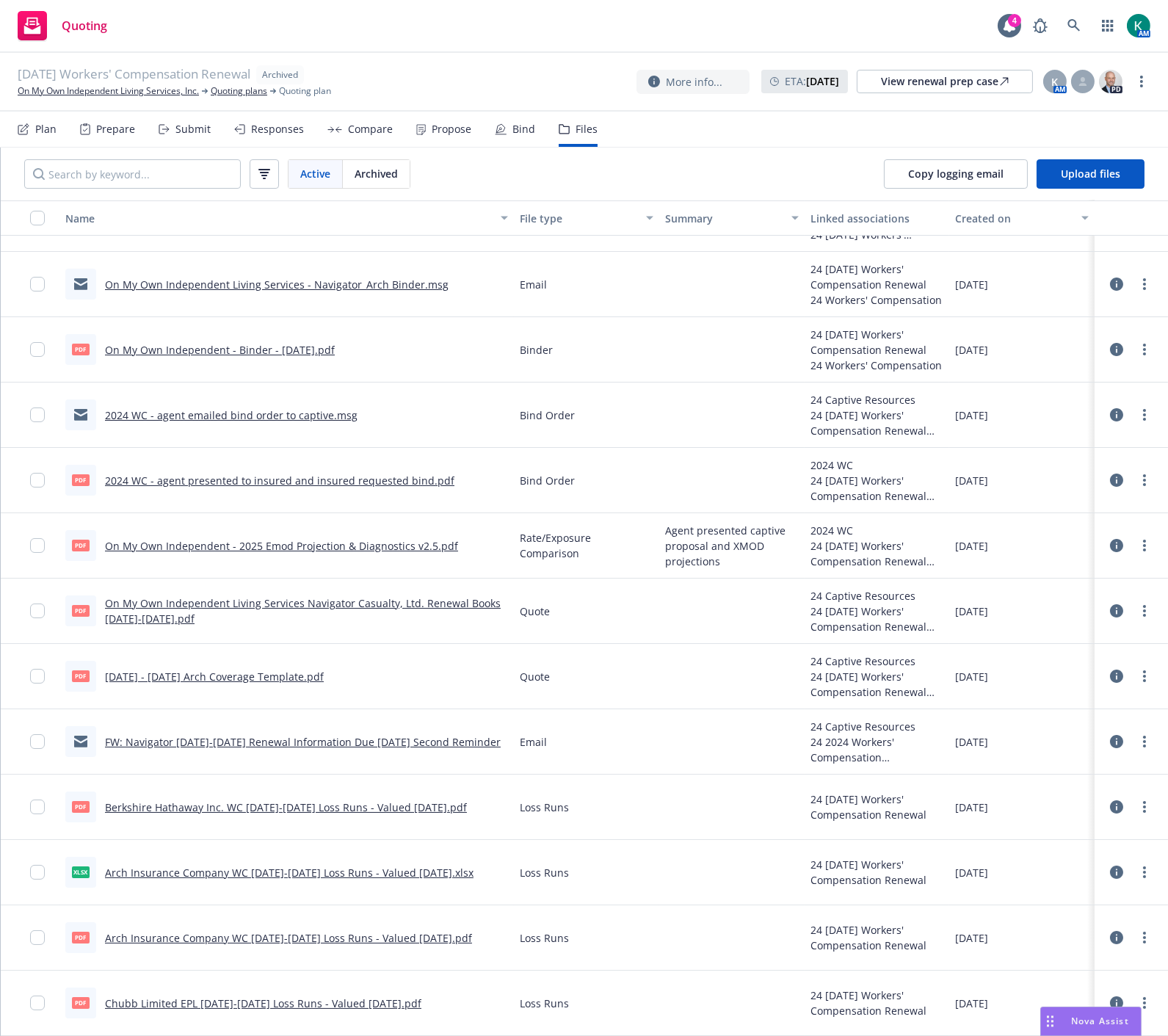
click at [281, 735] on link "FW: Navigator 2024-2025 Renewal Information Due 4/24/2024 Second Reminder" at bounding box center [303, 742] width 396 height 14
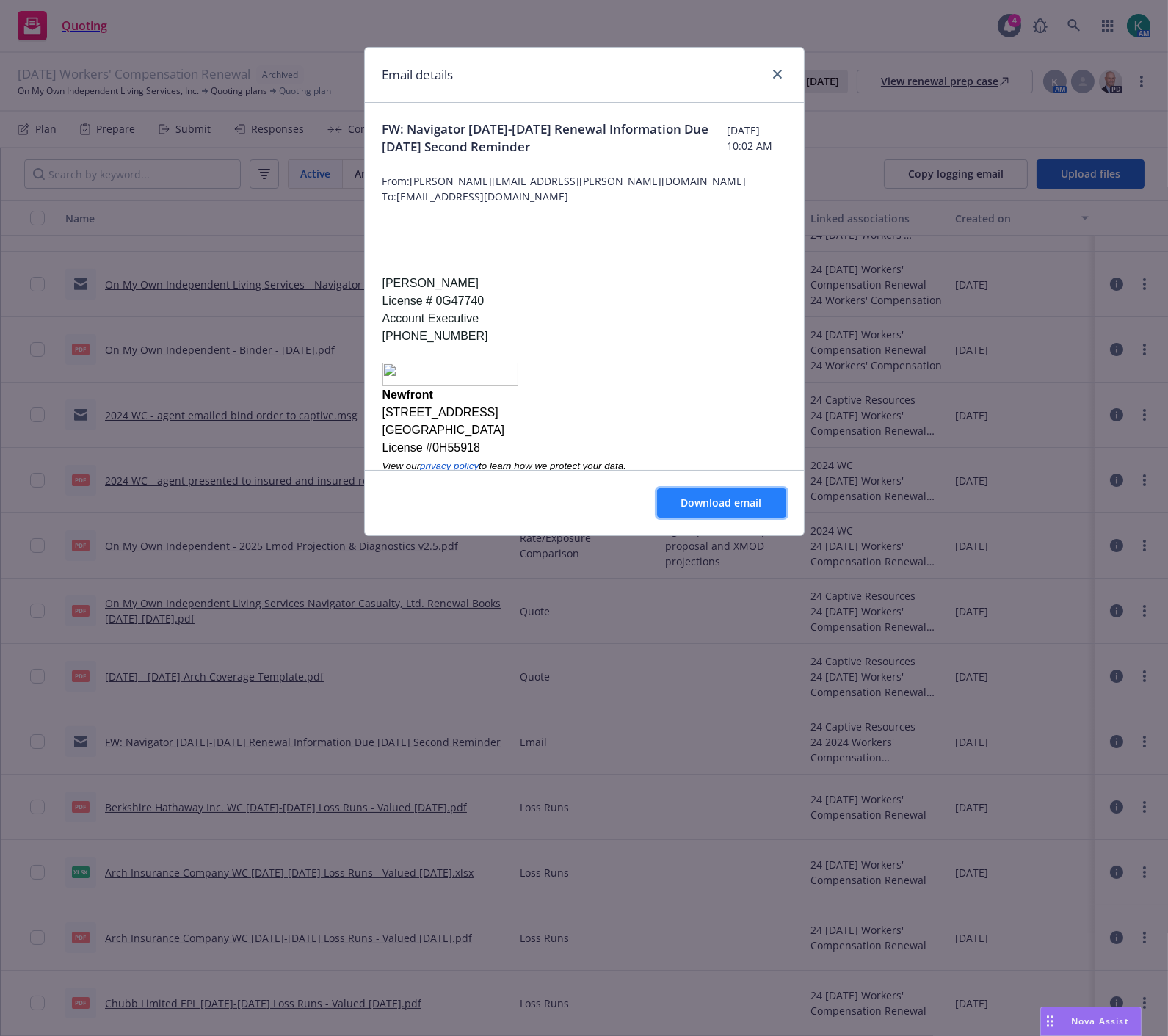
click at [681, 493] on button "Download email" at bounding box center [722, 503] width 129 height 29
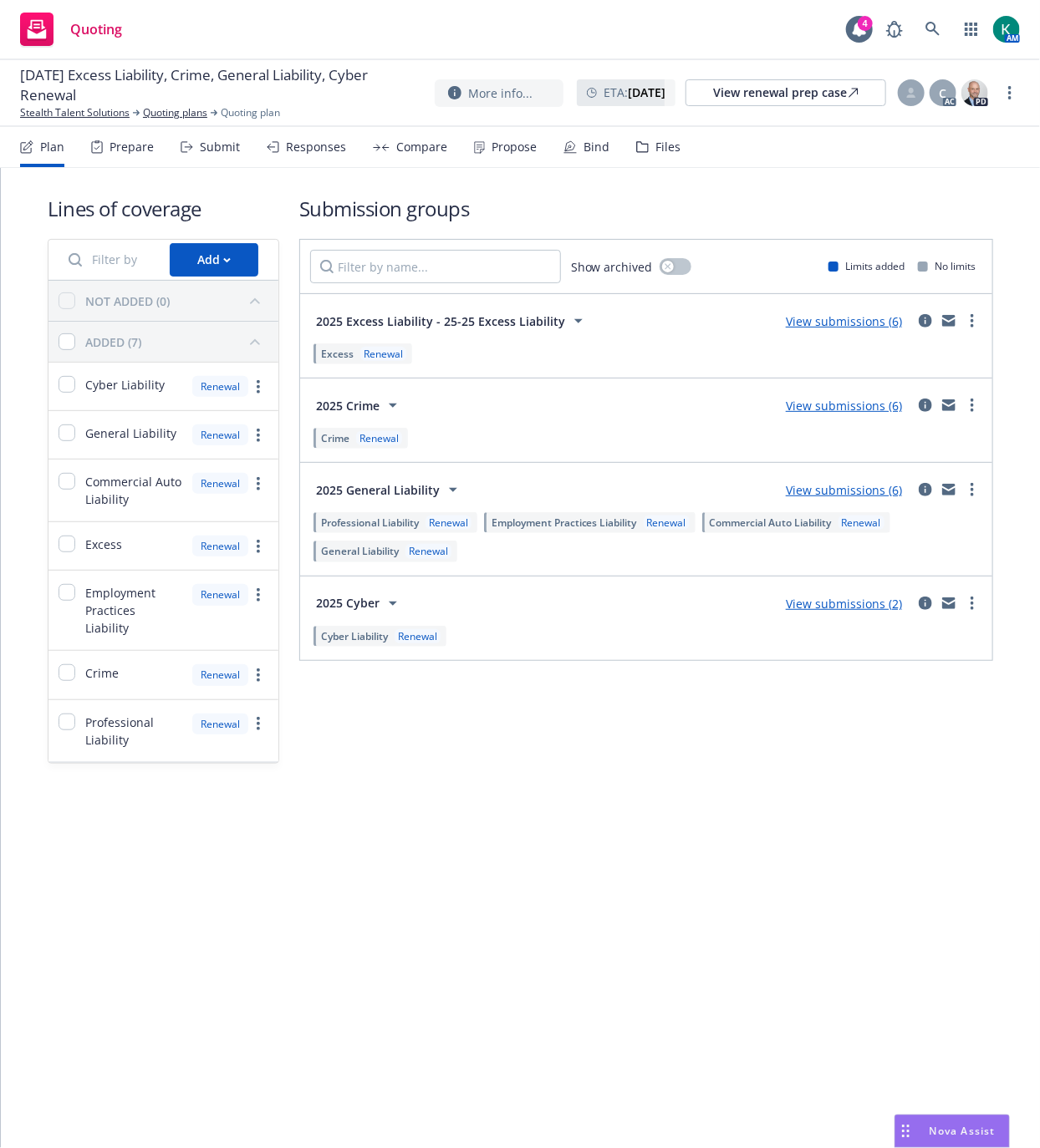
click at [410, 168] on div "Lines of coverage Add NOT ADDED (0) ADDED (7) Cyber Liability Renewal General L…" at bounding box center [520, 479] width 945 height 623
click at [405, 155] on div "Compare" at bounding box center [409, 147] width 74 height 40
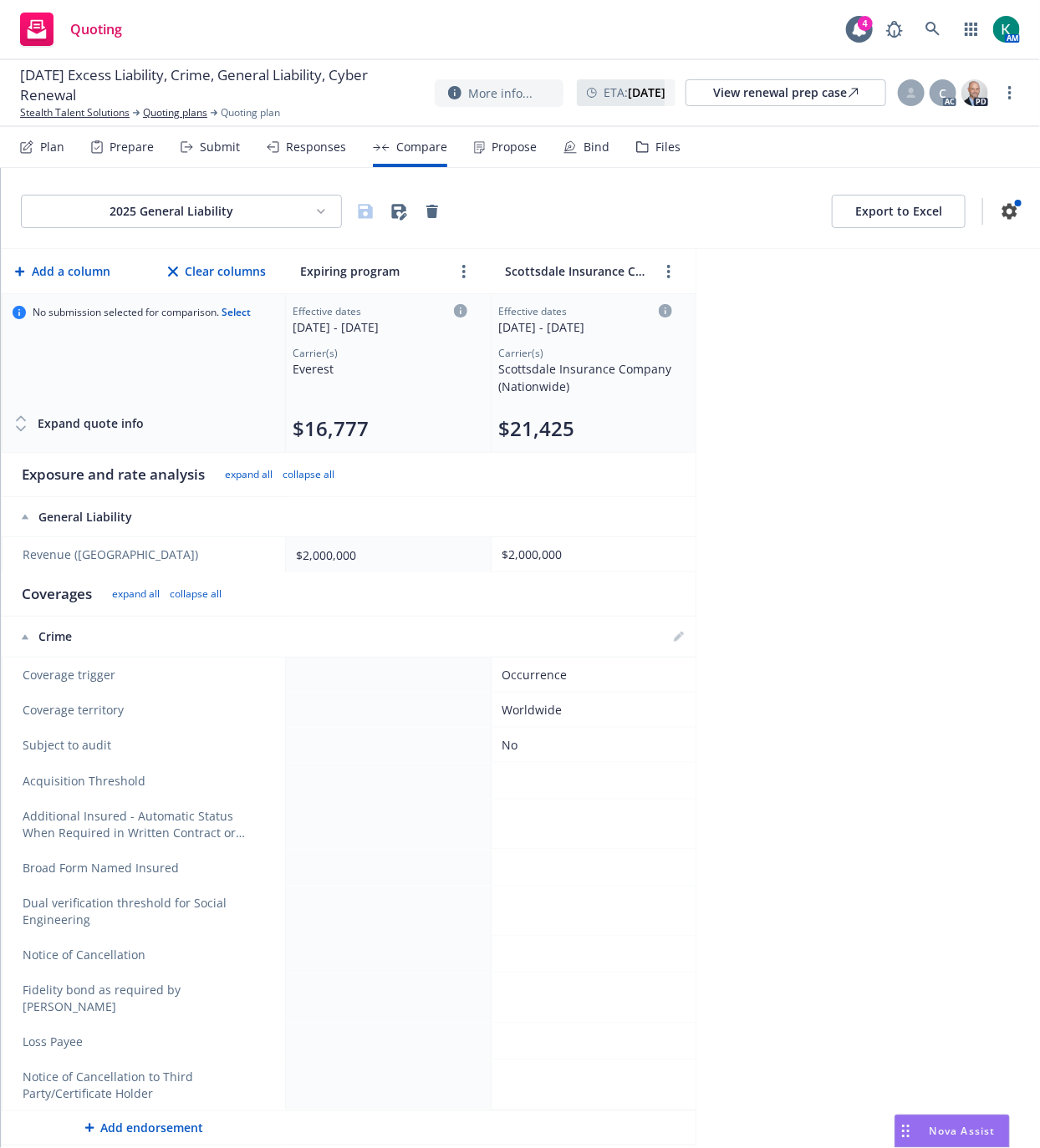
click at [327, 222] on html "Quoting 4 AM [DATE] Excess Liability, Crime, General Liability, Cyber Renewal S…" at bounding box center [520, 574] width 1040 height 1148
click at [243, 285] on div "2025 Cyber" at bounding box center [186, 273] width 296 height 28
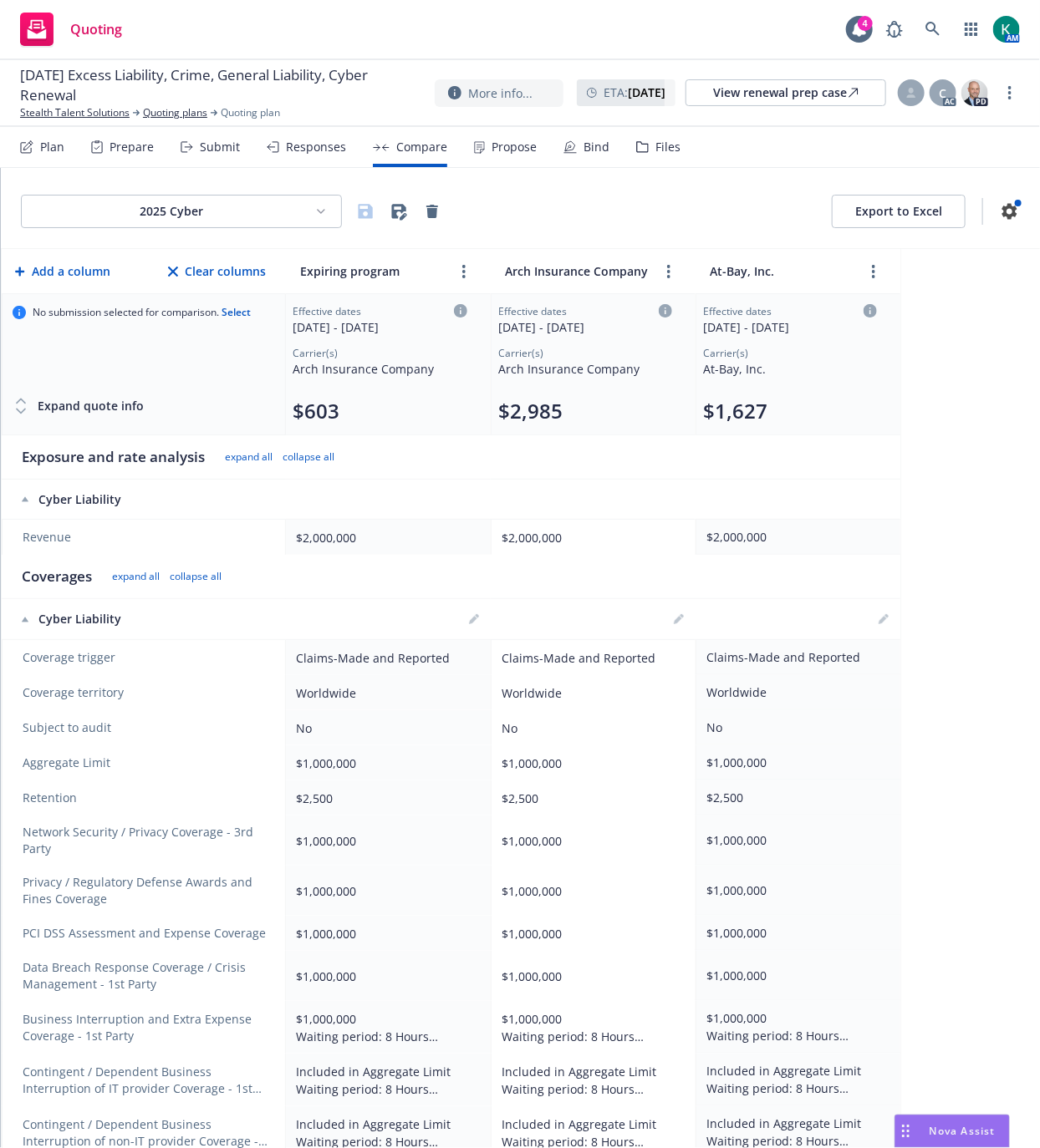
click at [727, 403] on button "$1,627" at bounding box center [735, 411] width 65 height 27
select select "CA"
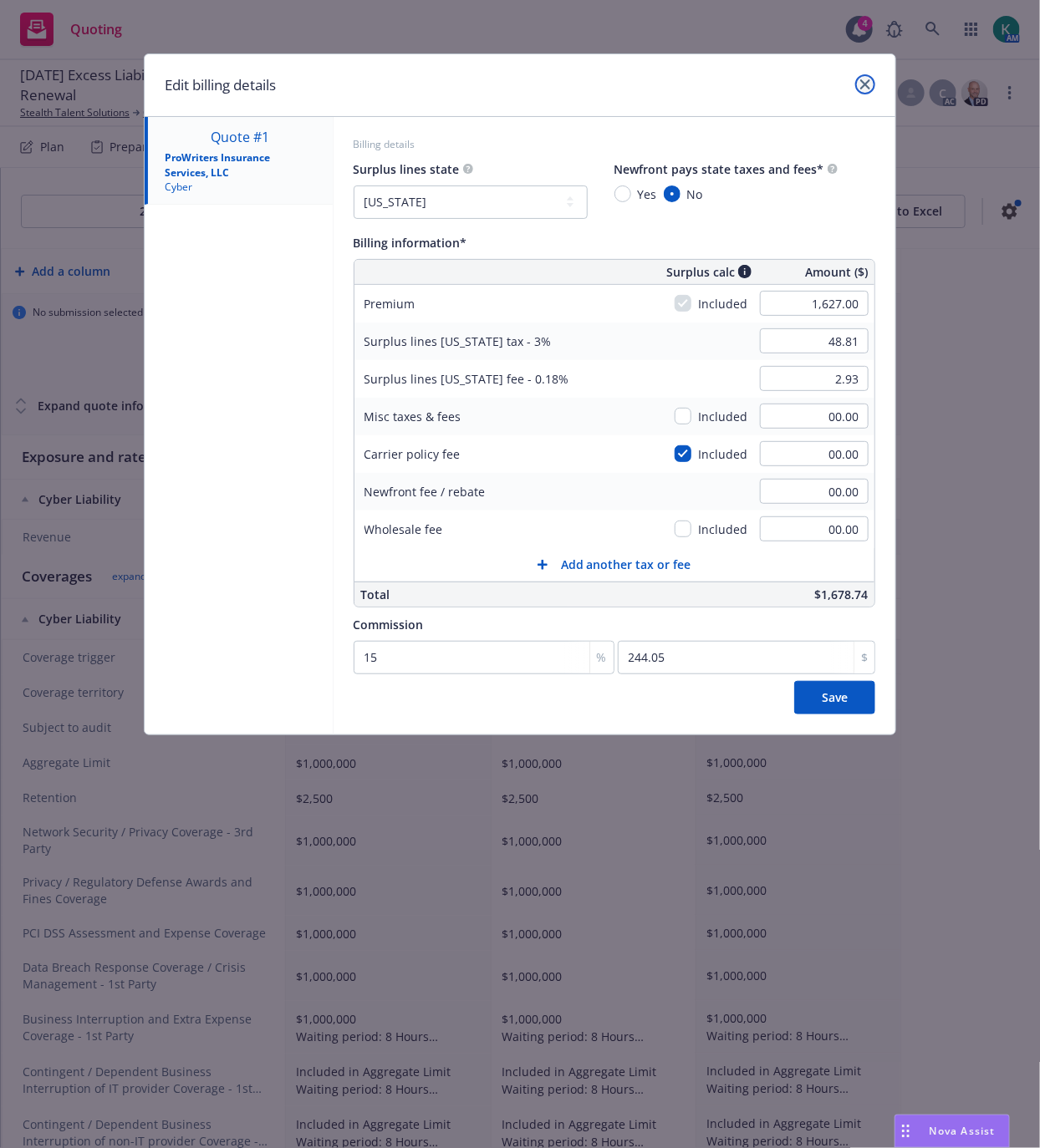
click at [871, 85] on link "close" at bounding box center [865, 83] width 20 height 20
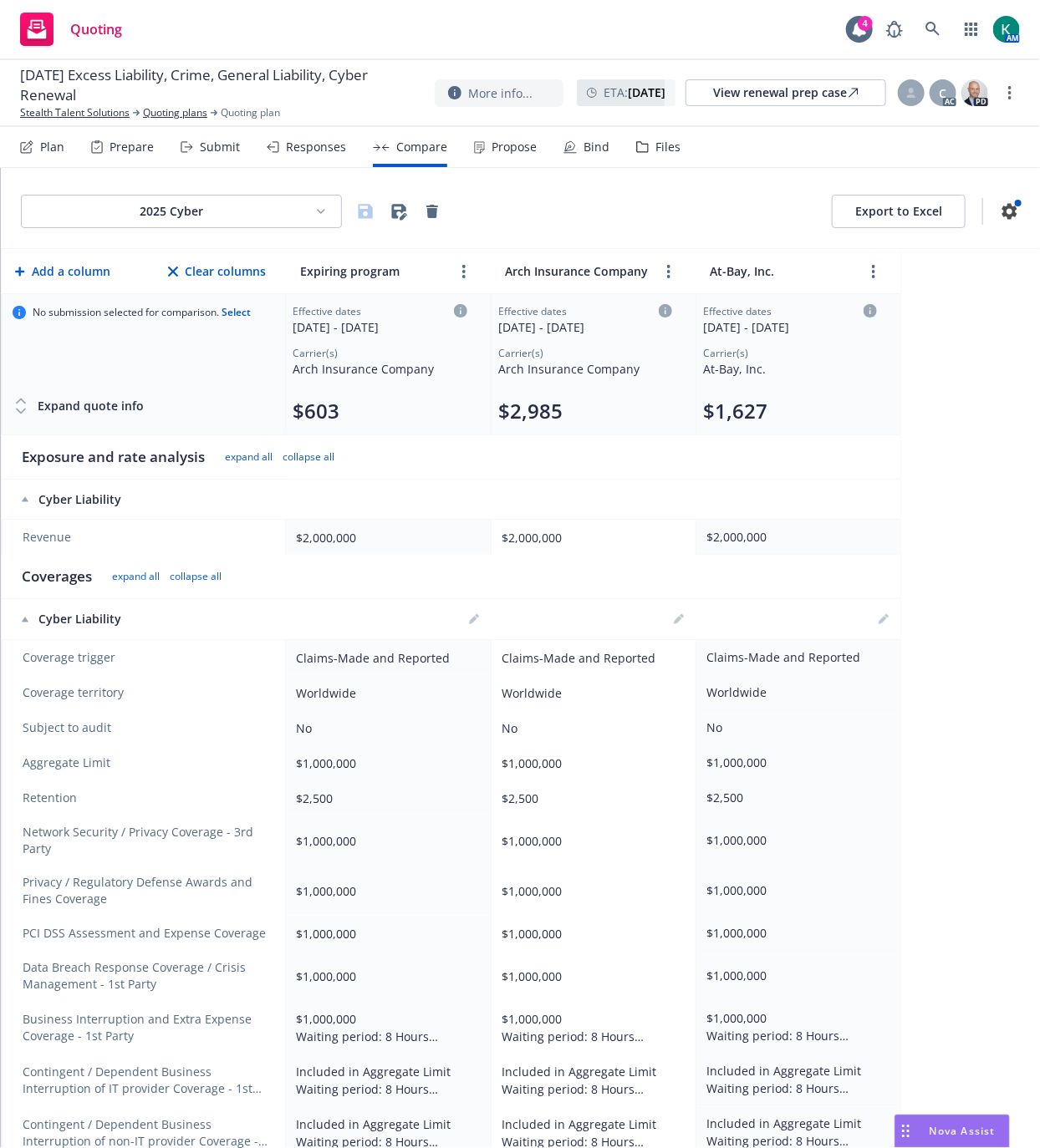
click at [649, 134] on div "Files" at bounding box center [658, 147] width 45 height 40
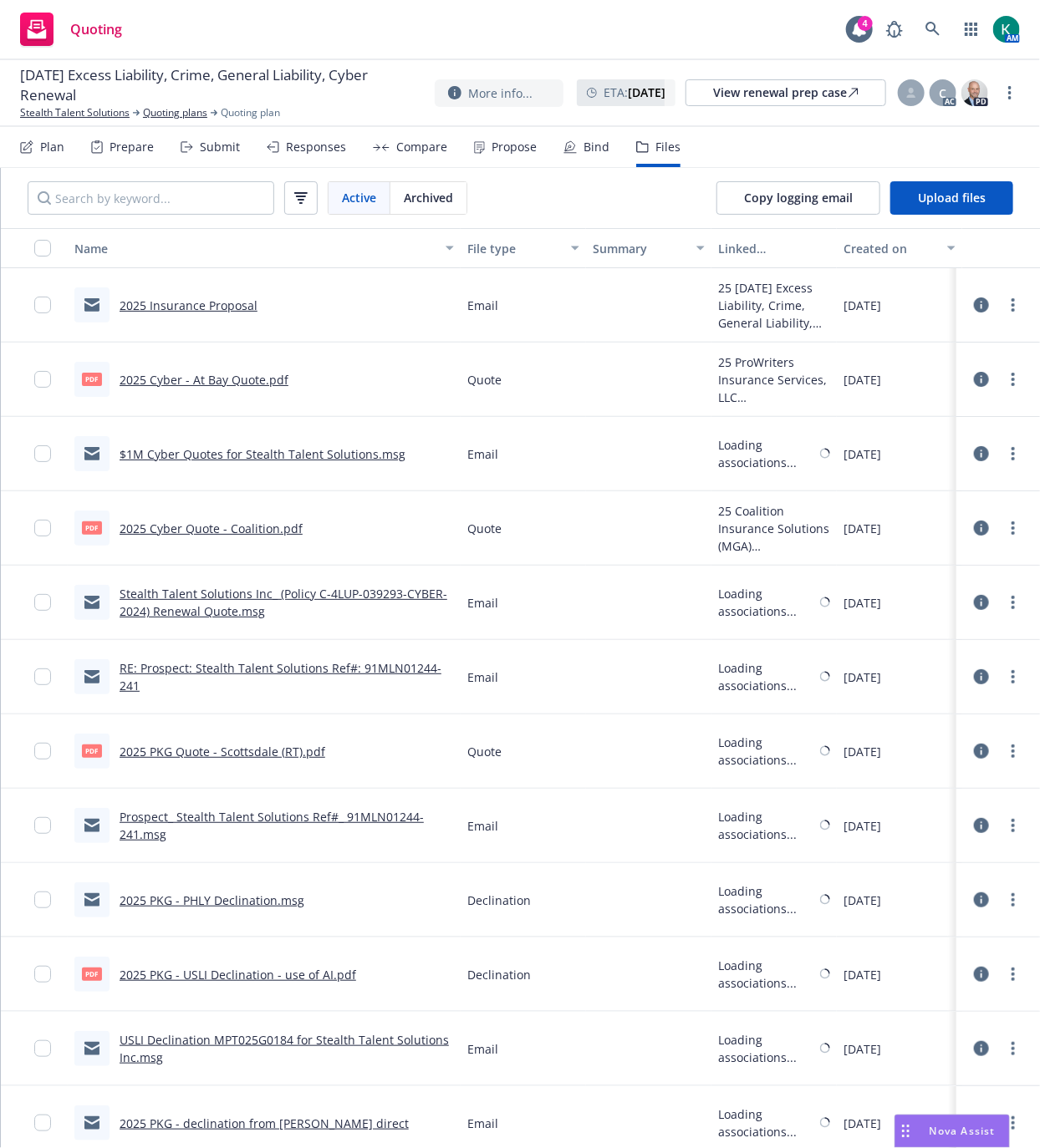
click at [207, 384] on link "2025 Cyber - At Bay Quote.pdf" at bounding box center [204, 379] width 169 height 15
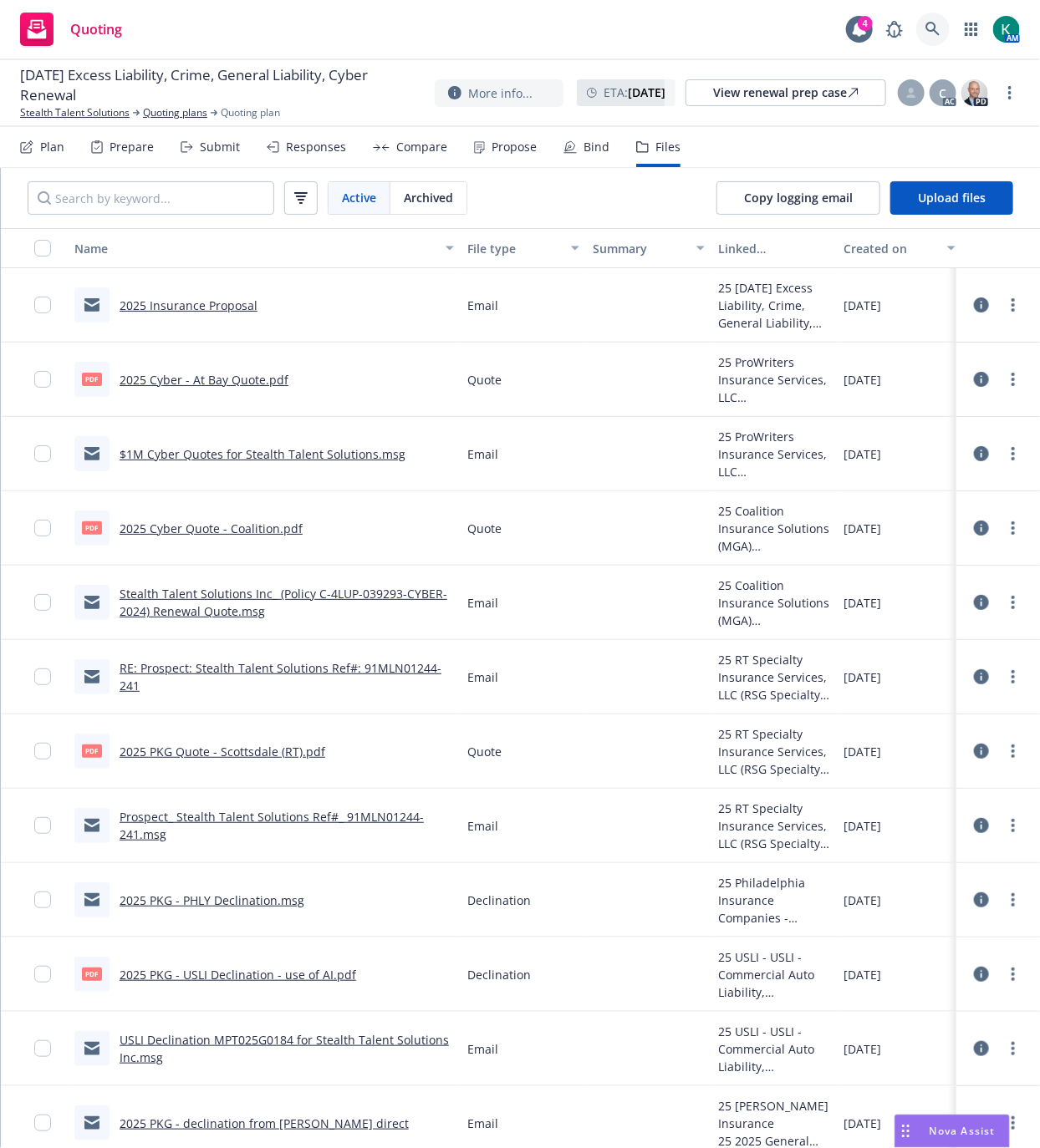
click at [941, 27] on link at bounding box center [932, 29] width 34 height 34
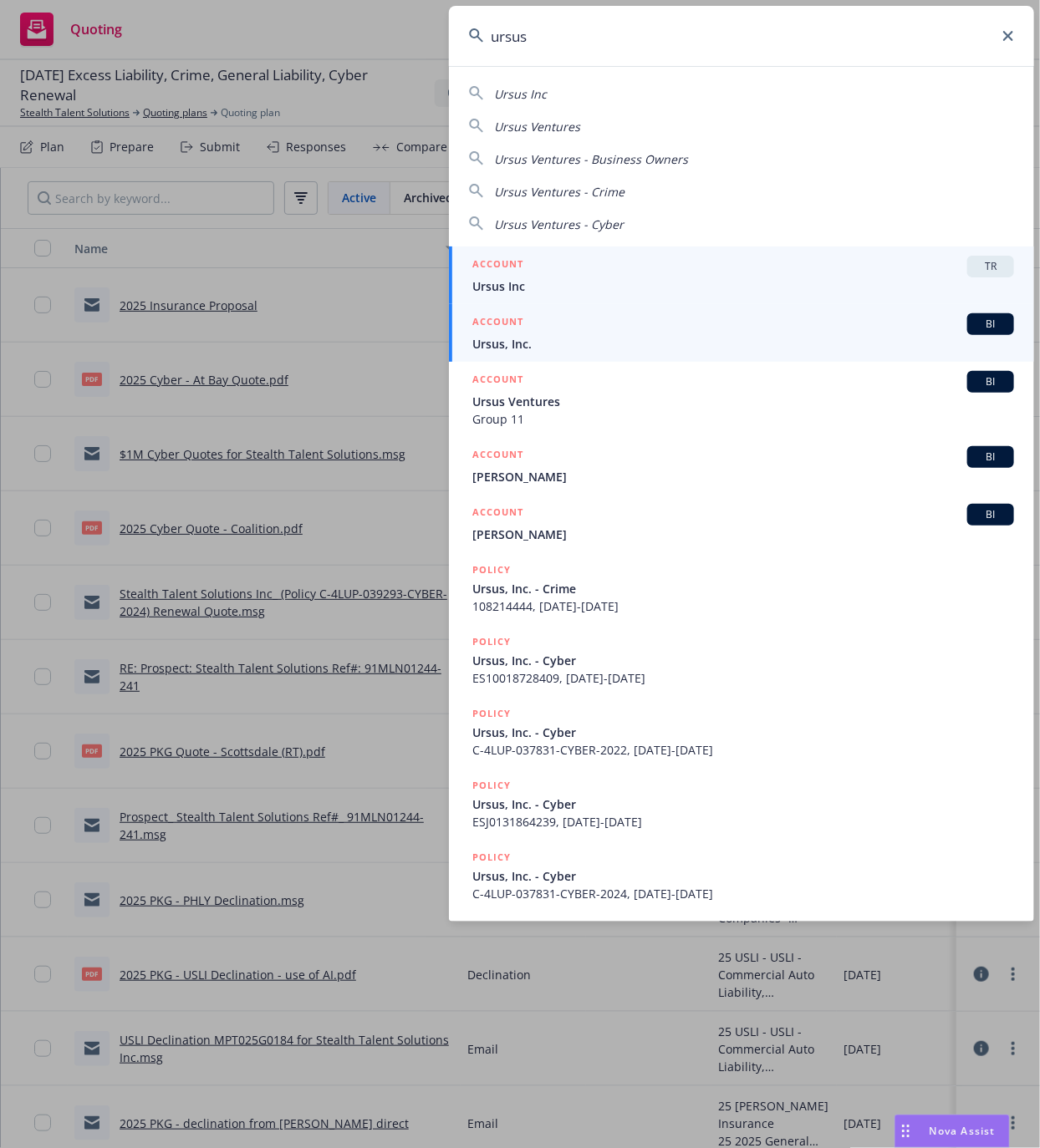
type input "ursus"
click at [681, 335] on div "ACCOUNT BI" at bounding box center [743, 323] width 542 height 21
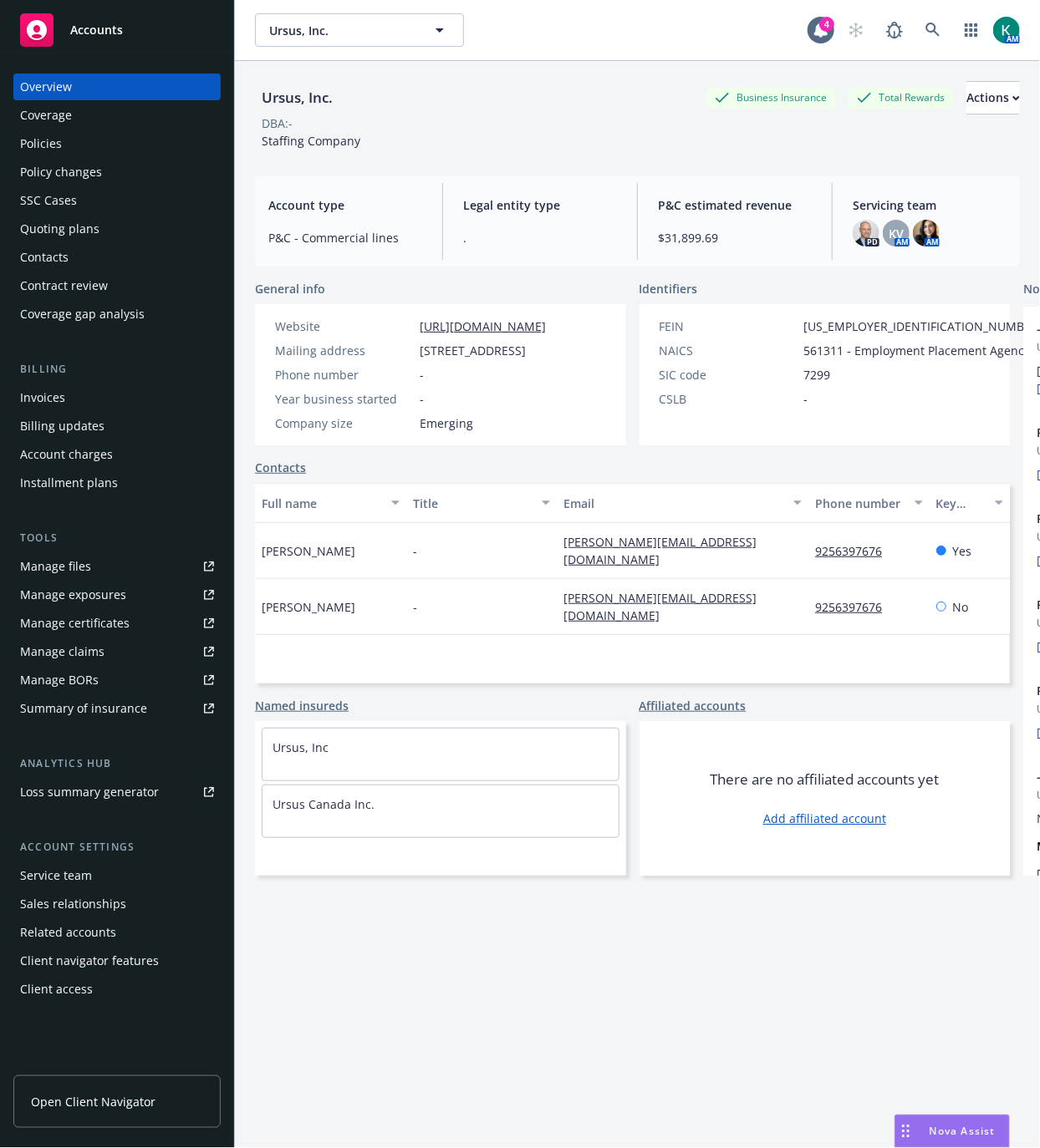
click at [75, 144] on div "Policies" at bounding box center [116, 144] width 194 height 27
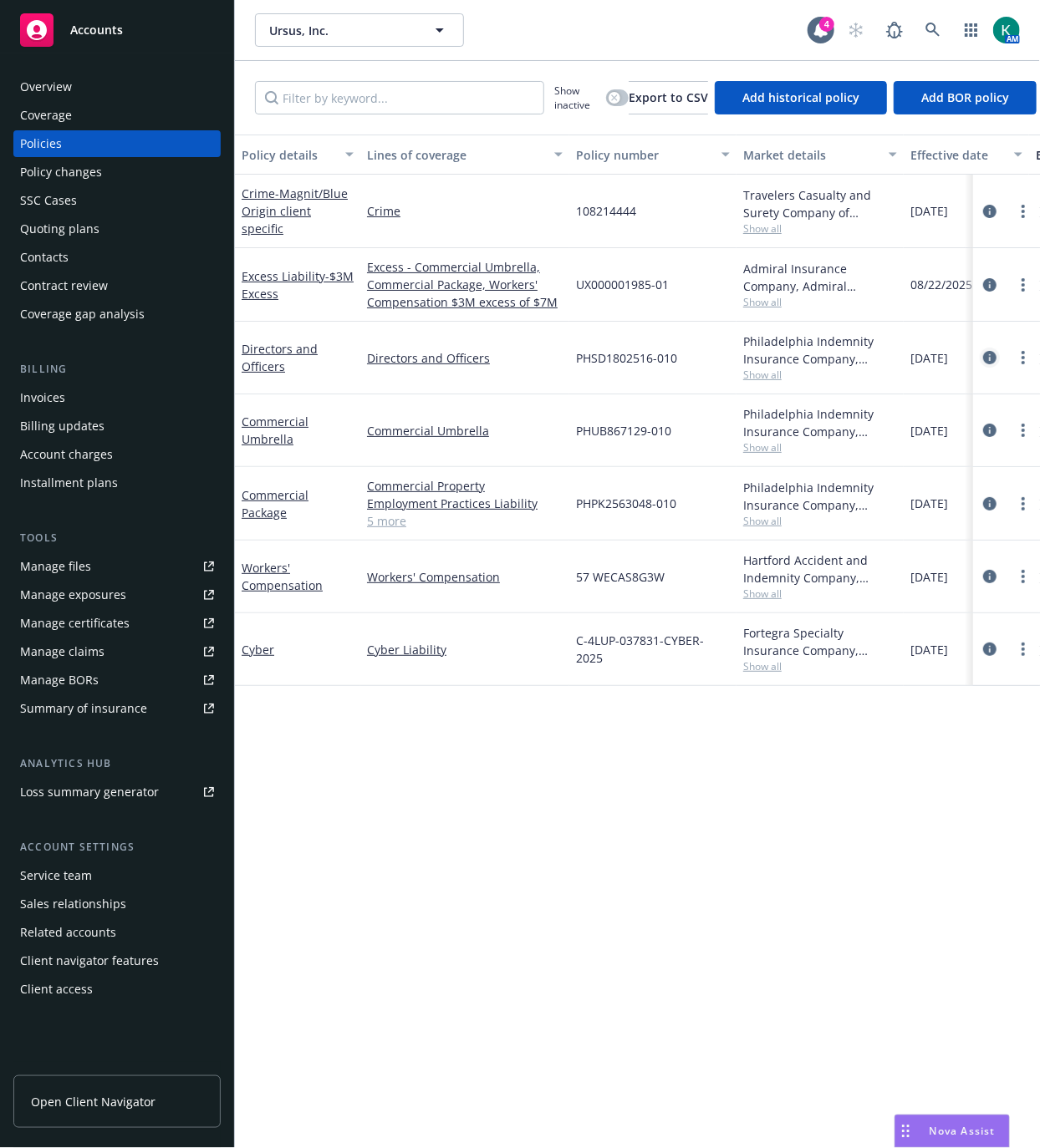
click at [990, 360] on icon "circleInformation" at bounding box center [990, 358] width 14 height 14
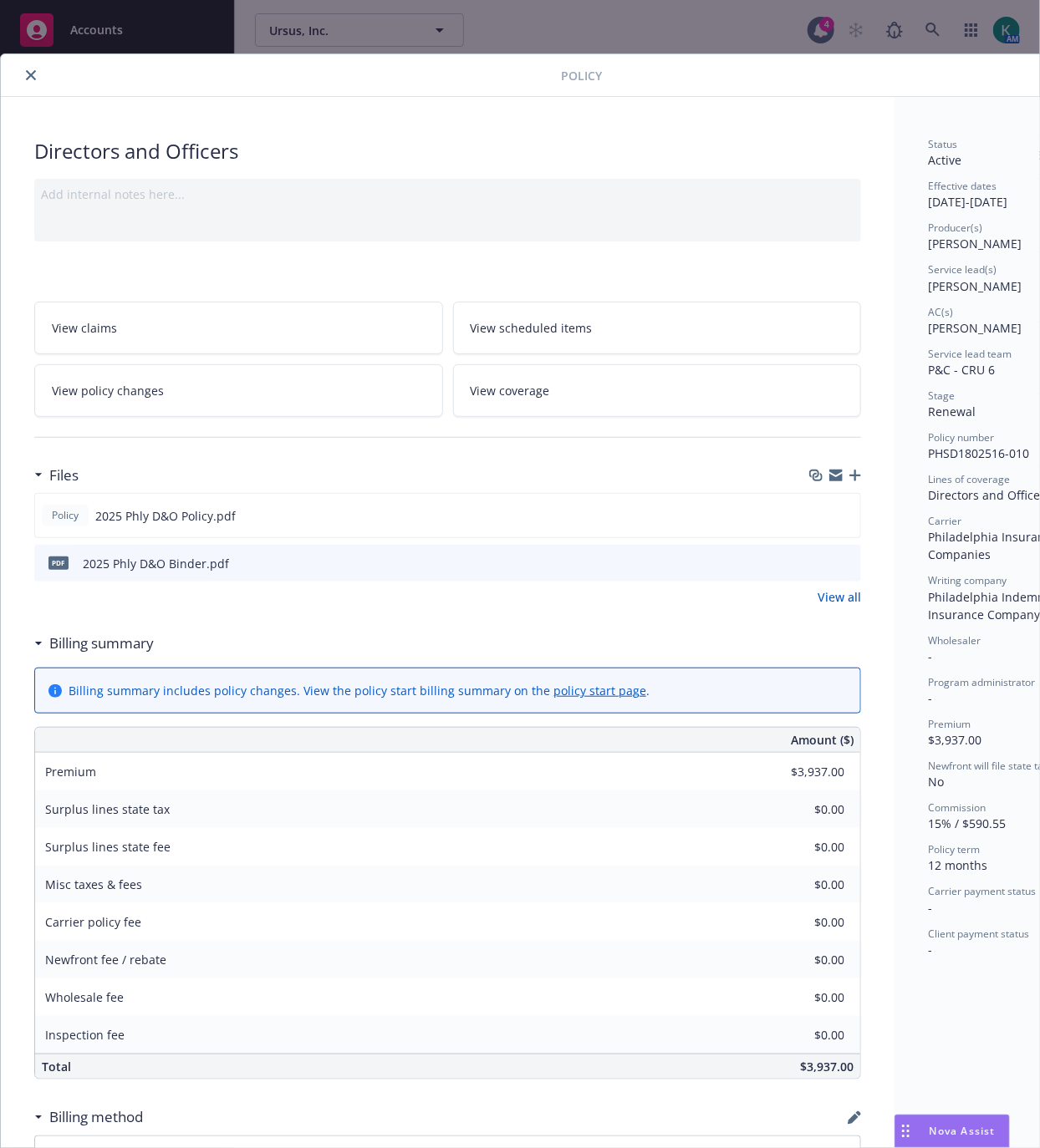
click at [840, 566] on icon "preview file" at bounding box center [845, 562] width 15 height 12
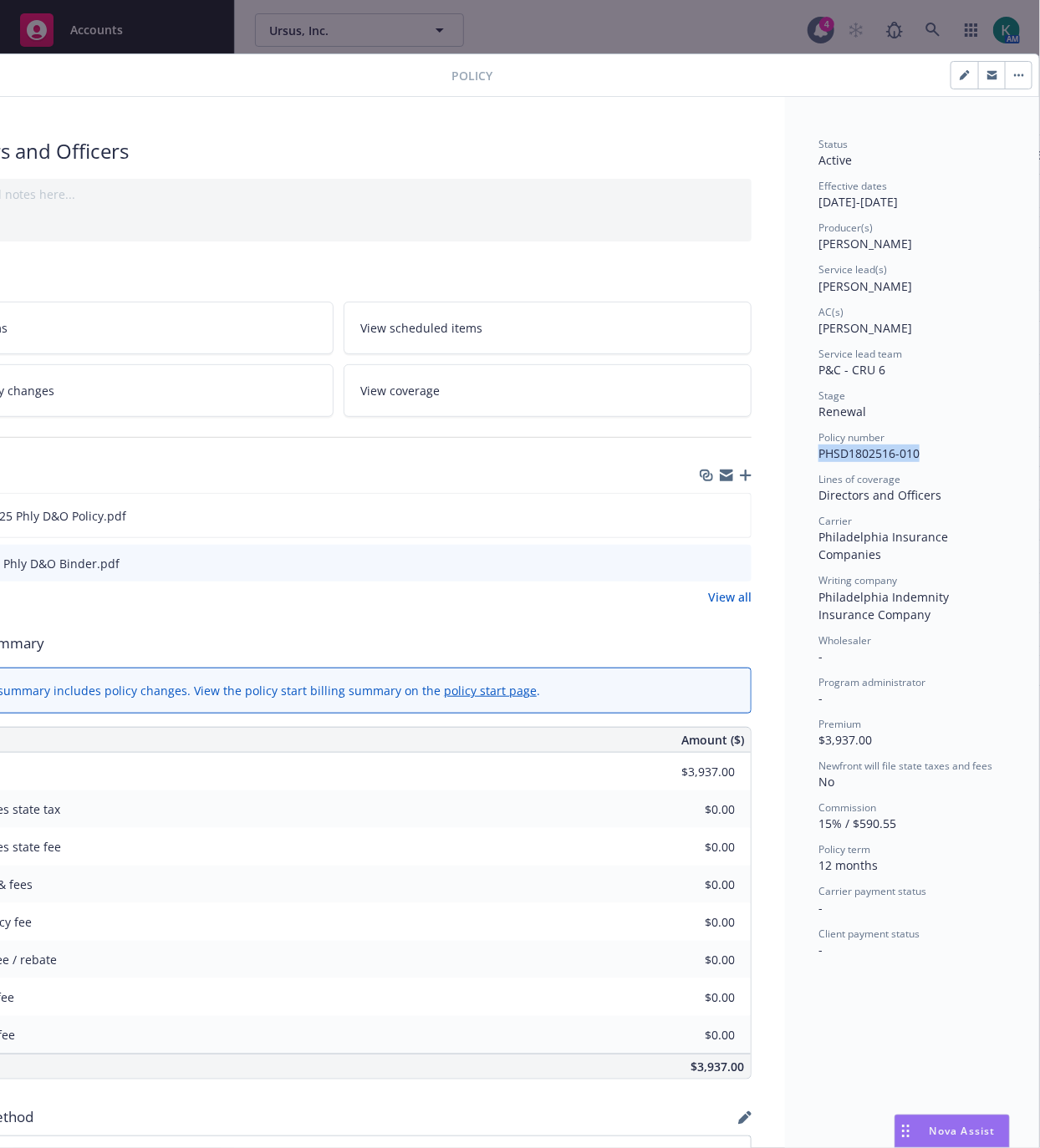
drag, startPoint x: 929, startPoint y: 451, endPoint x: 930, endPoint y: 461, distance: 10.0
click at [930, 461] on div "Policy number PHSD1802516-010" at bounding box center [912, 445] width 188 height 32
copy span "PHSD1802516-010"
drag, startPoint x: 971, startPoint y: 74, endPoint x: 32, endPoint y: 414, distance: 998.7
click at [978, 73] on button "button" at bounding box center [991, 75] width 27 height 27
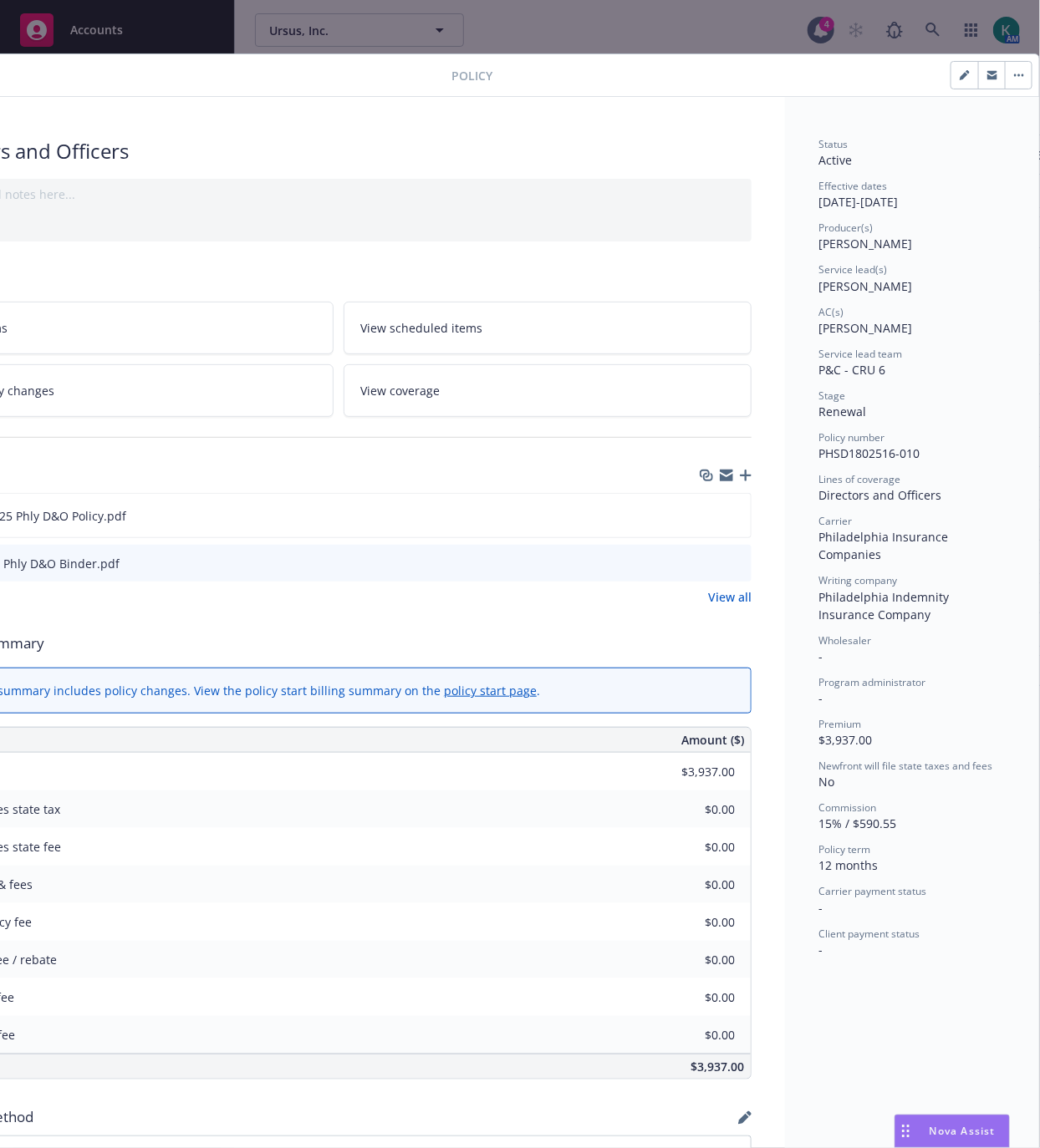
click at [321, 96] on div "Policy" at bounding box center [465, 76] width 1148 height 43
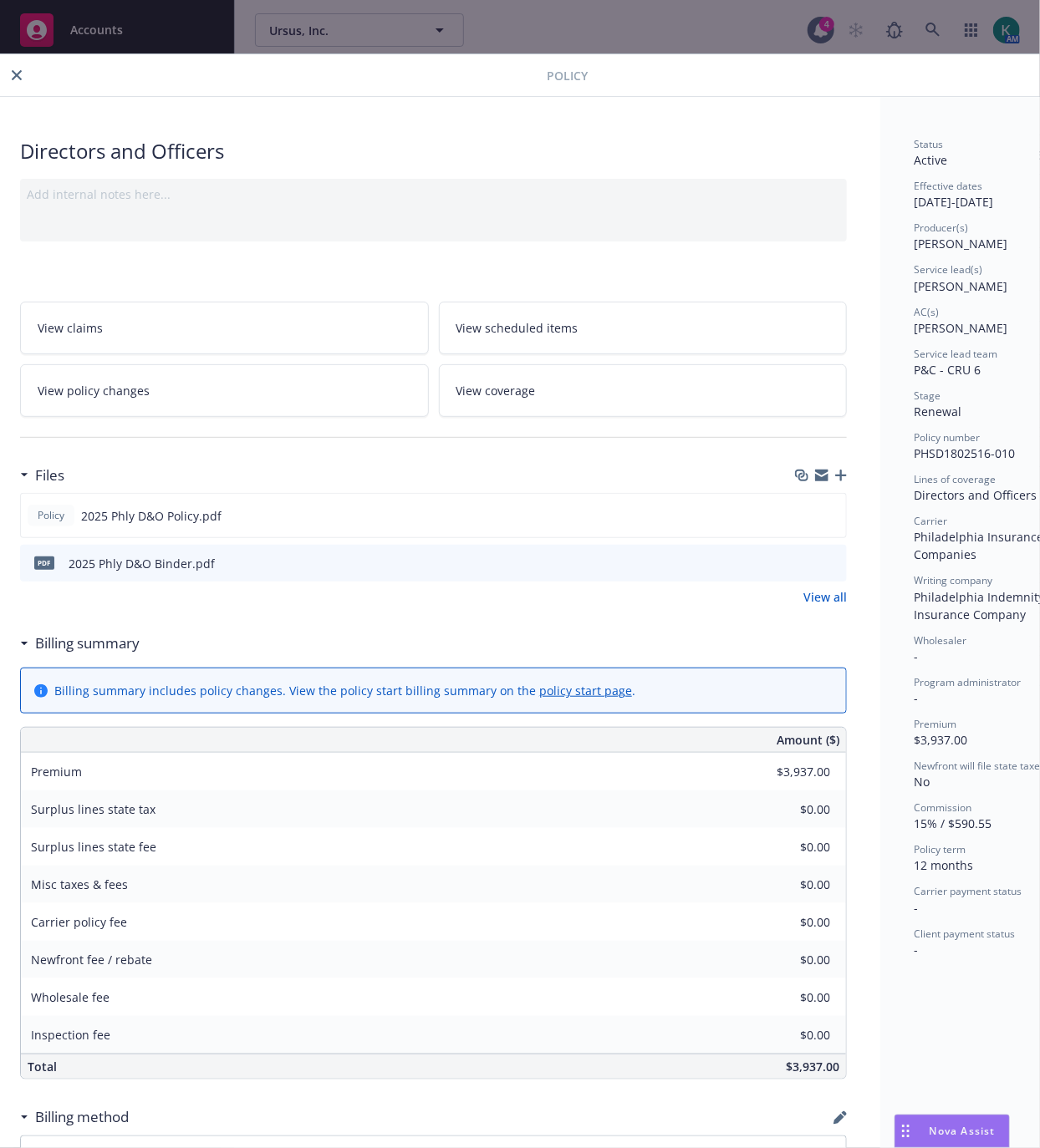
scroll to position [0, 0]
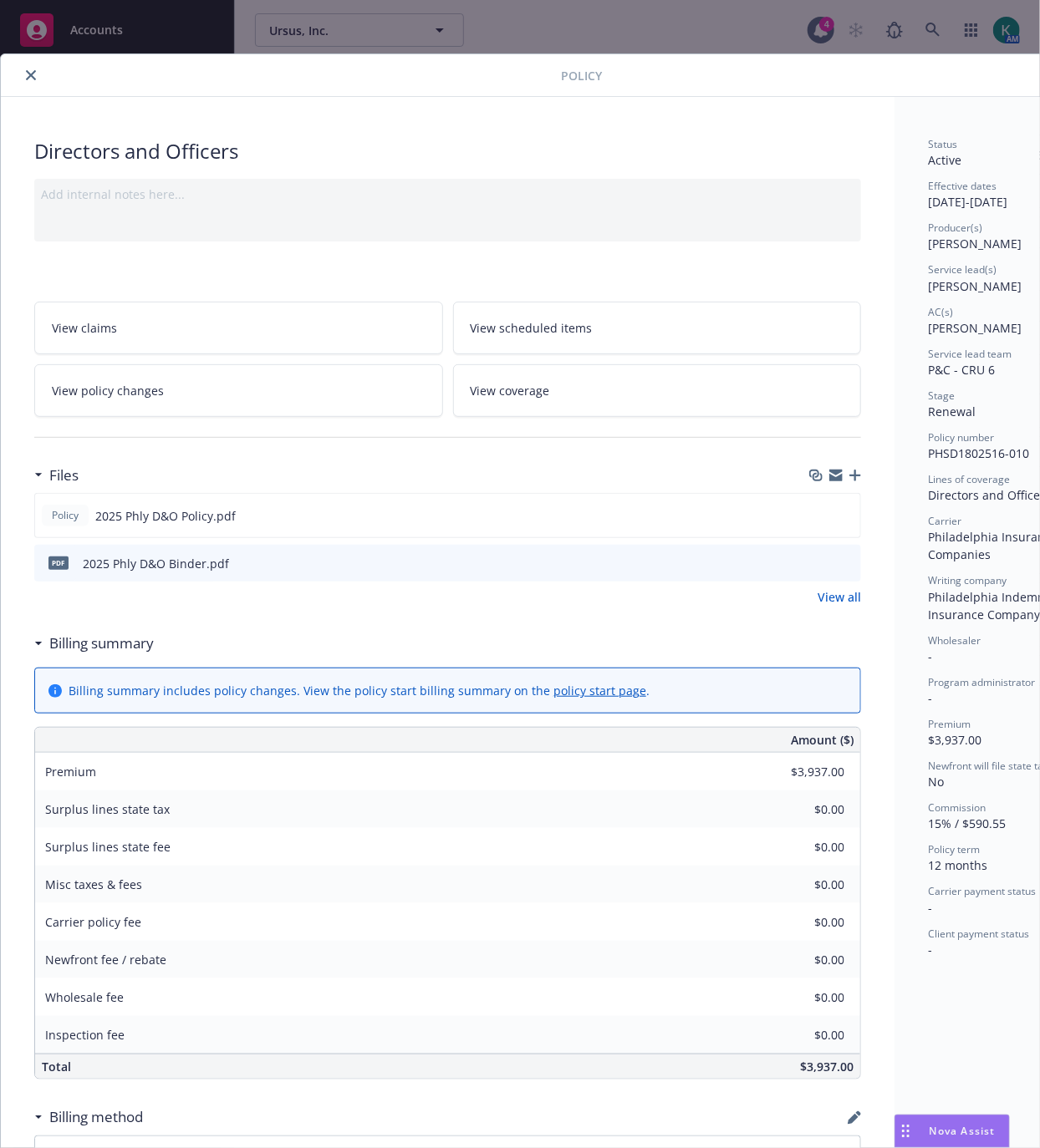
click at [29, 67] on button "close" at bounding box center [30, 75] width 20 height 20
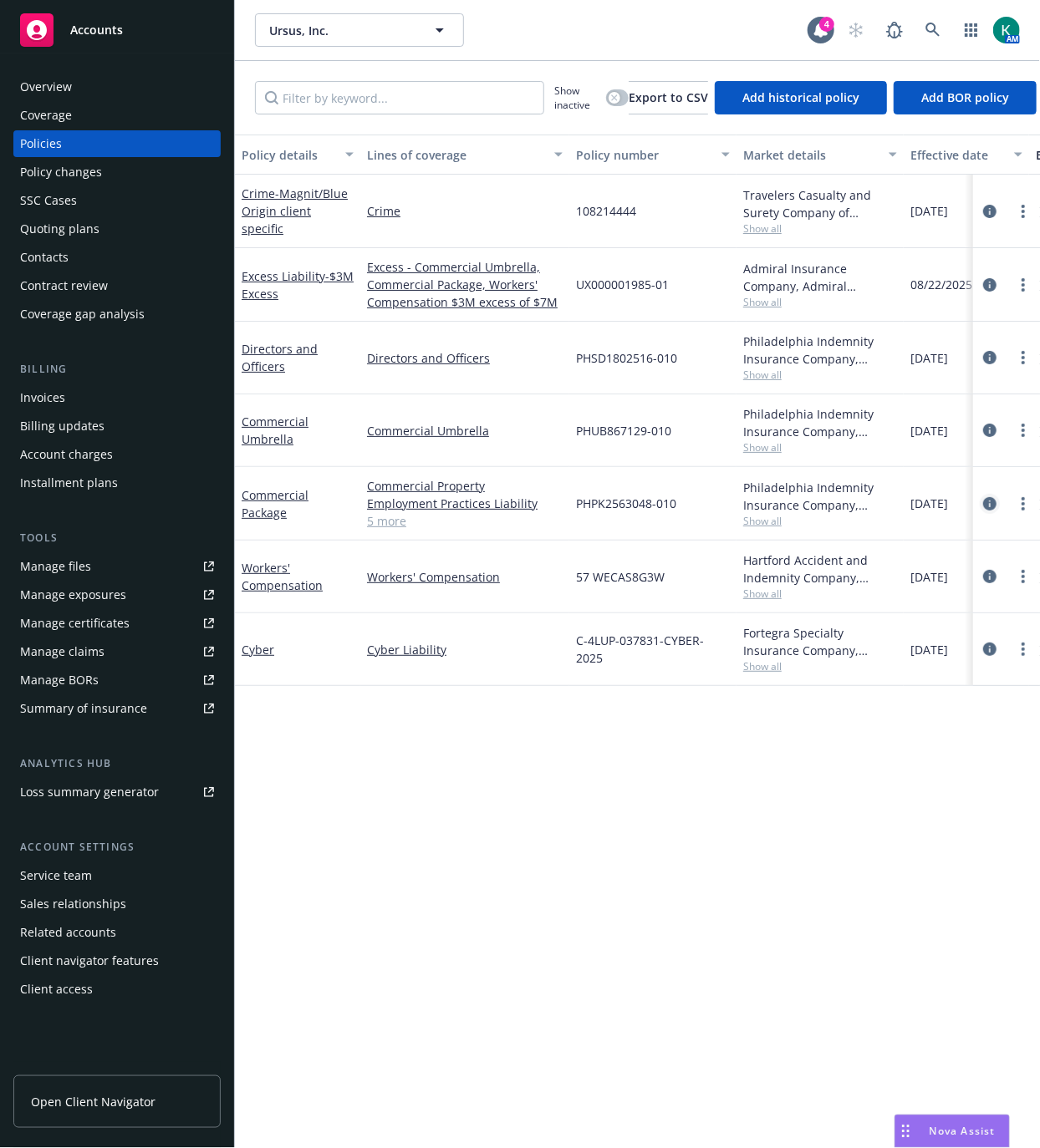
click at [988, 506] on icon "circleInformation" at bounding box center [990, 504] width 14 height 14
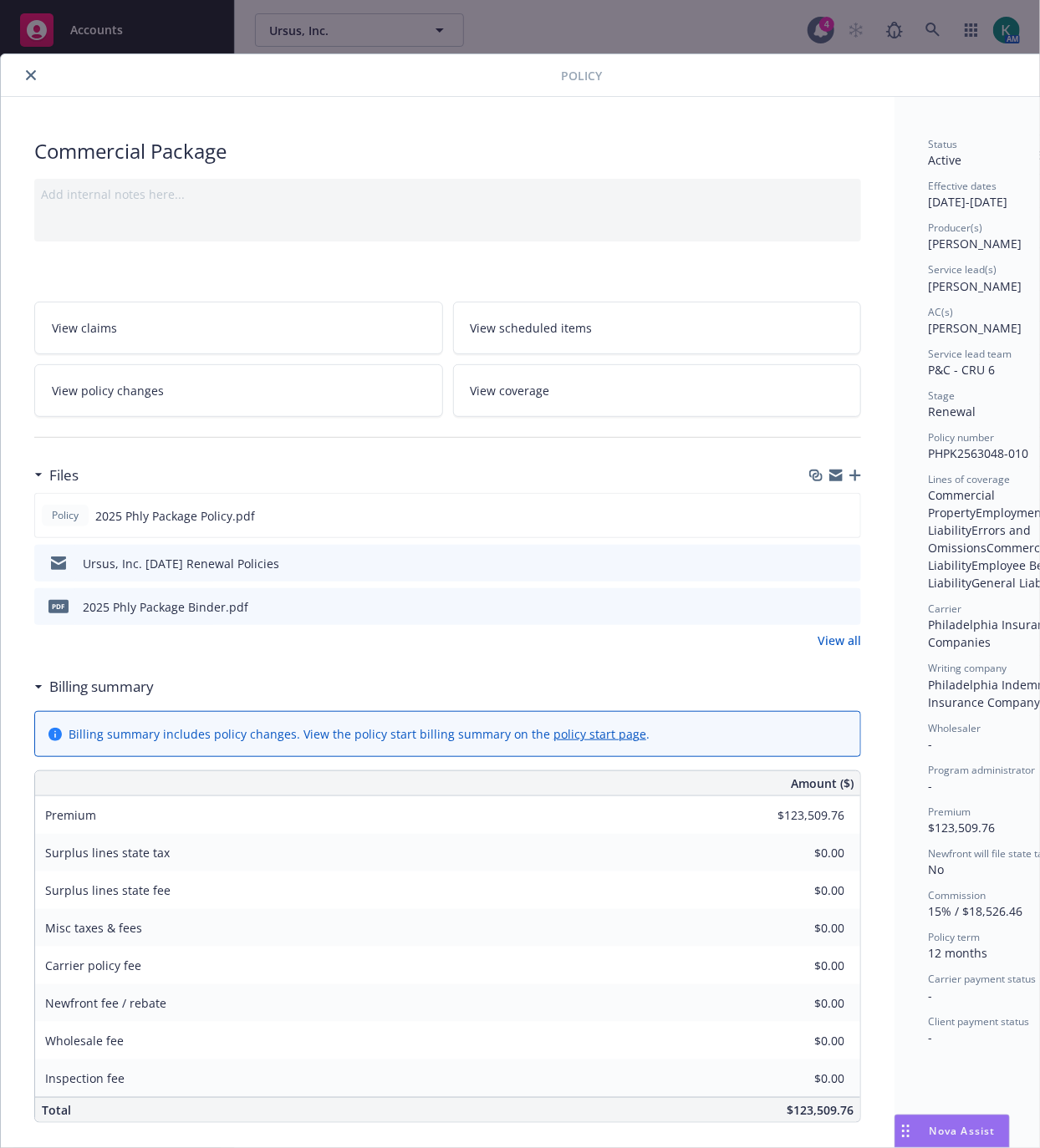
click at [29, 75] on icon "close" at bounding box center [31, 76] width 10 height 10
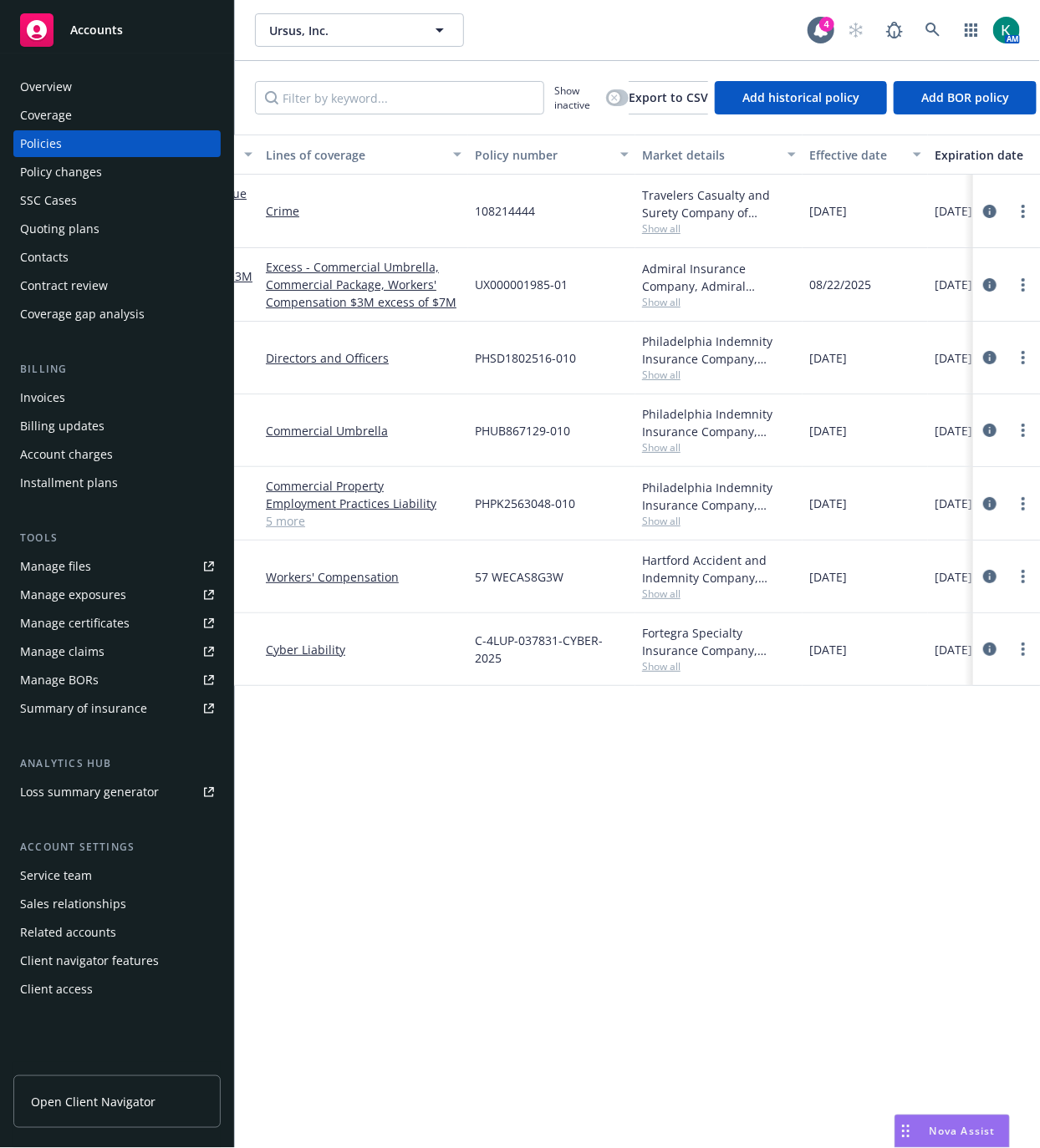
scroll to position [0, 106]
click at [655, 368] on span "Show all" at bounding box center [713, 375] width 154 height 15
click at [612, 889] on div "Policy details Lines of coverage Policy number Market details Effective date Ex…" at bounding box center [637, 634] width 805 height 1000
drag, startPoint x: 988, startPoint y: 505, endPoint x: 973, endPoint y: 505, distance: 15.0
click at [987, 503] on icon "circleInformation" at bounding box center [990, 504] width 14 height 14
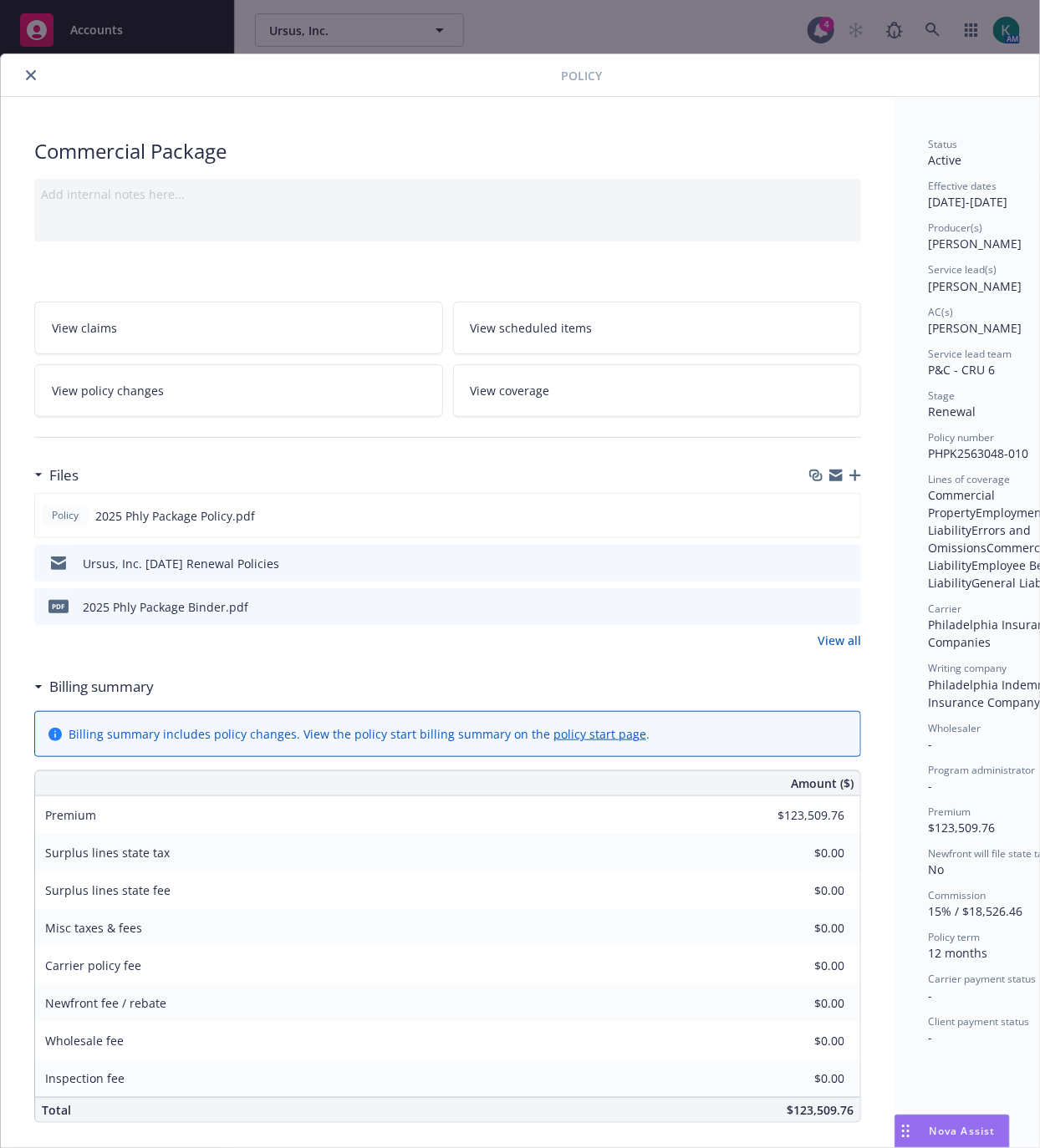
scroll to position [50, 0]
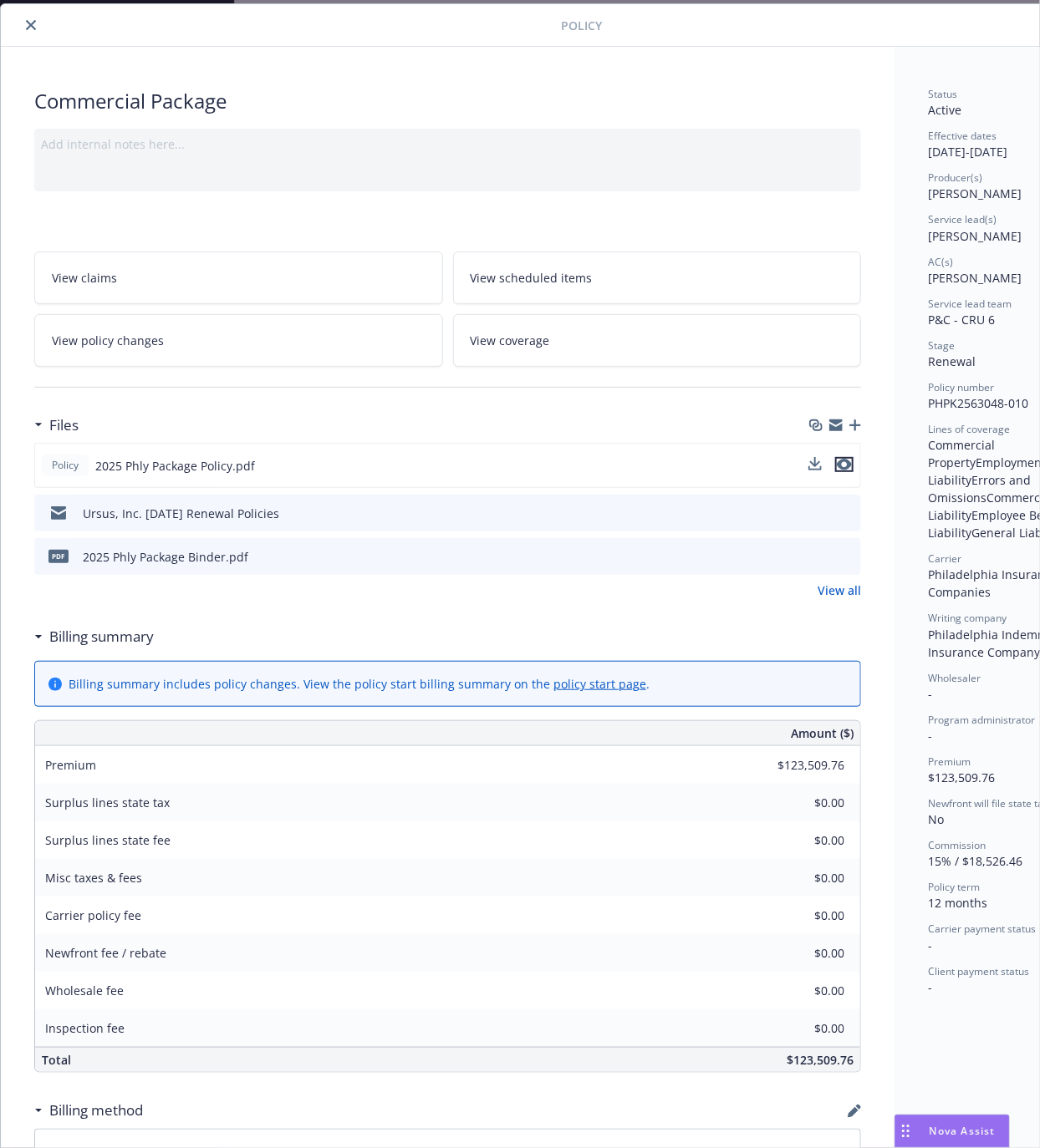
drag, startPoint x: 848, startPoint y: 468, endPoint x: 830, endPoint y: 474, distance: 19.0
click at [846, 463] on icon "preview file" at bounding box center [844, 464] width 15 height 12
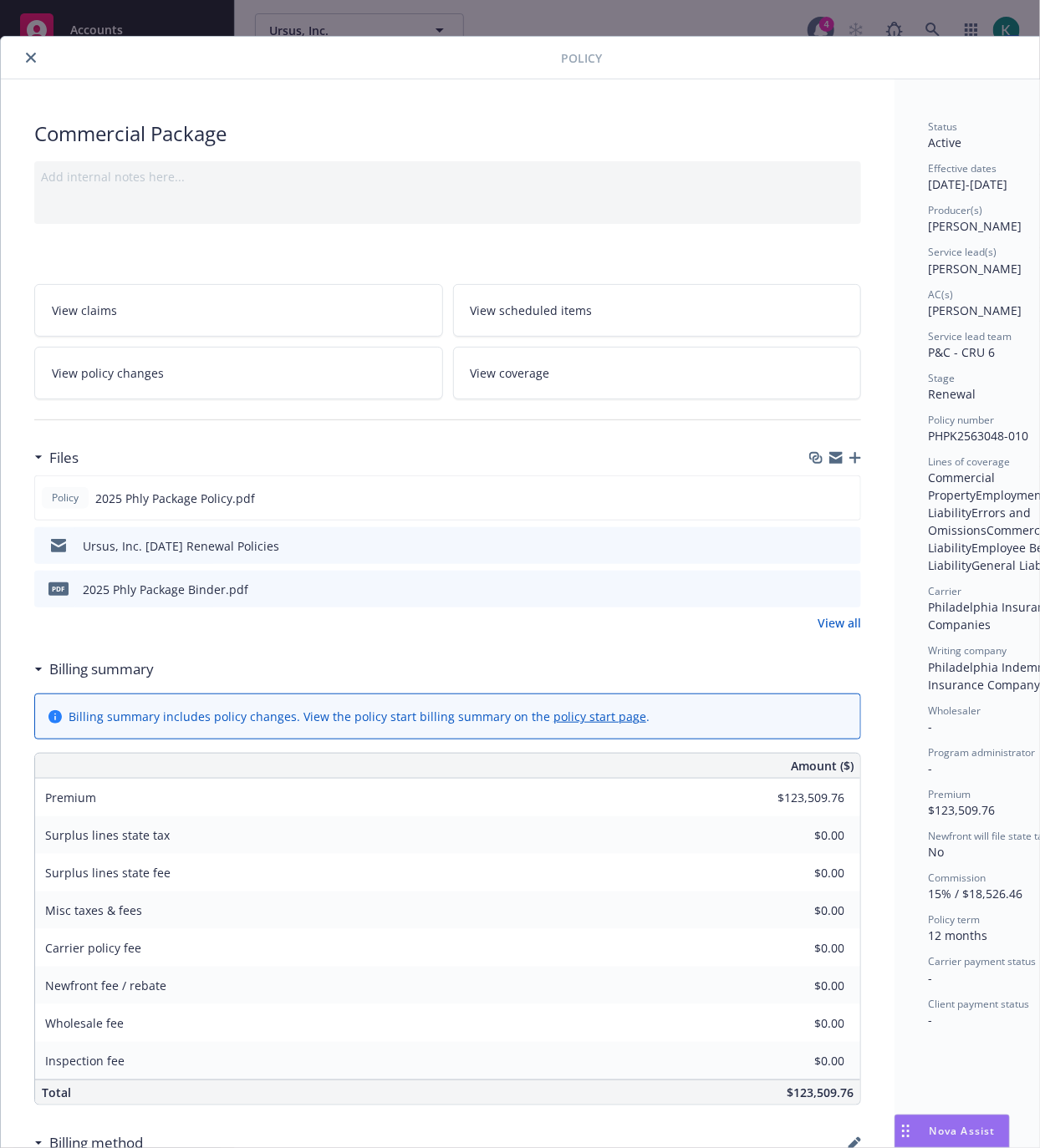
scroll to position [0, 0]
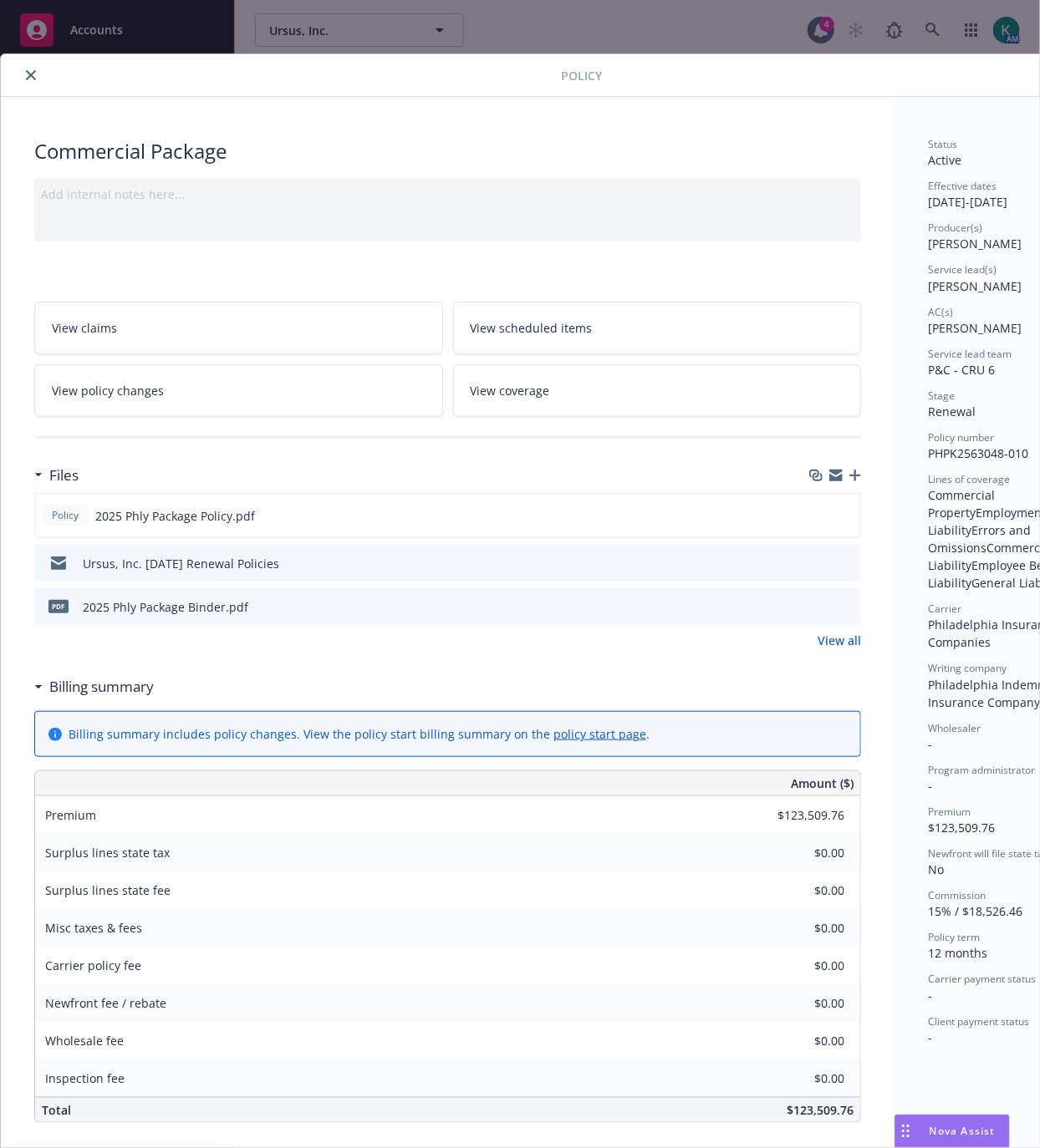
click at [26, 77] on icon "close" at bounding box center [31, 76] width 10 height 10
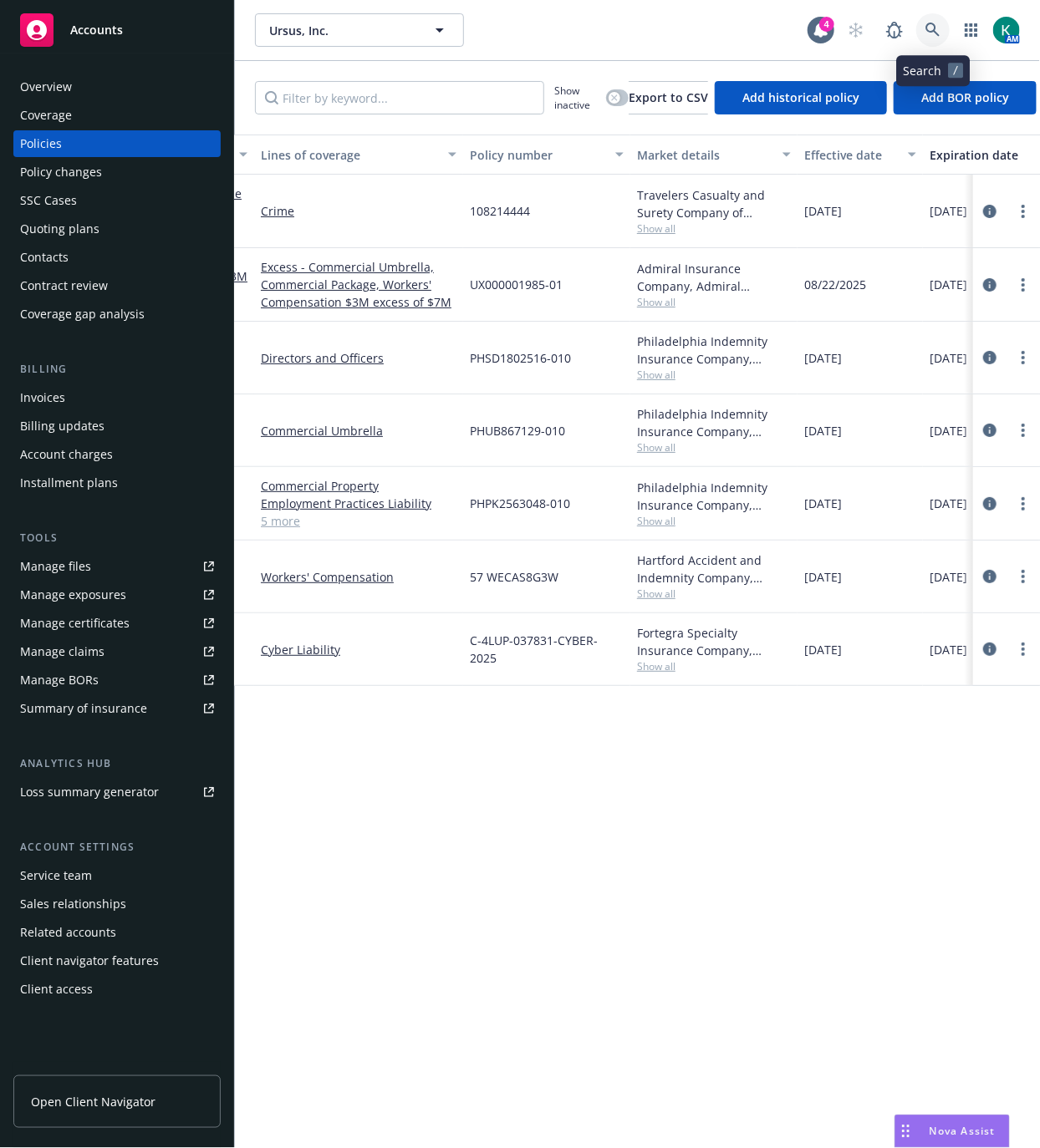
click at [936, 28] on icon at bounding box center [932, 29] width 15 height 15
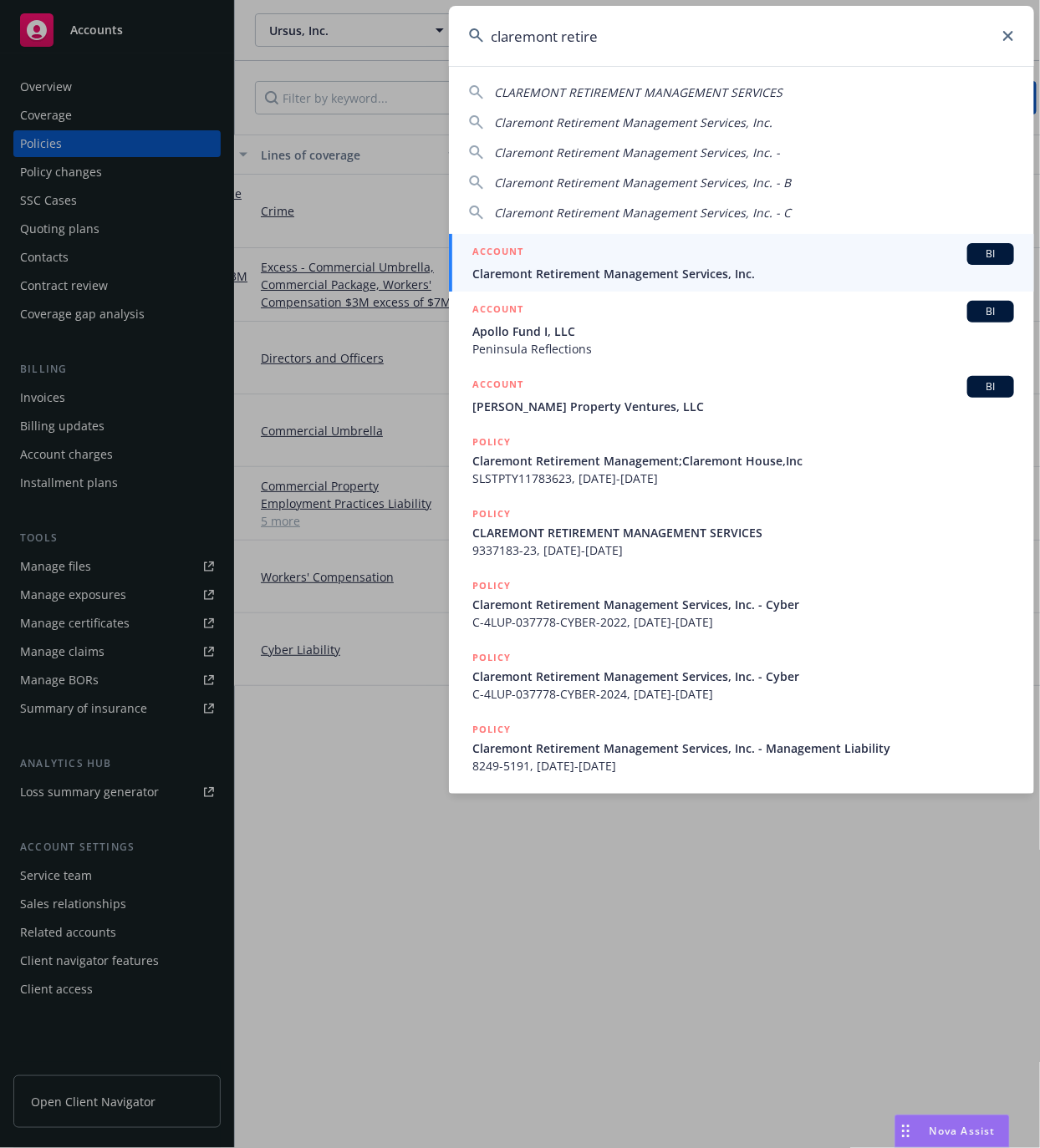
type input "claremont retire"
click at [801, 249] on div "ACCOUNT BI" at bounding box center [743, 254] width 542 height 21
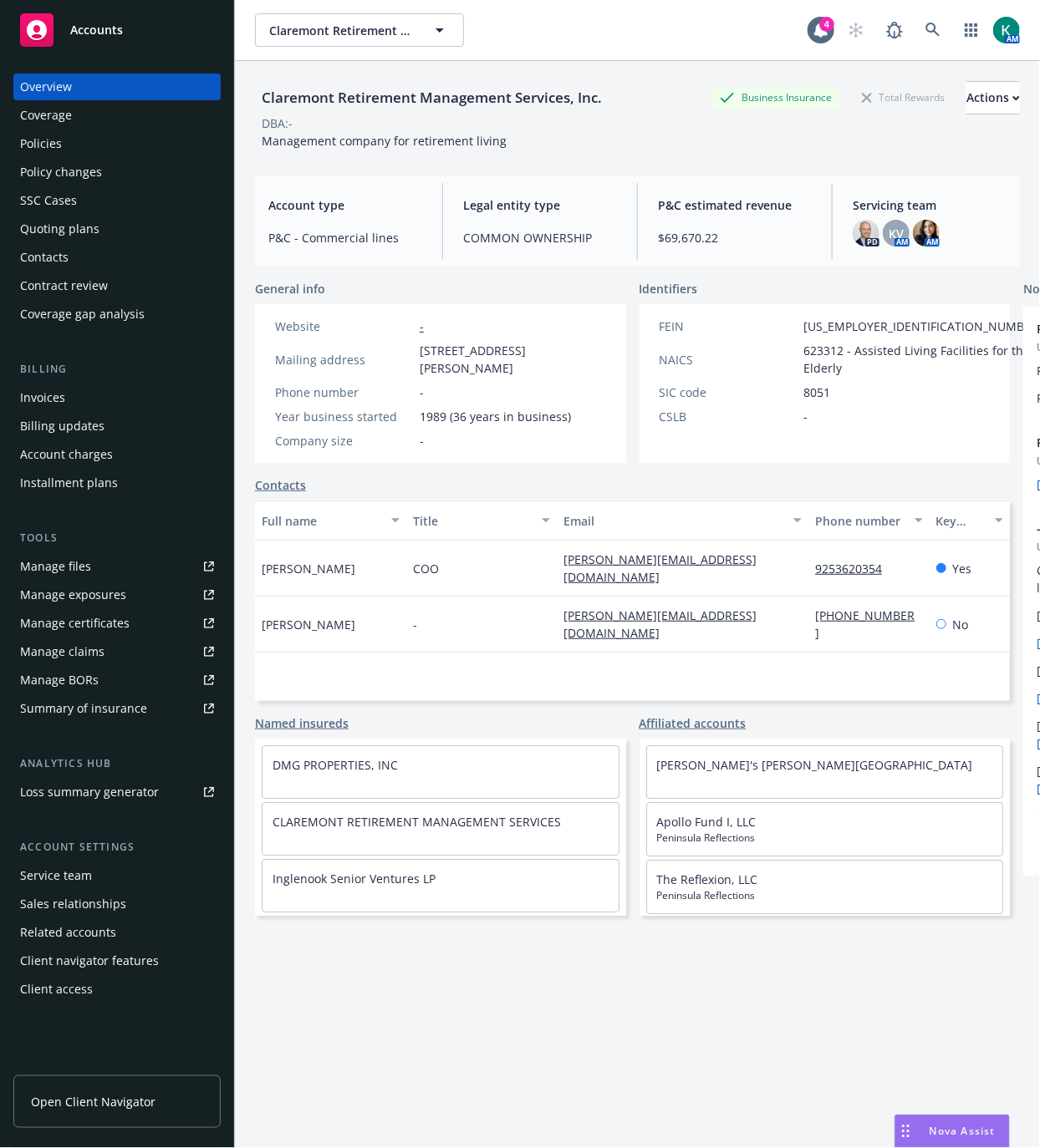
click at [23, 140] on div "Policies" at bounding box center [40, 144] width 42 height 27
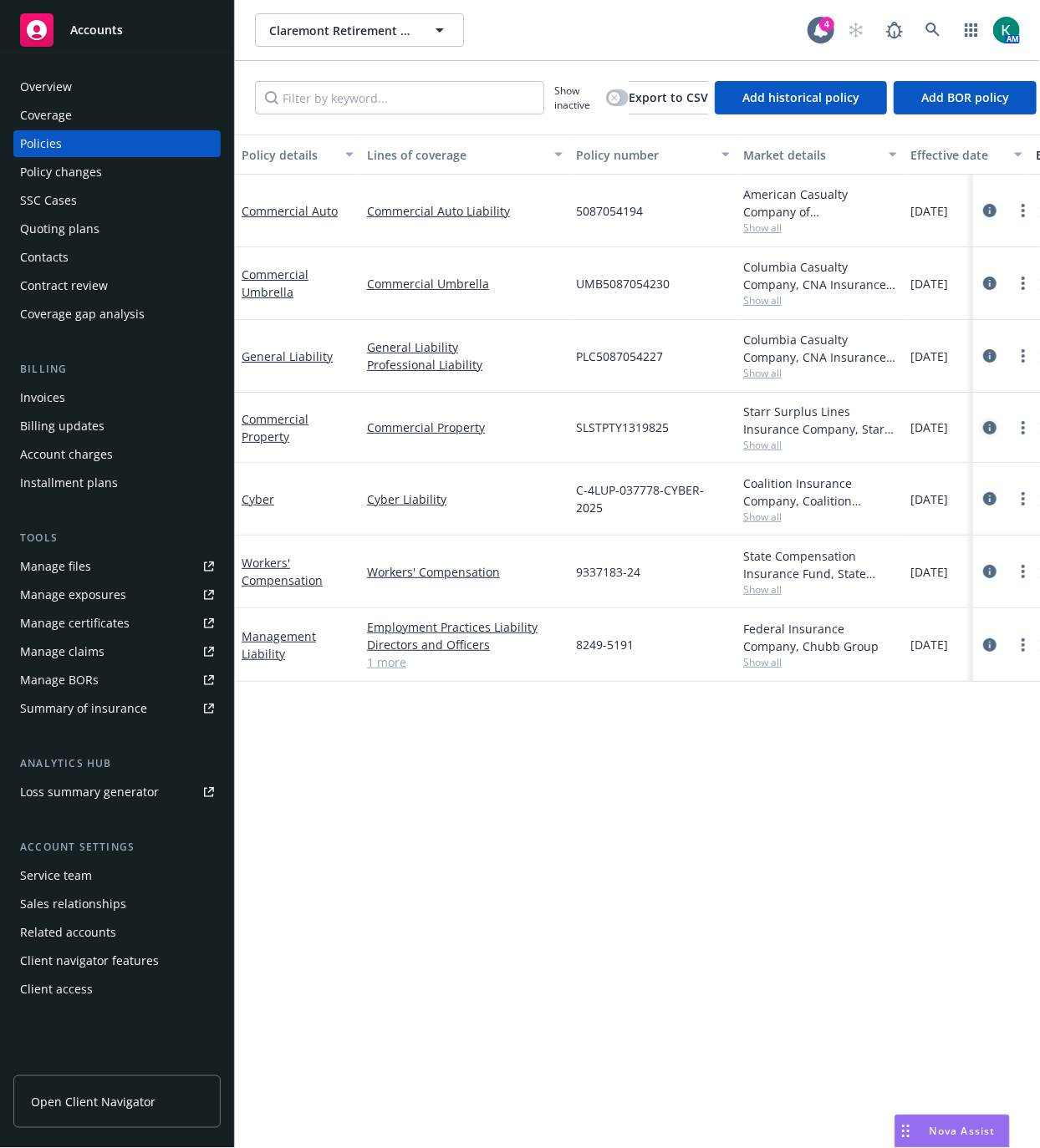
click at [988, 431] on icon "circleInformation" at bounding box center [990, 428] width 14 height 14
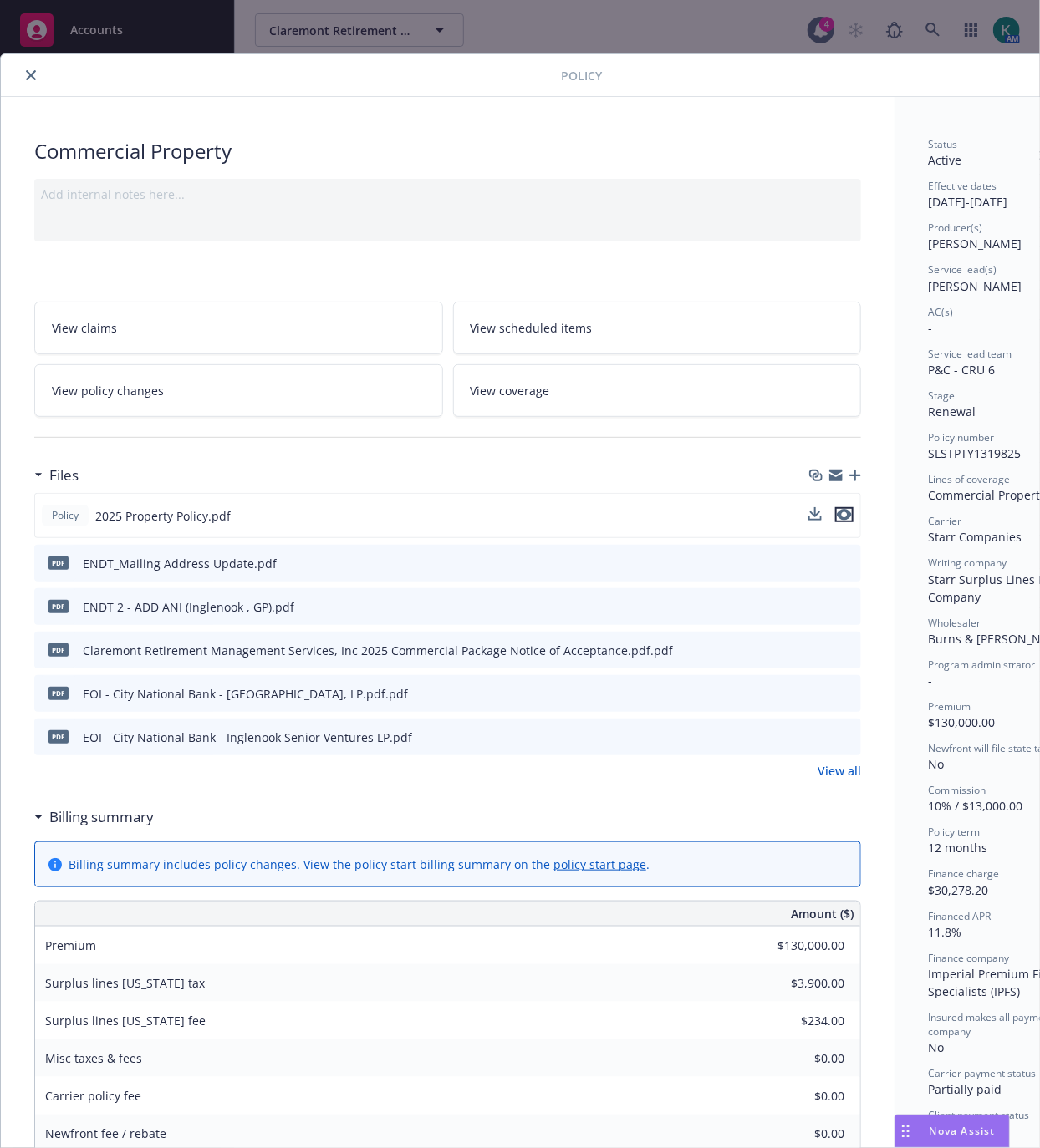
click at [846, 513] on icon "preview file" at bounding box center [844, 515] width 15 height 12
click at [838, 766] on link "View all" at bounding box center [839, 770] width 44 height 17
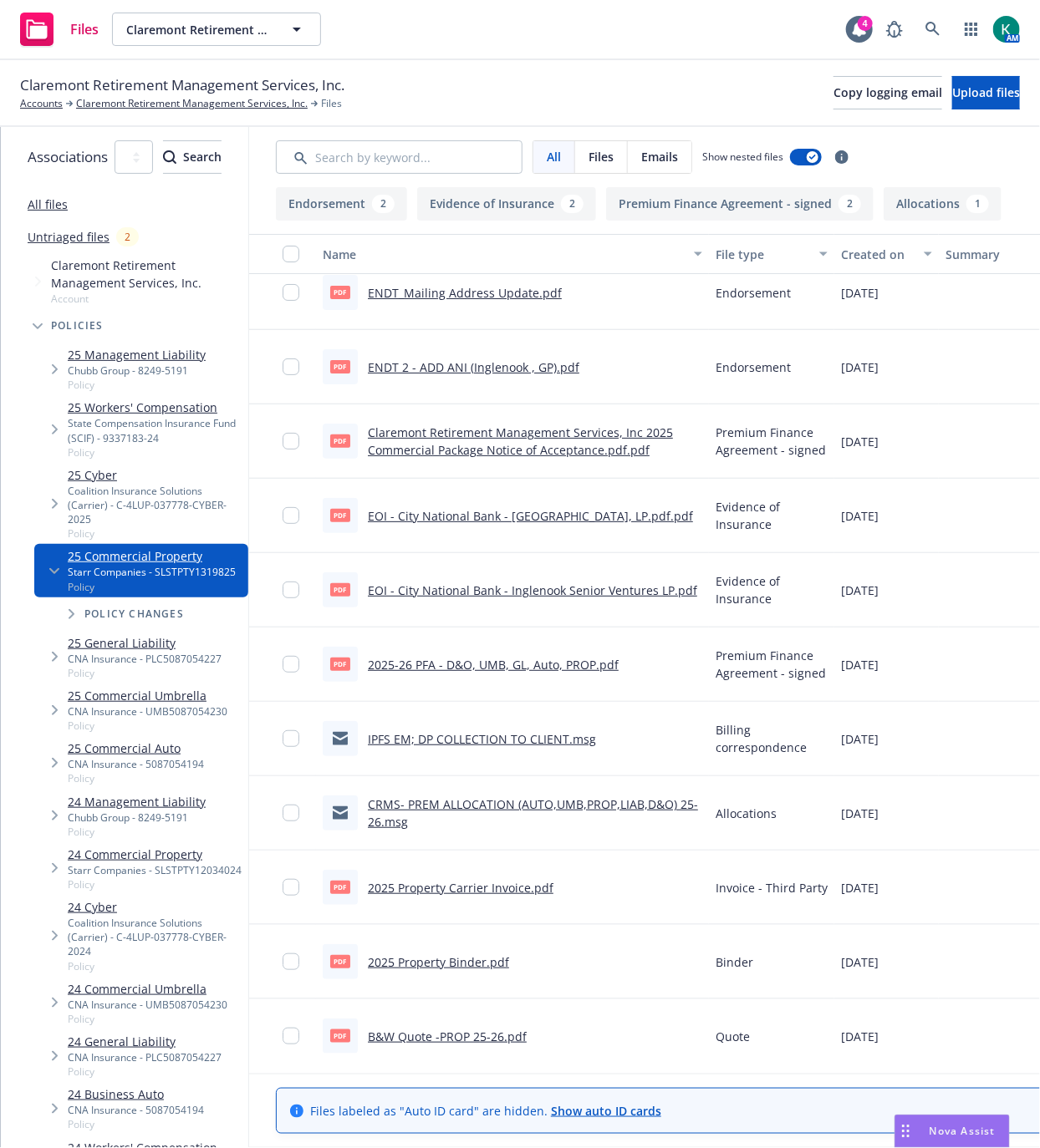
scroll to position [107, 0]
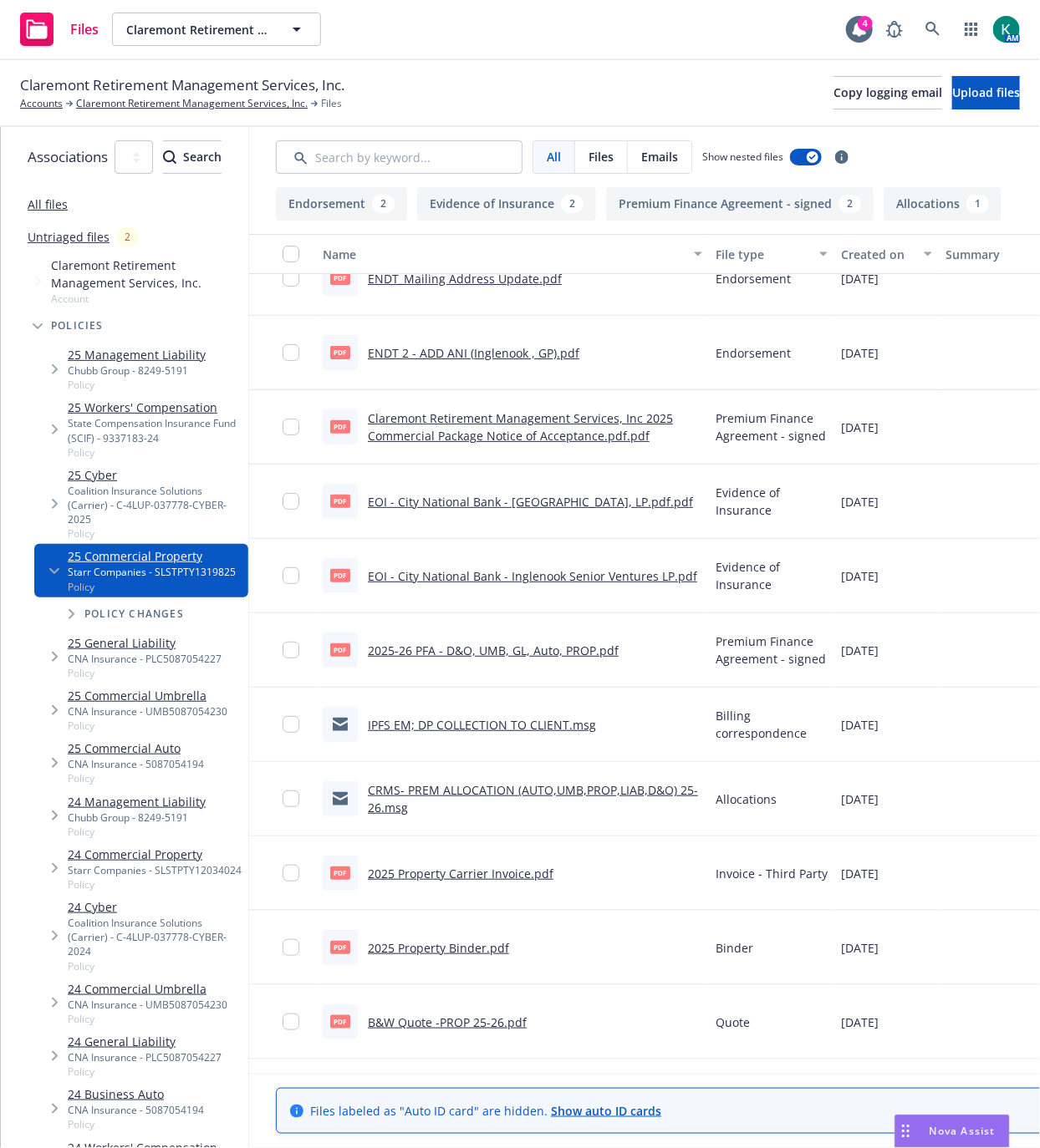
click at [513, 1020] on link "B&W Quote -PROP 25-26.pdf" at bounding box center [447, 1022] width 159 height 15
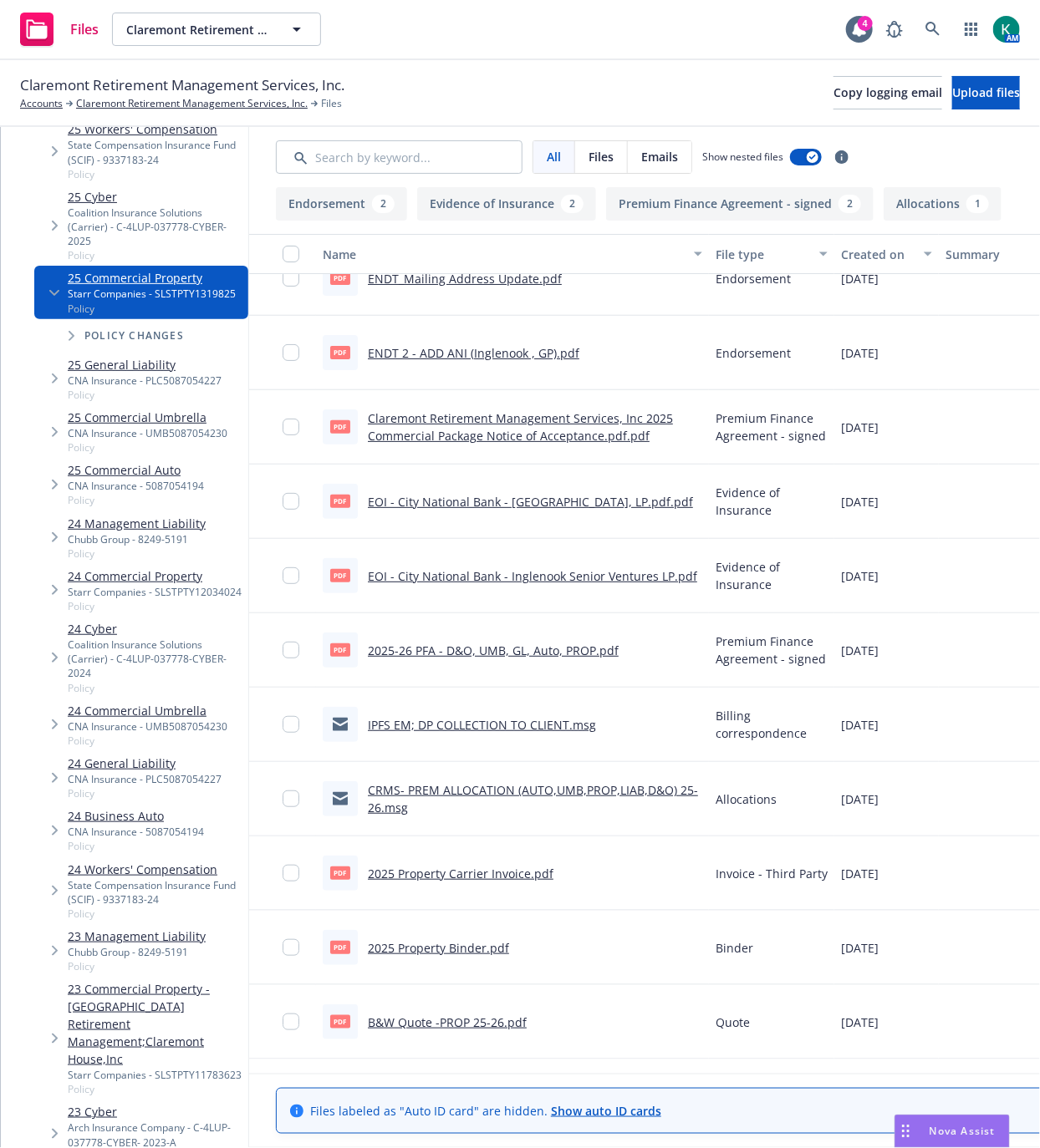
click at [139, 568] on link "24 Commercial Property" at bounding box center [155, 576] width 174 height 17
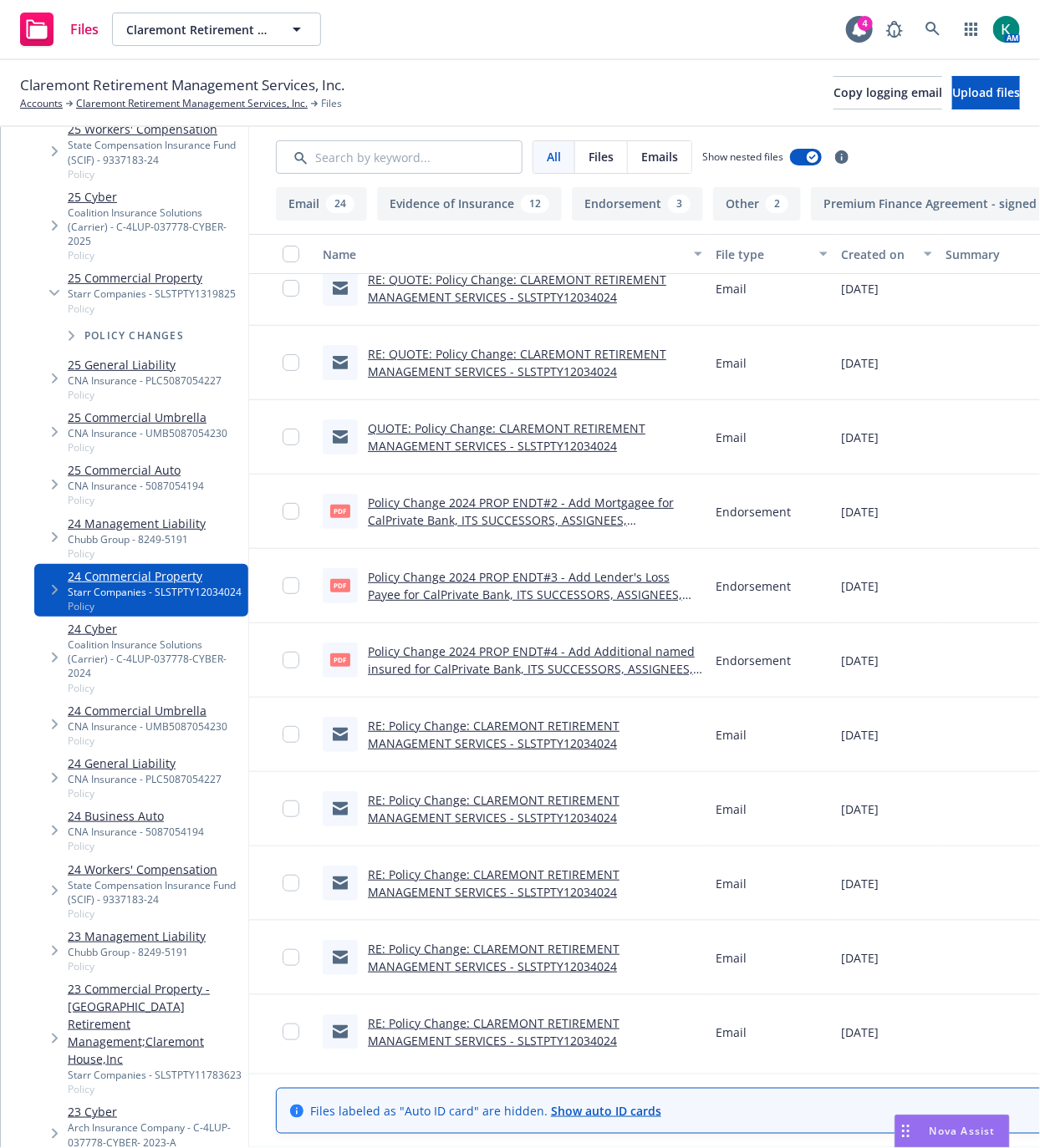
click at [482, 508] on div "Policy Change 2024 PROP ENDT#2 - Add Mortgagee for CalPrivate Bank, ITS SUCCESS…" at bounding box center [535, 511] width 335 height 35
click at [623, 514] on link "Policy Change 2024 PROP ENDT#2 - Add Mortgagee for CalPrivate Bank, ITS SUCCESS…" at bounding box center [521, 519] width 306 height 51
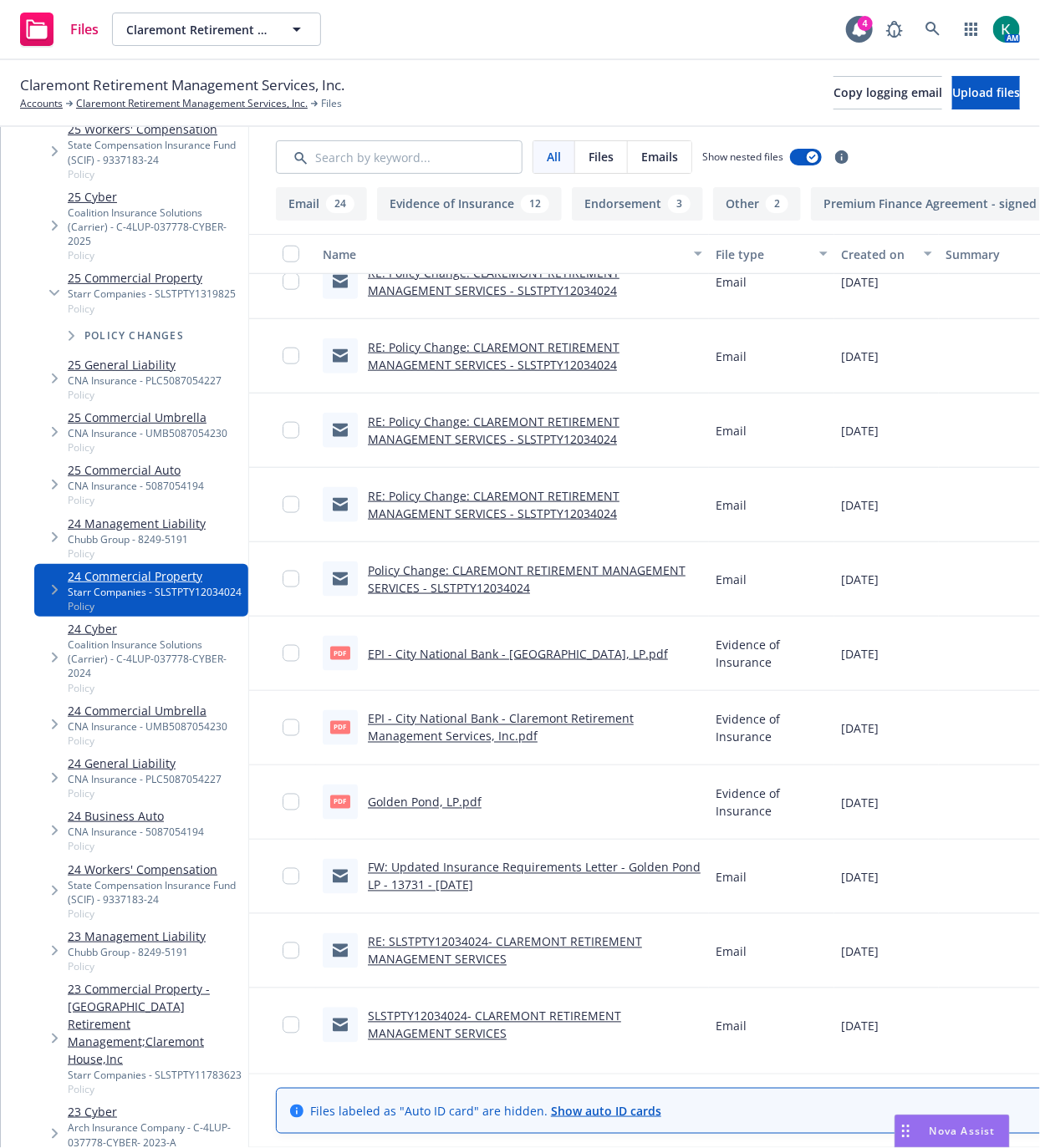
scroll to position [747, 0]
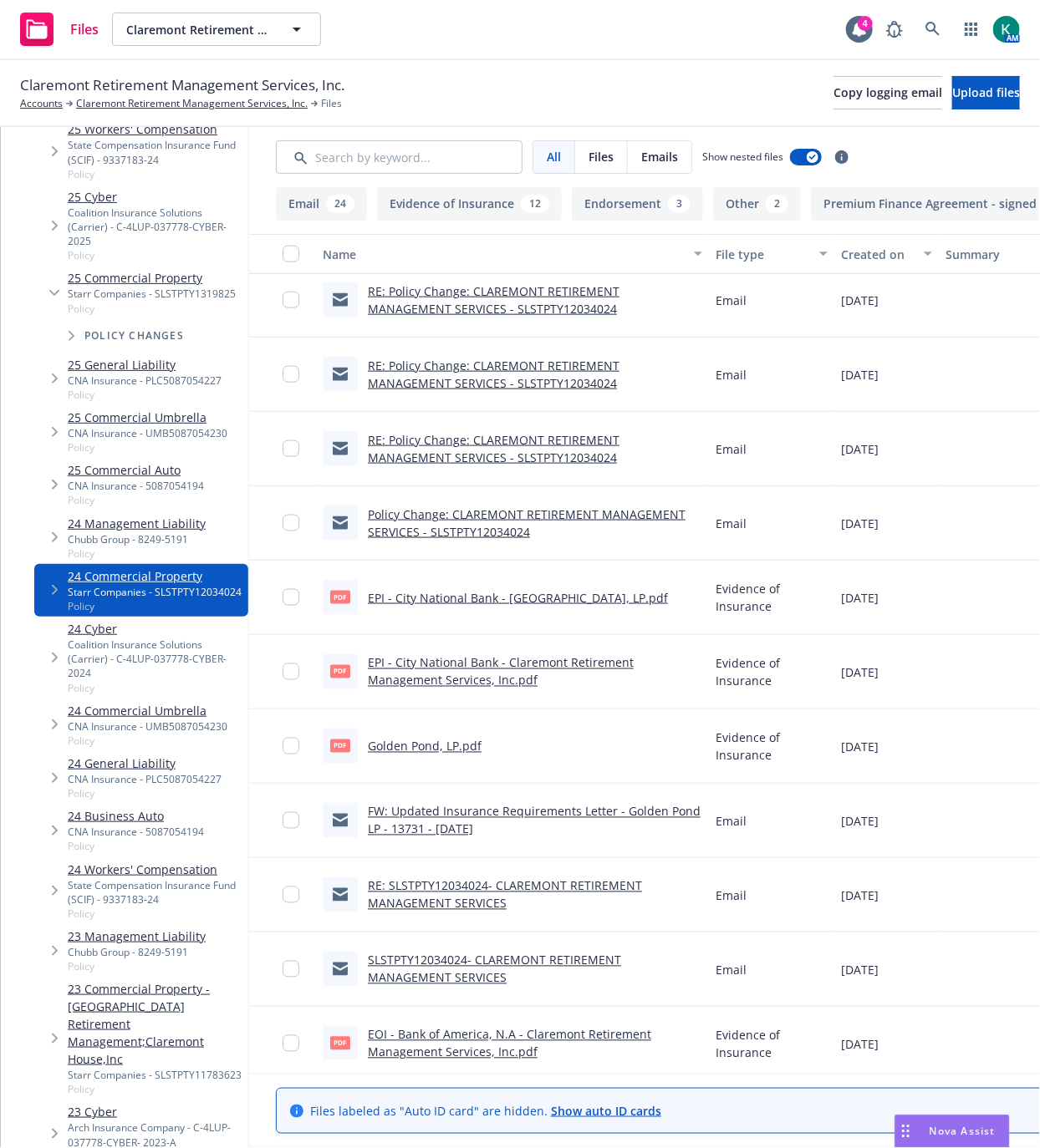
click at [563, 595] on link "EPI - City National Bank - [GEOGRAPHIC_DATA], LP.pdf" at bounding box center [518, 598] width 300 height 15
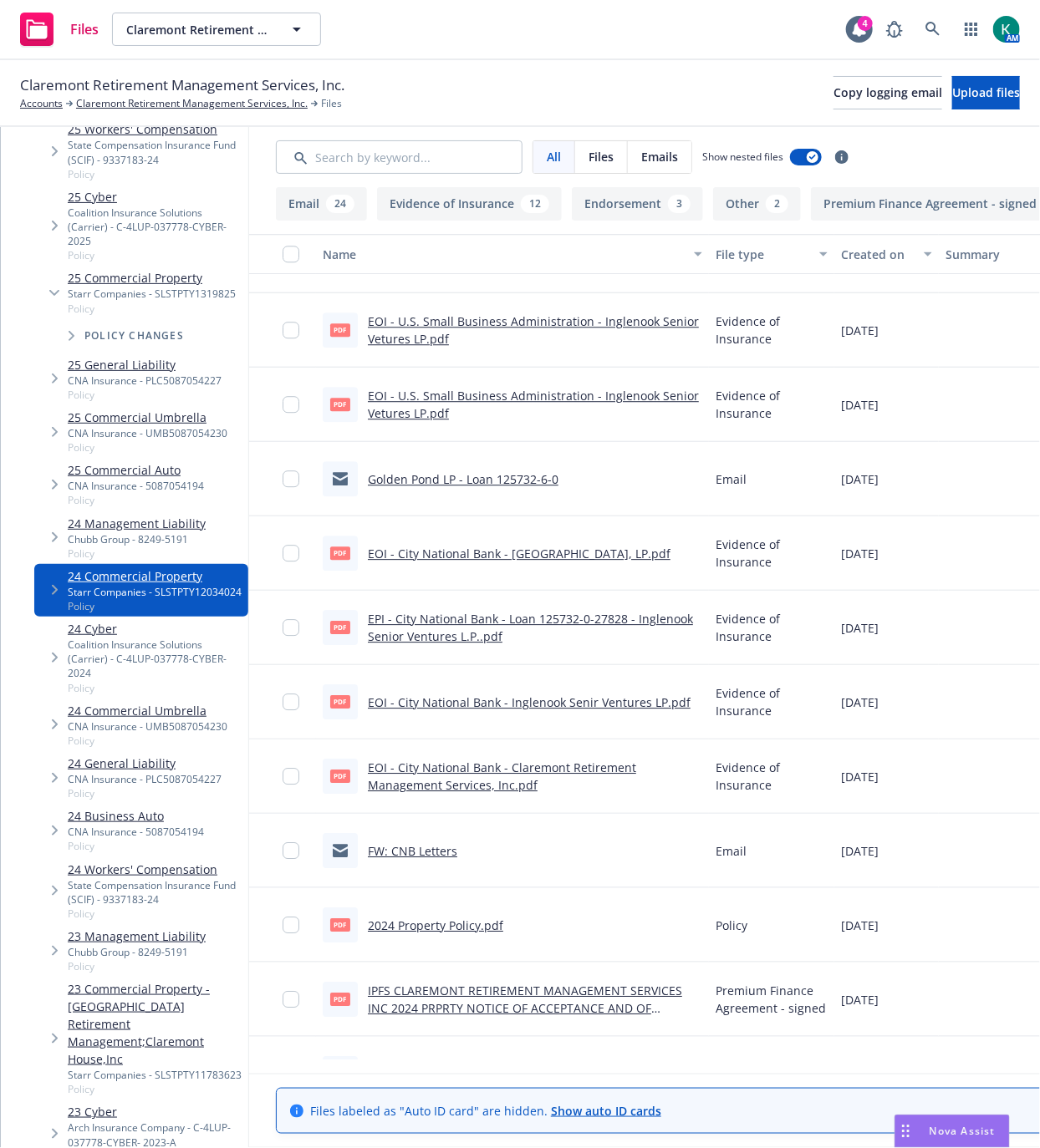
scroll to position [1675, 0]
click at [550, 636] on link "EPI - City National Bank - Loan 125732-0-27828 - Inglenook Senior Ventures L.P.…" at bounding box center [531, 625] width 325 height 34
click at [930, 28] on icon at bounding box center [932, 28] width 15 height 15
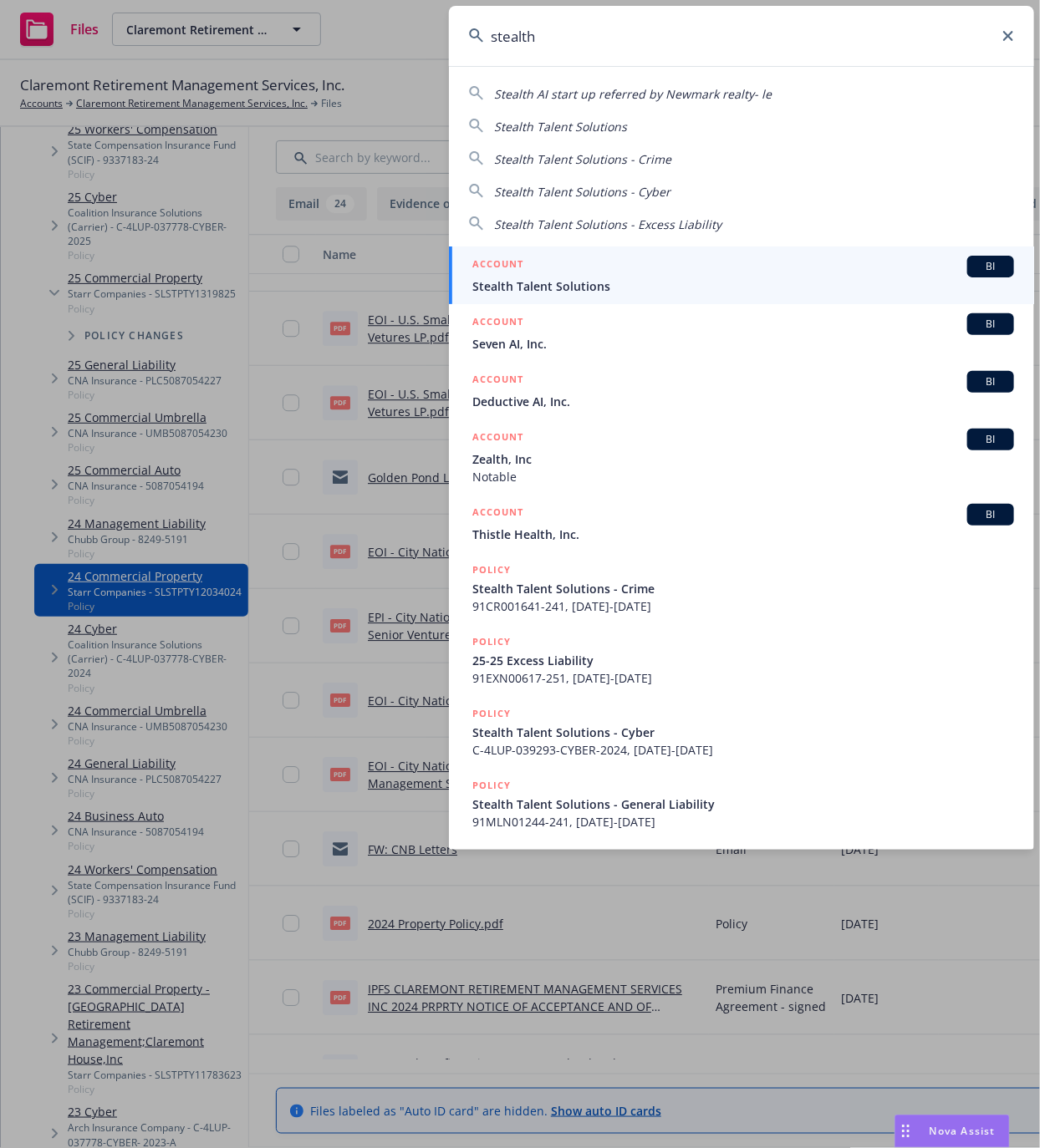
type input "stealth"
click at [505, 266] on h5 "ACCOUNT" at bounding box center [497, 265] width 51 height 20
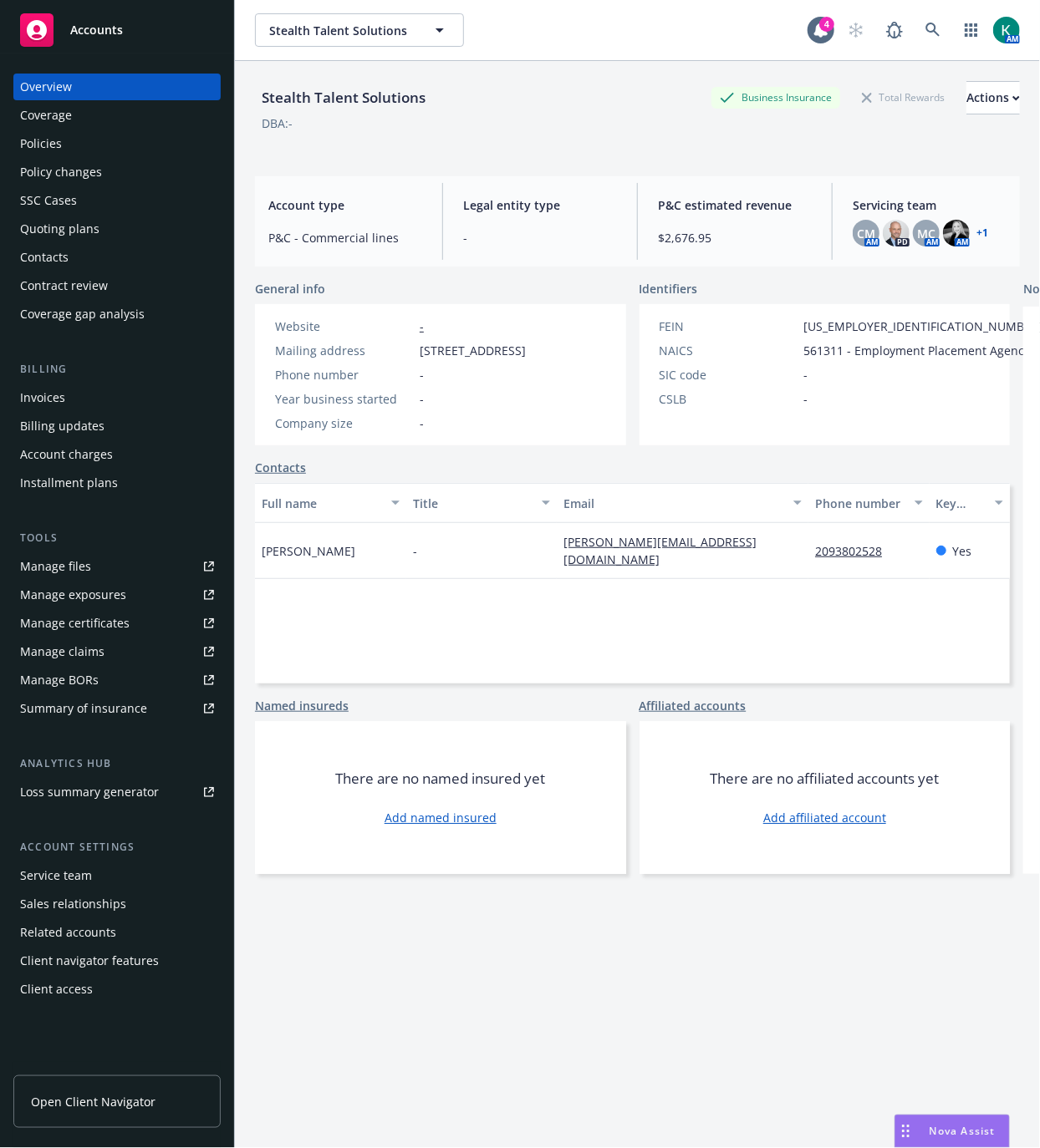
click at [62, 571] on div "Manage files" at bounding box center [55, 566] width 71 height 27
click at [913, 1138] on div "Drag to move" at bounding box center [906, 1131] width 21 height 32
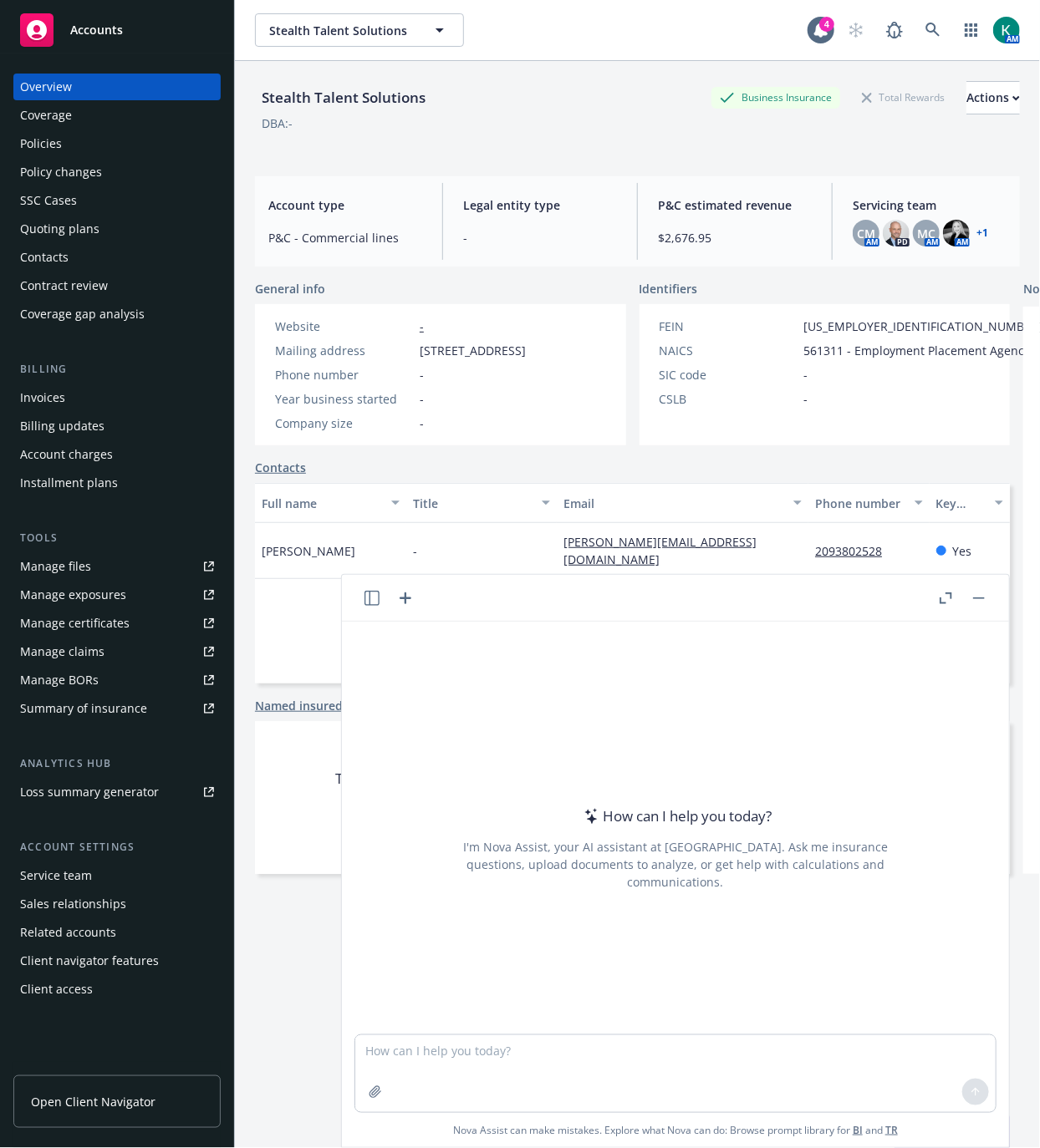
click at [550, 1034] on div "How can I help you today? I'm Nova Assist, your AI assistant at Newfront. Ask m…" at bounding box center [674, 884] width 667 height 525
click at [564, 1041] on textarea at bounding box center [675, 1073] width 640 height 77
type textarea "Hi Nova, can you compare the attached quotes for limits, coverages and deductib…"
click at [372, 1089] on icon "button" at bounding box center [376, 1092] width 14 height 14
click at [373, 1092] on icon "button" at bounding box center [375, 1091] width 11 height 11
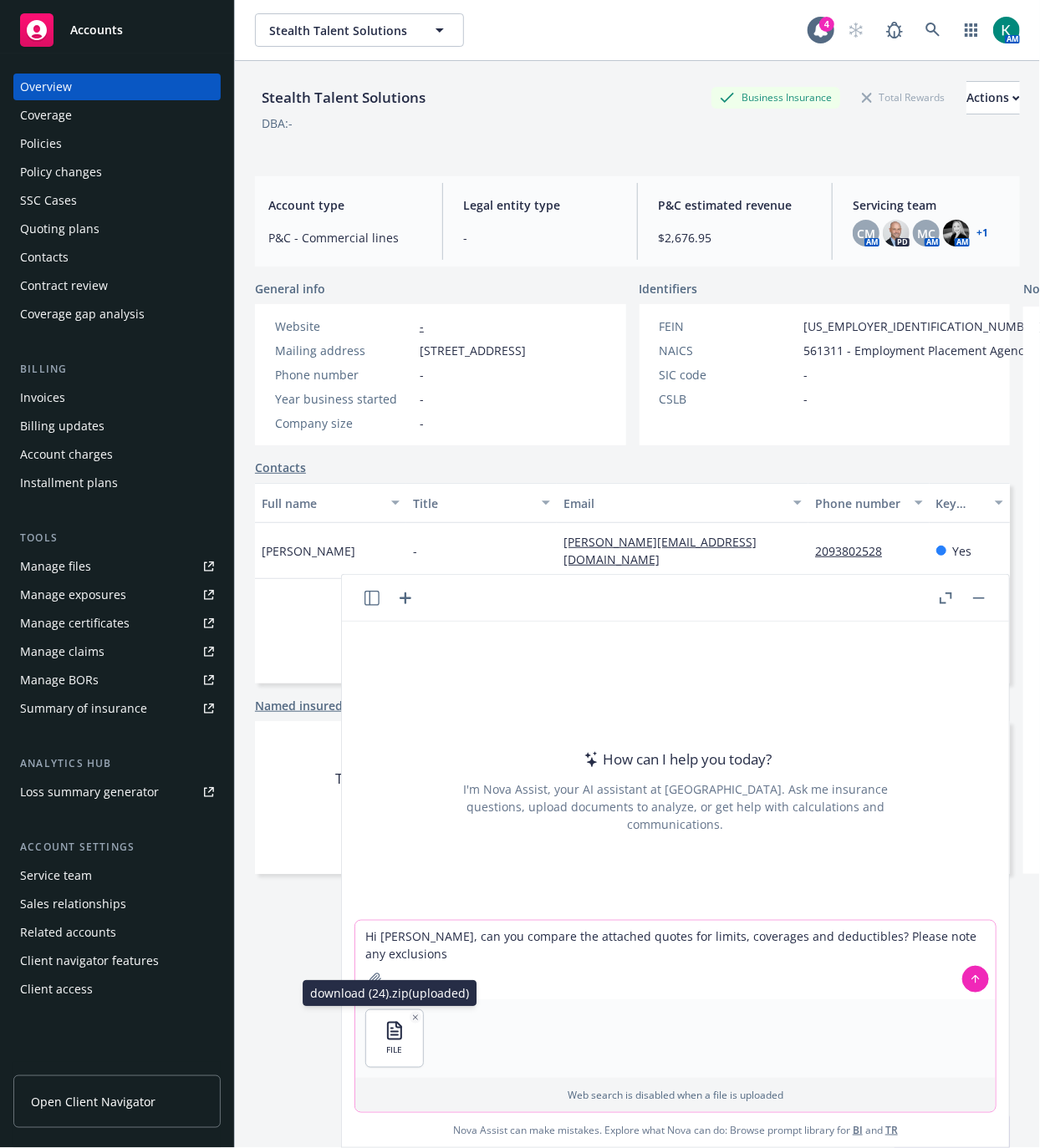
click at [413, 1015] on icon "button" at bounding box center [415, 1018] width 9 height 9
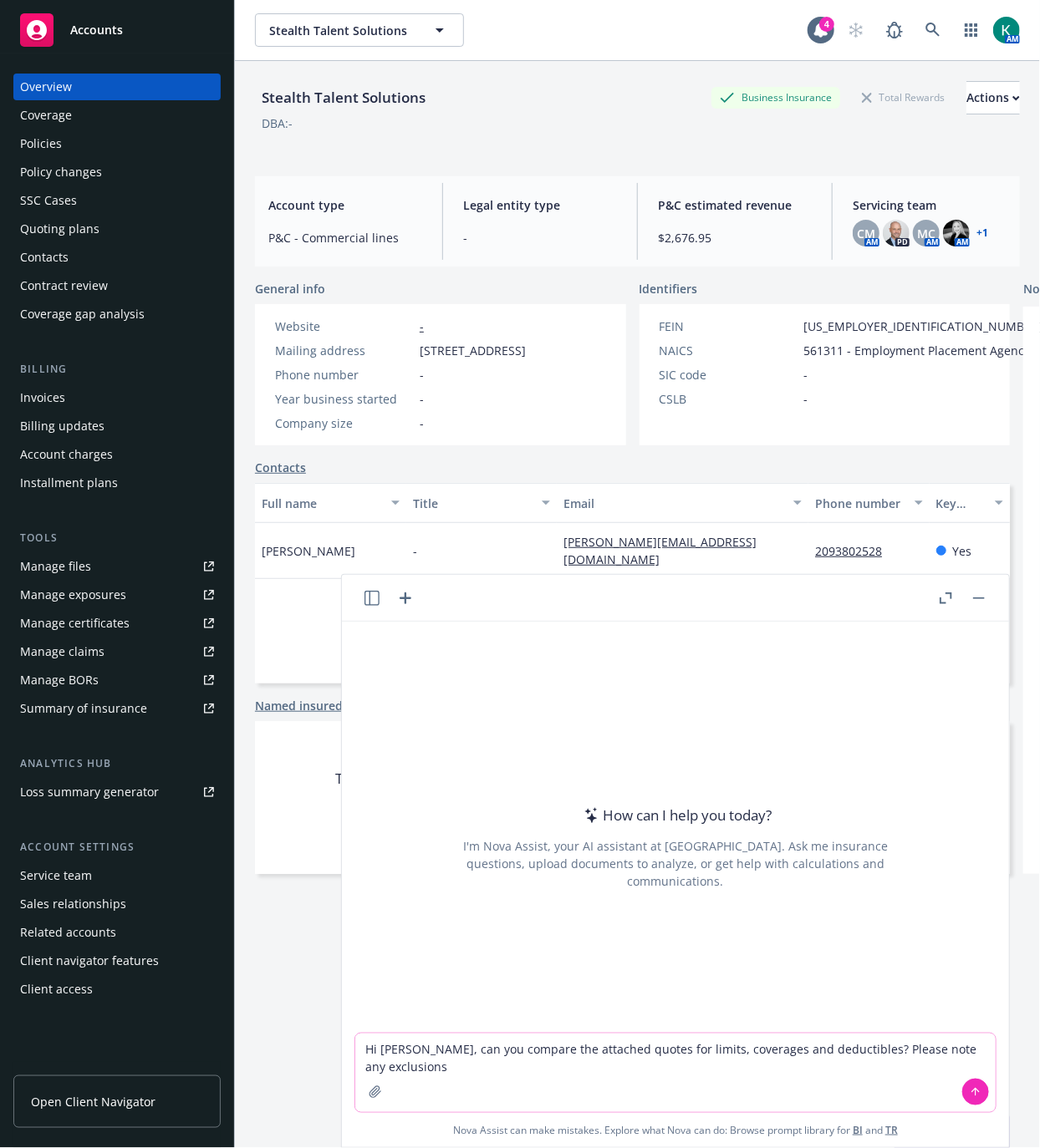
click at [369, 1090] on icon "button" at bounding box center [376, 1092] width 14 height 14
click at [376, 1098] on icon "button" at bounding box center [376, 1092] width 14 height 14
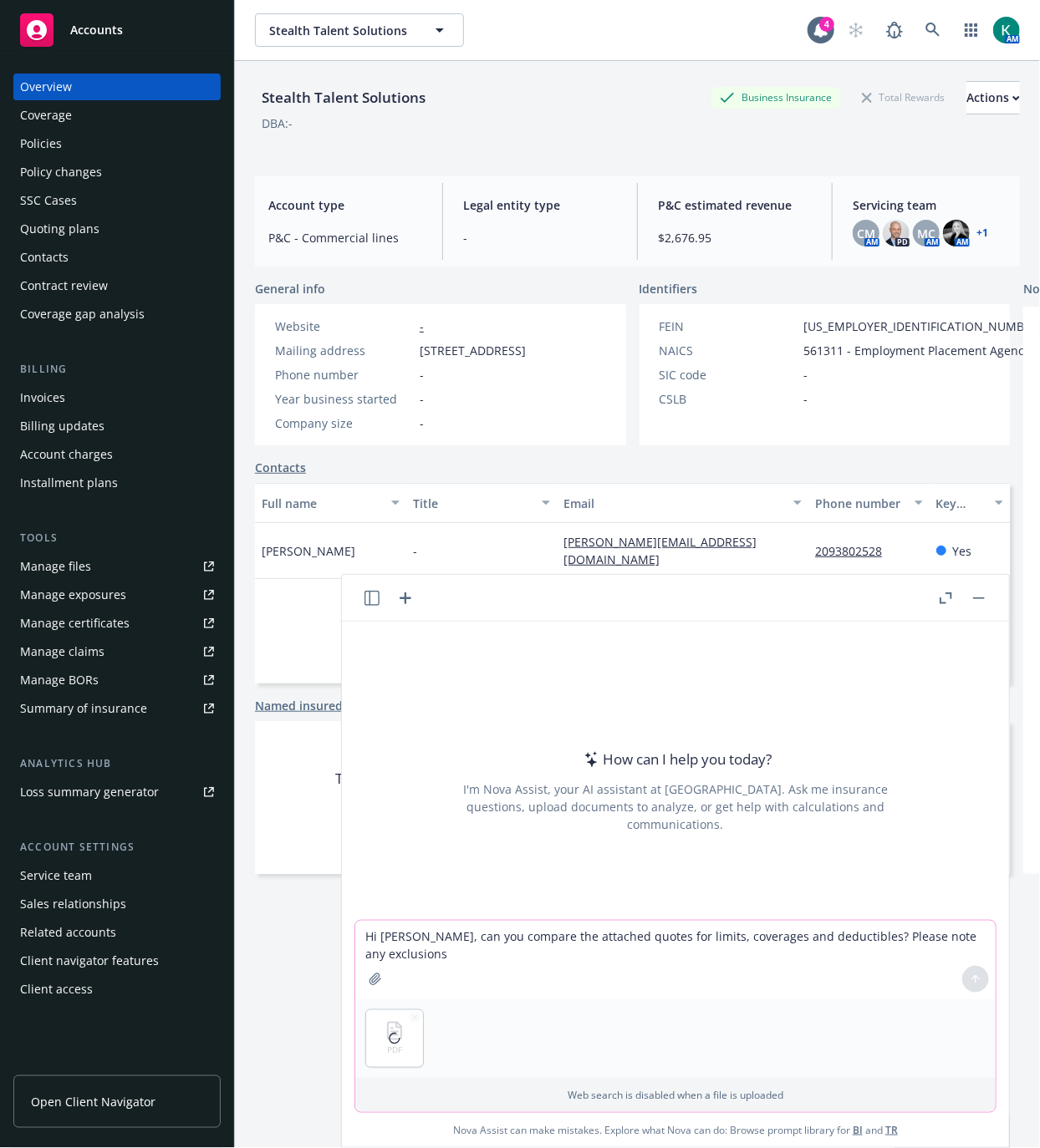
click at [370, 985] on icon "button" at bounding box center [375, 979] width 11 height 11
click at [972, 979] on icon at bounding box center [975, 978] width 7 height 3
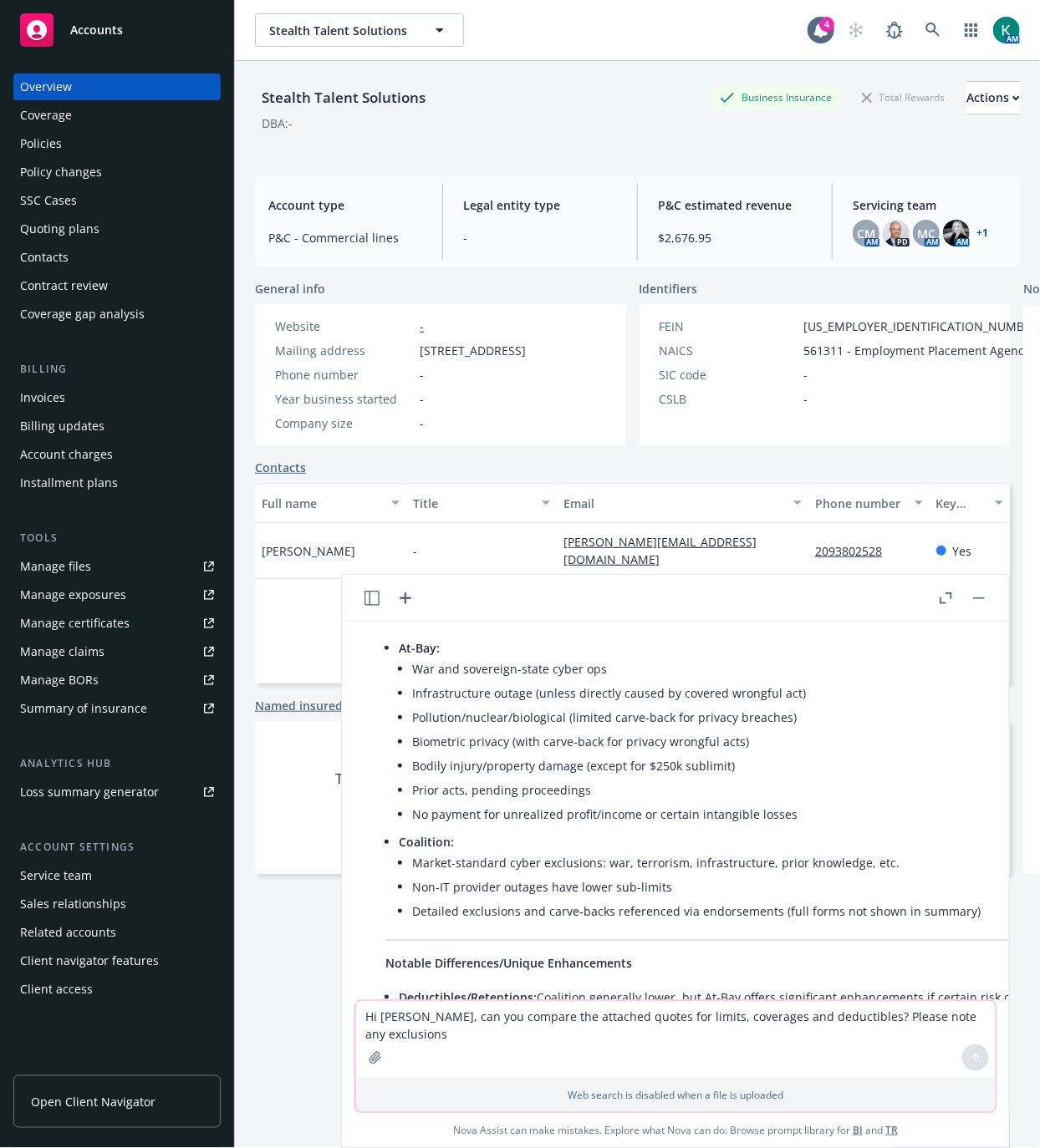
scroll to position [912, 0]
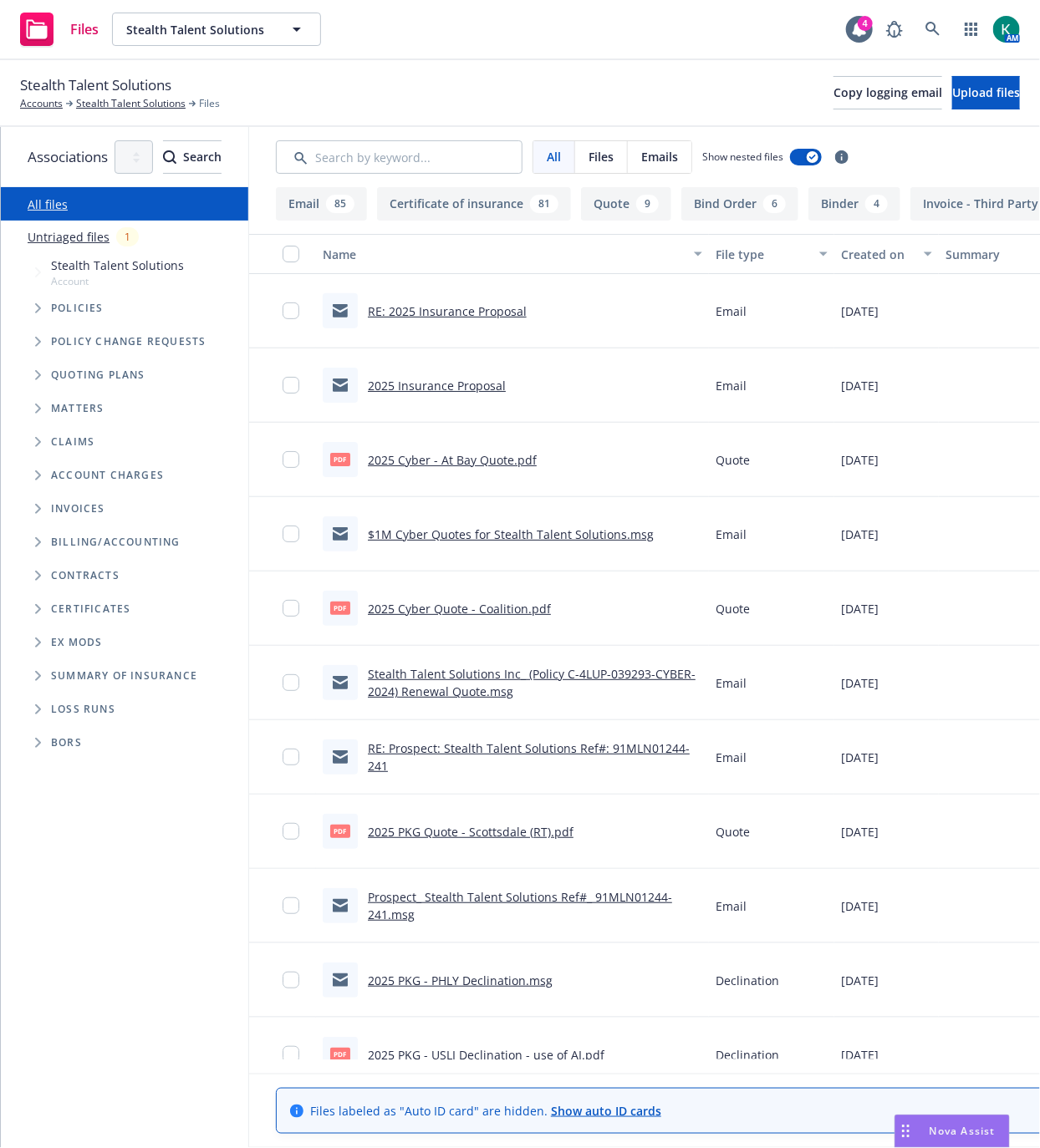
click at [508, 452] on link "2025 Cyber - At Bay Quote.pdf" at bounding box center [452, 460] width 169 height 15
click at [299, 458] on input "checkbox" at bounding box center [290, 459] width 16 height 16
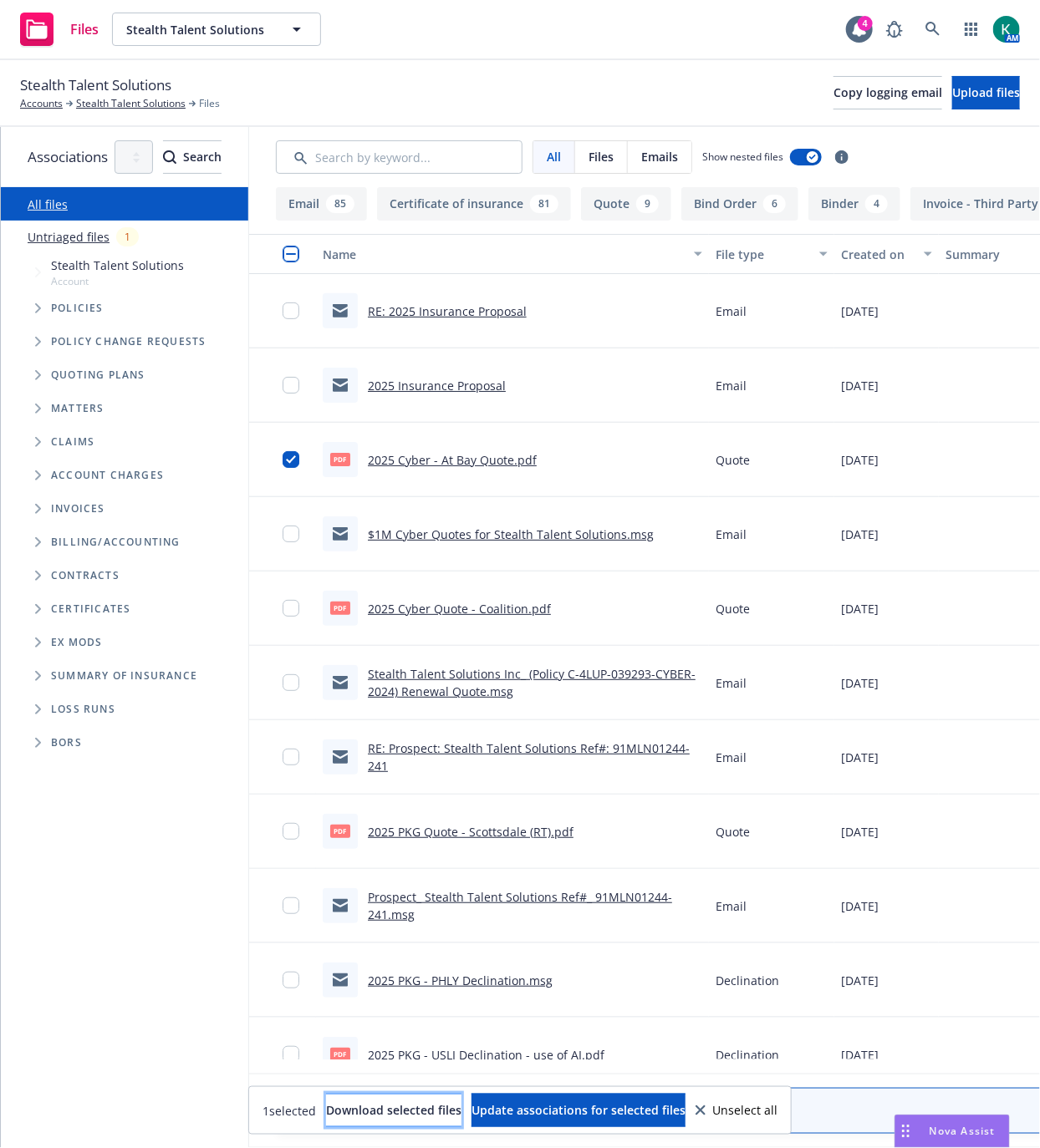
click at [396, 1116] on span "Download selected files" at bounding box center [393, 1110] width 135 height 15
